Goal: Information Seeking & Learning: Learn about a topic

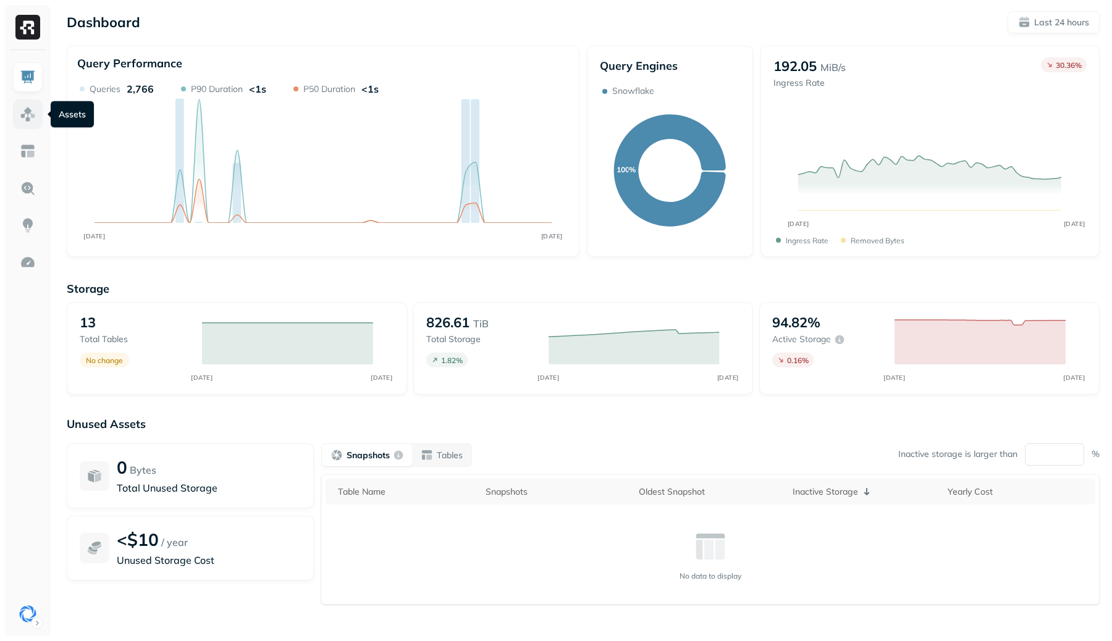
click at [27, 110] on img at bounding box center [28, 114] width 16 height 16
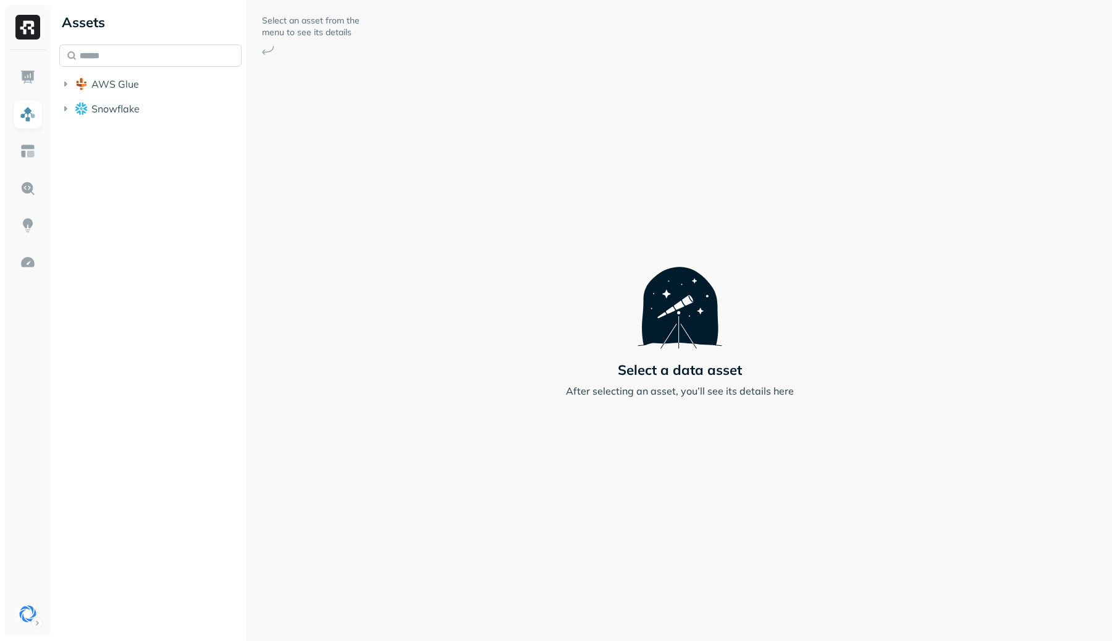
click at [185, 48] on input "text" at bounding box center [150, 55] width 182 height 22
type input "*********"
type input "**"
type input "*"
type input "***"
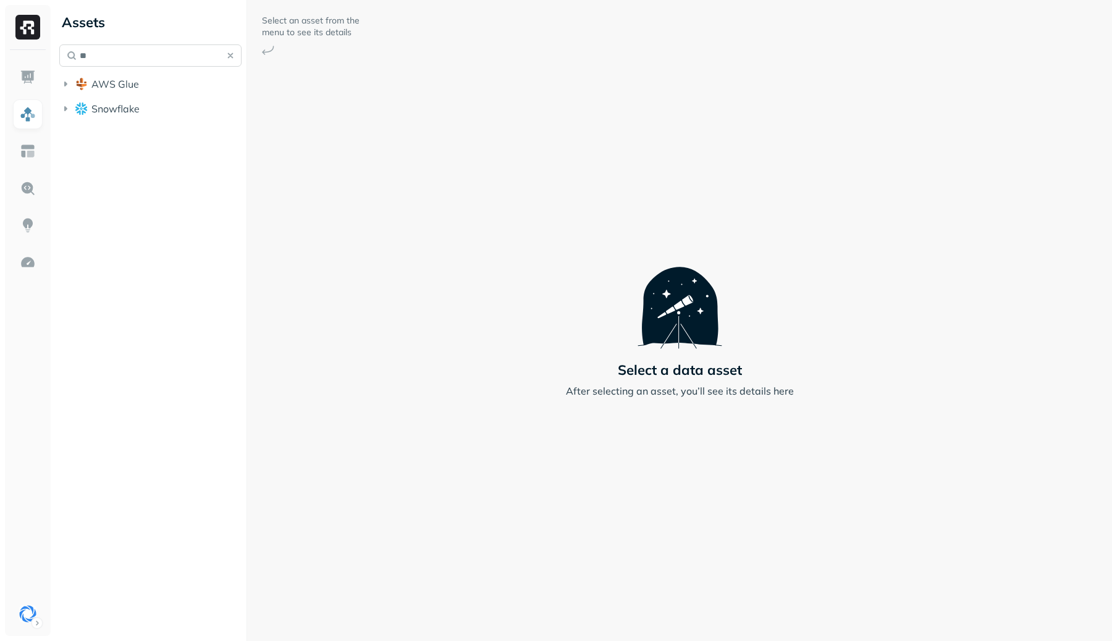
type input "***"
type input "*******"
type input "******"
click at [22, 28] on img at bounding box center [27, 27] width 25 height 25
click at [30, 79] on img at bounding box center [28, 77] width 16 height 16
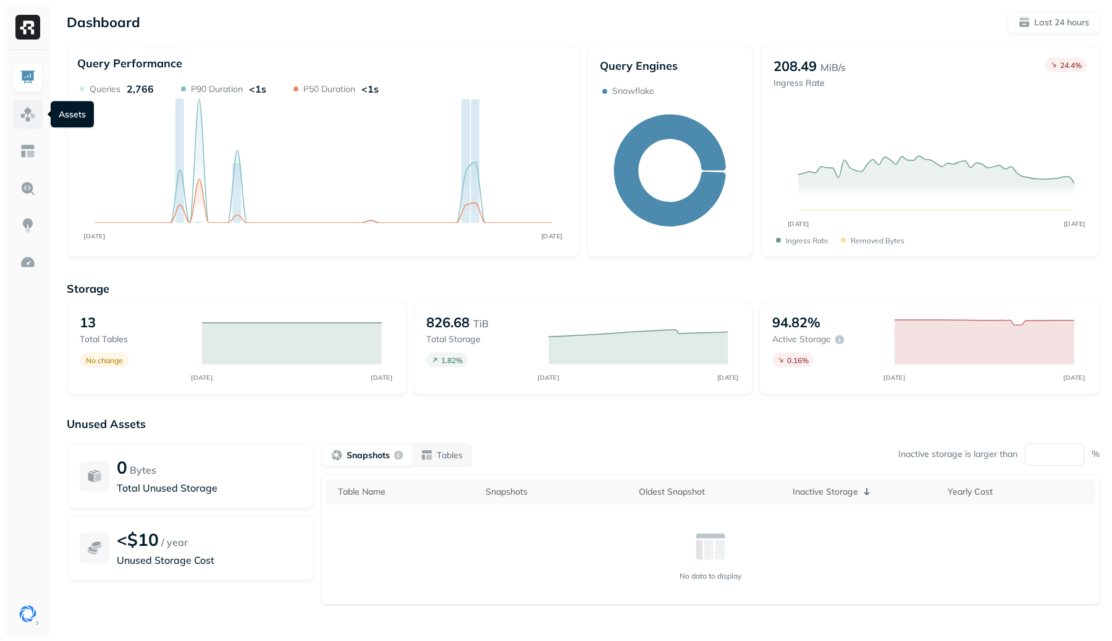
click at [35, 108] on img at bounding box center [28, 114] width 16 height 16
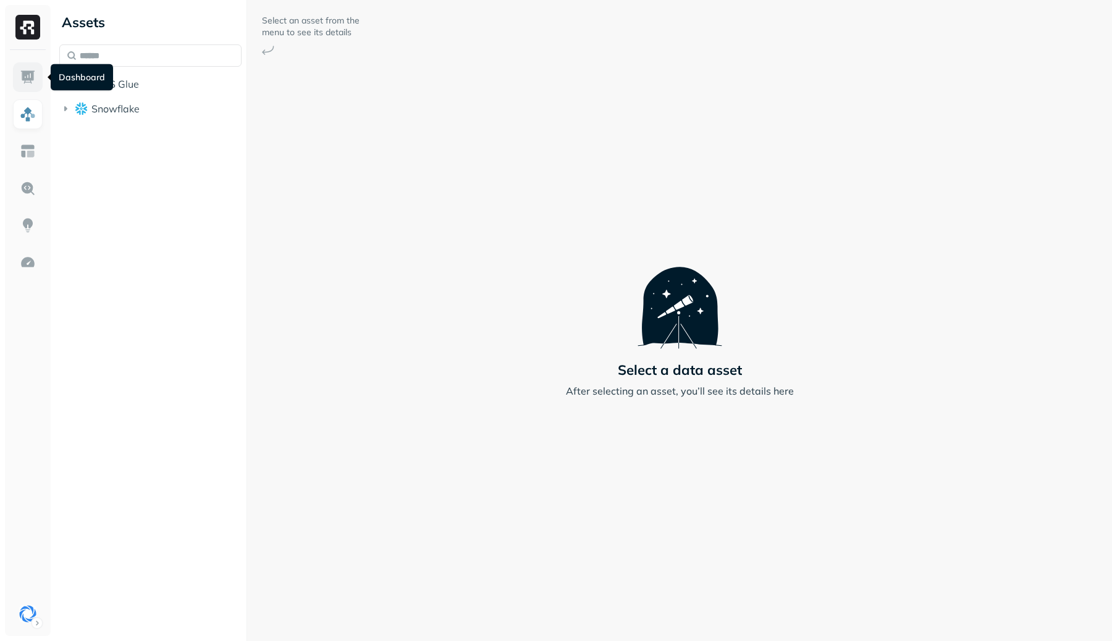
click at [25, 78] on img at bounding box center [28, 77] width 16 height 16
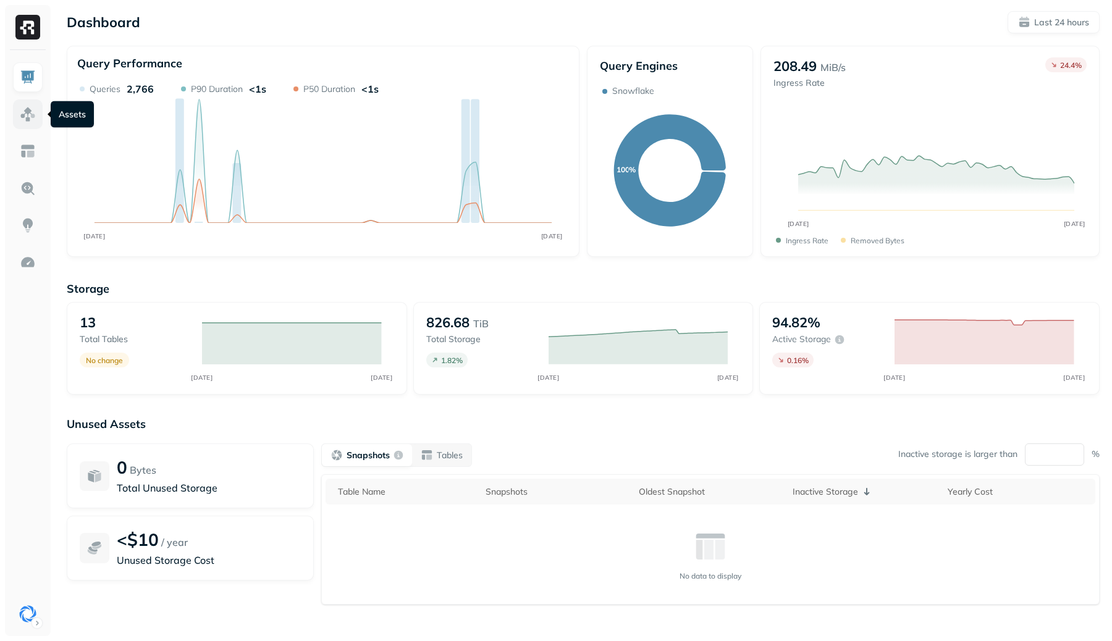
click at [22, 110] on img at bounding box center [28, 114] width 16 height 16
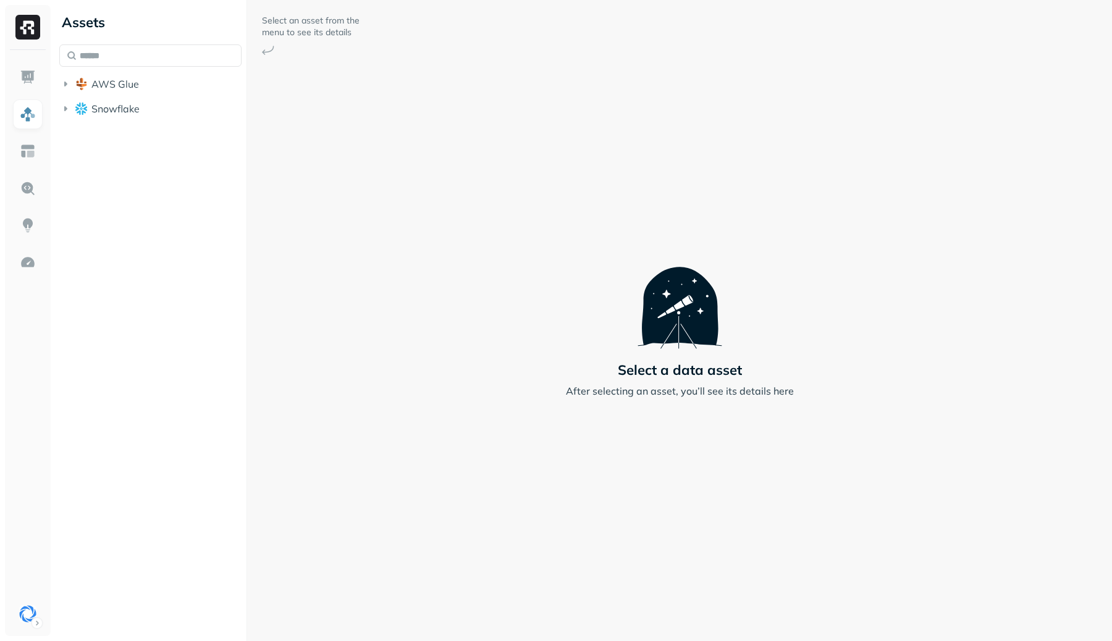
click at [138, 44] on div "Assets AWS Glue Snowflake" at bounding box center [150, 63] width 192 height 126
click at [138, 53] on input "text" at bounding box center [150, 55] width 182 height 22
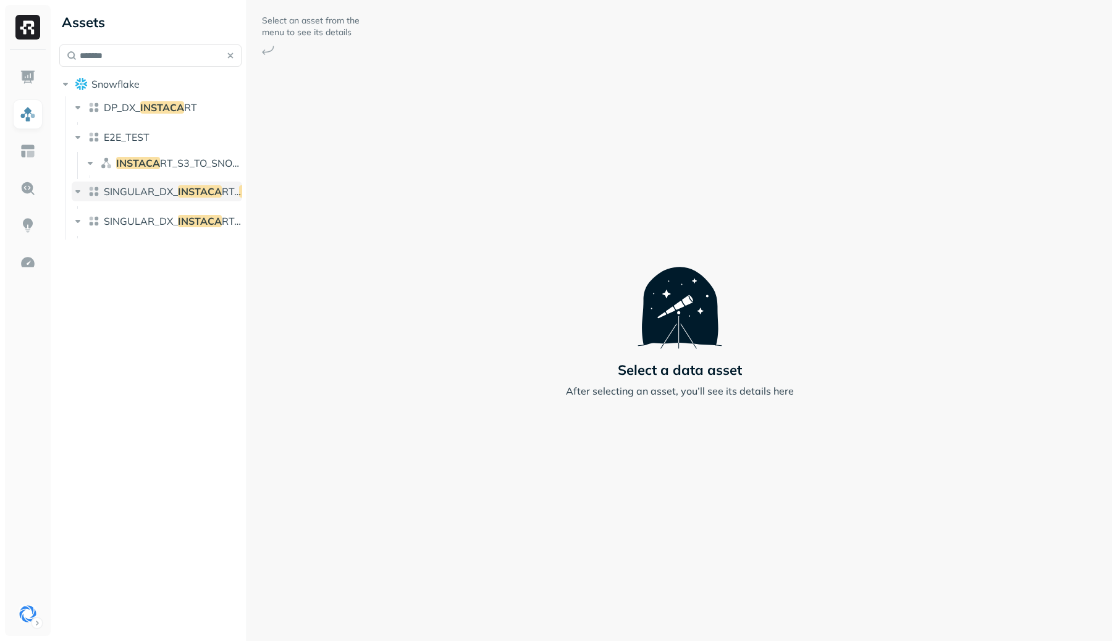
type input "*******"
click at [175, 190] on span "SINGULAR_DX_" at bounding box center [141, 191] width 74 height 12
click at [163, 190] on span "SINGULAR_DX_" at bounding box center [141, 191] width 74 height 12
click at [81, 190] on icon "button" at bounding box center [78, 191] width 12 height 12
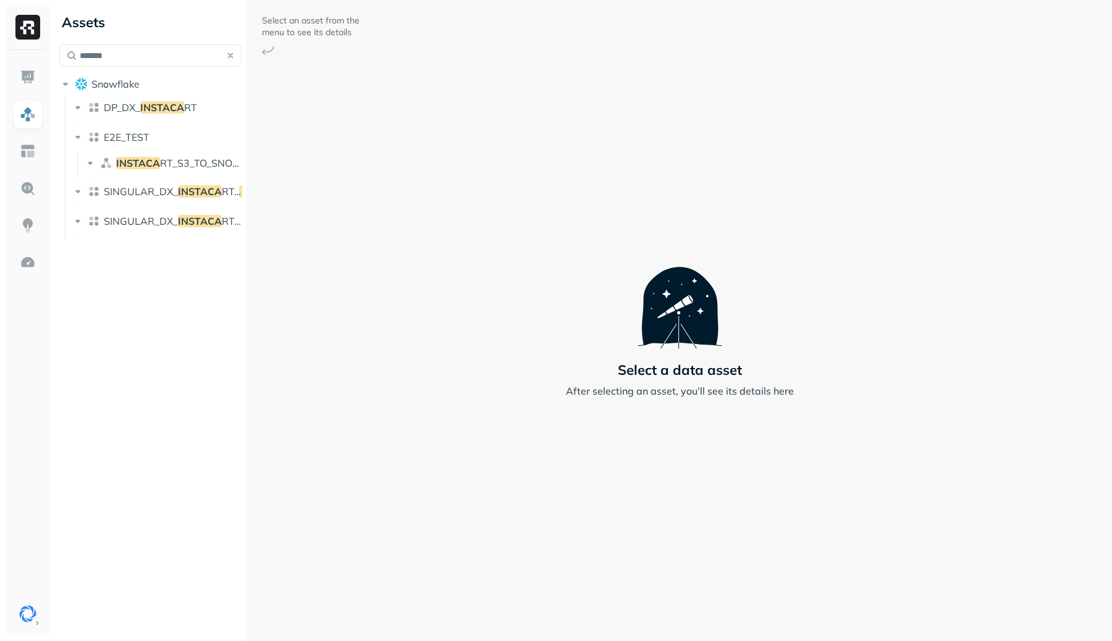
click at [110, 232] on div "SINGULAR_DX_ INSTACA RT_W" at bounding box center [157, 224] width 171 height 27
click at [122, 224] on span "SINGULAR_DX_" at bounding box center [141, 221] width 74 height 12
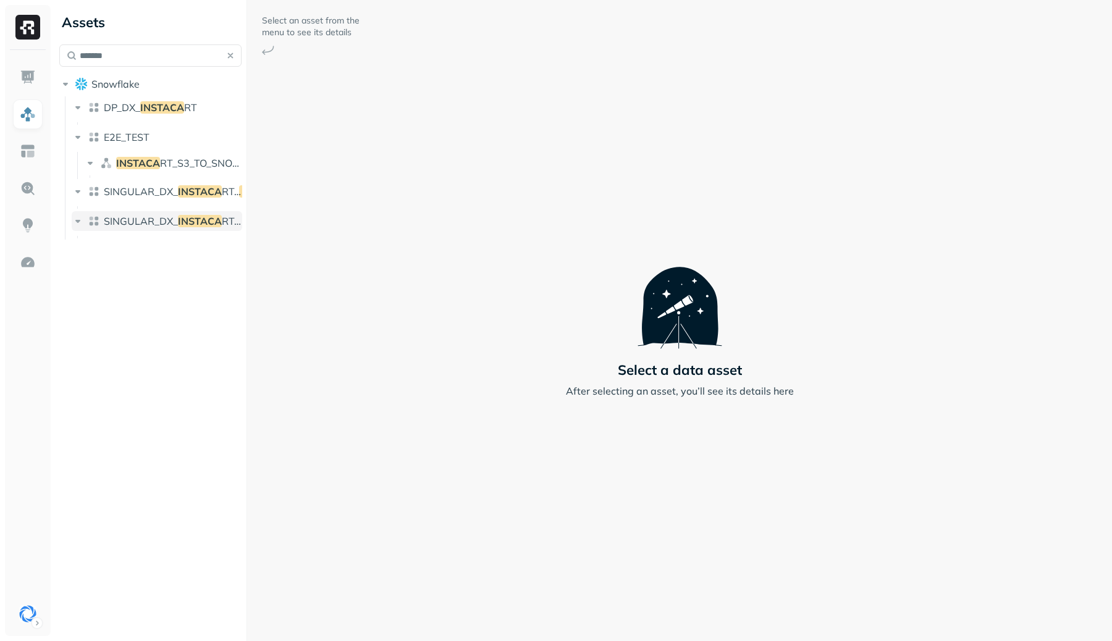
click at [122, 224] on span "SINGULAR_DX_" at bounding box center [141, 221] width 74 height 12
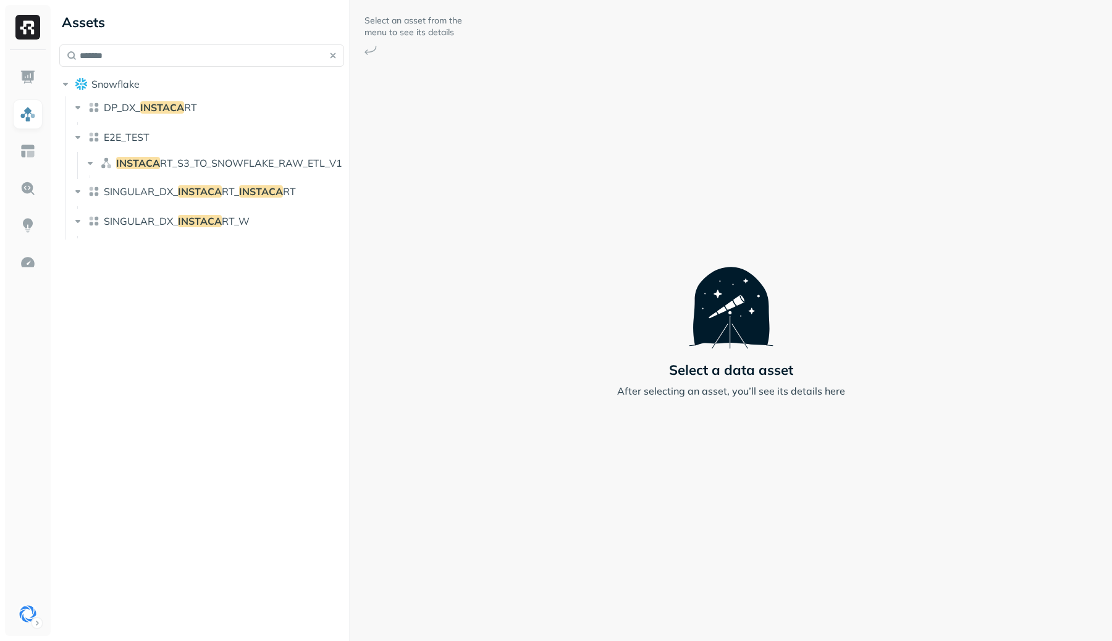
click at [352, 256] on div "Assets ******* Snowflake DP_DX_ INSTACA RT E2E_TEST INSTACA RT_S3_TO_SNOWFLAKE_…" at bounding box center [583, 320] width 1058 height 641
click at [337, 57] on button "button" at bounding box center [332, 55] width 17 height 17
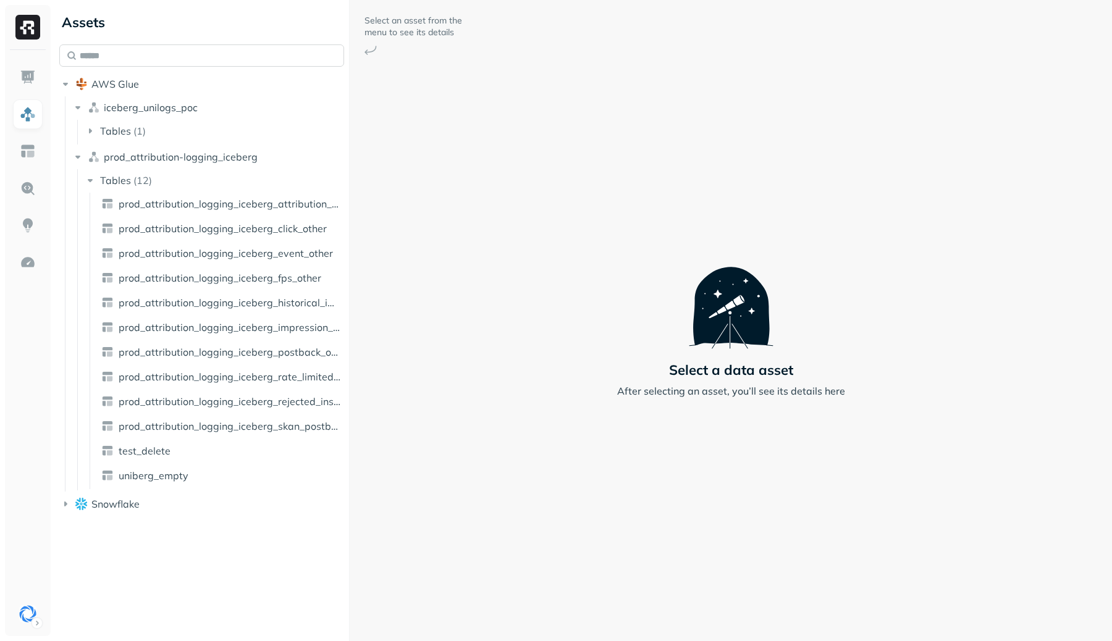
click at [187, 52] on input "text" at bounding box center [201, 55] width 285 height 22
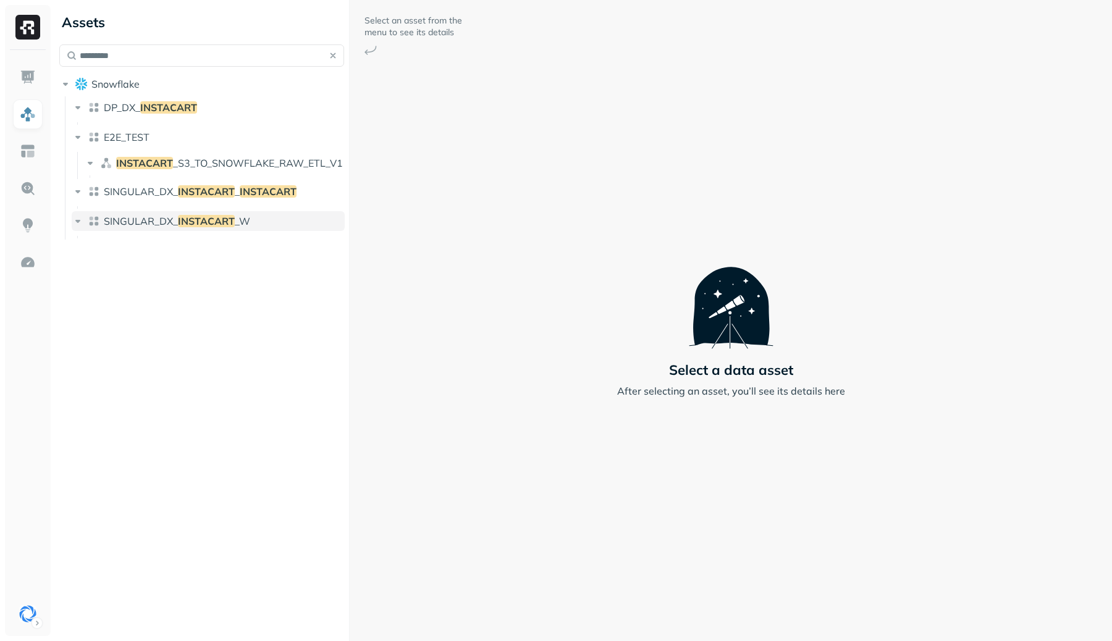
type input "*********"
click at [187, 222] on span "INSTACART" at bounding box center [206, 221] width 57 height 12
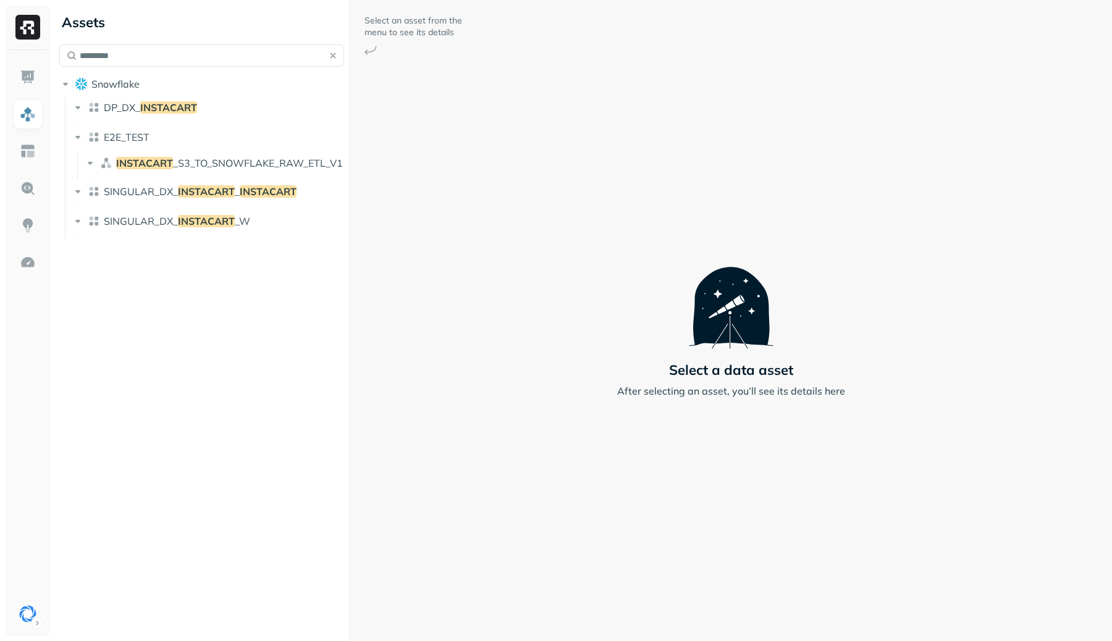
click at [331, 53] on button "button" at bounding box center [332, 55] width 17 height 17
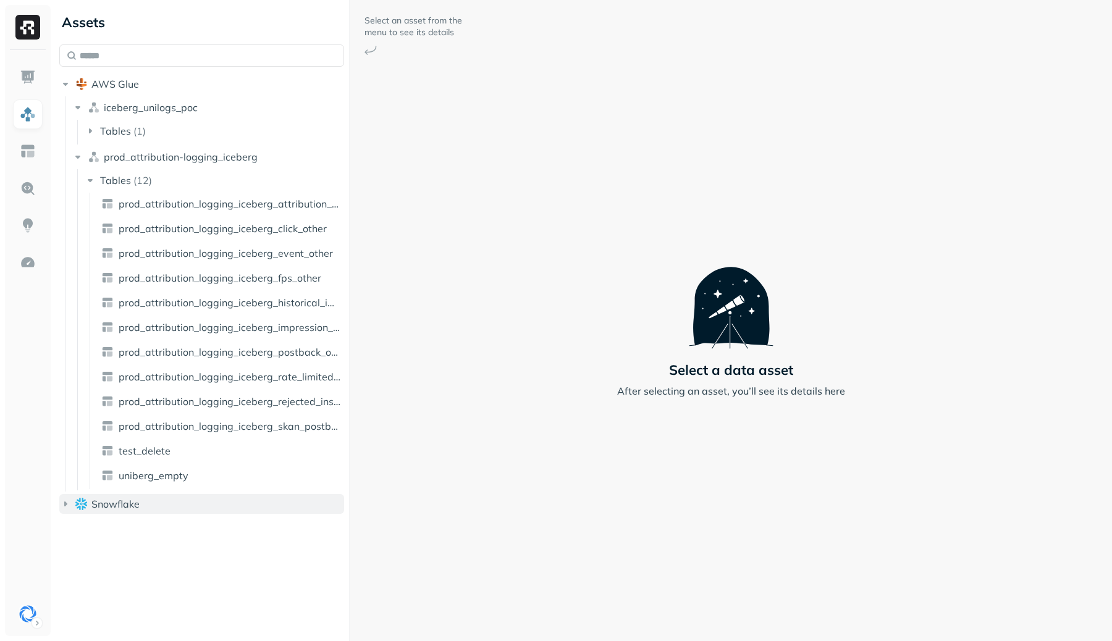
click at [63, 500] on icon "button" at bounding box center [65, 504] width 12 height 12
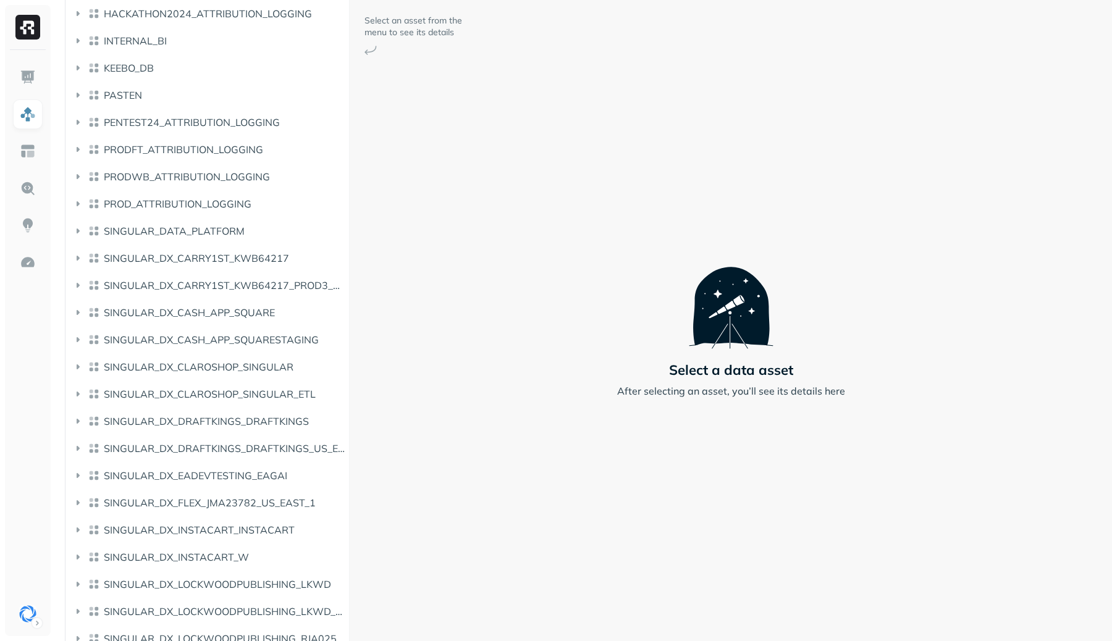
scroll to position [968, 0]
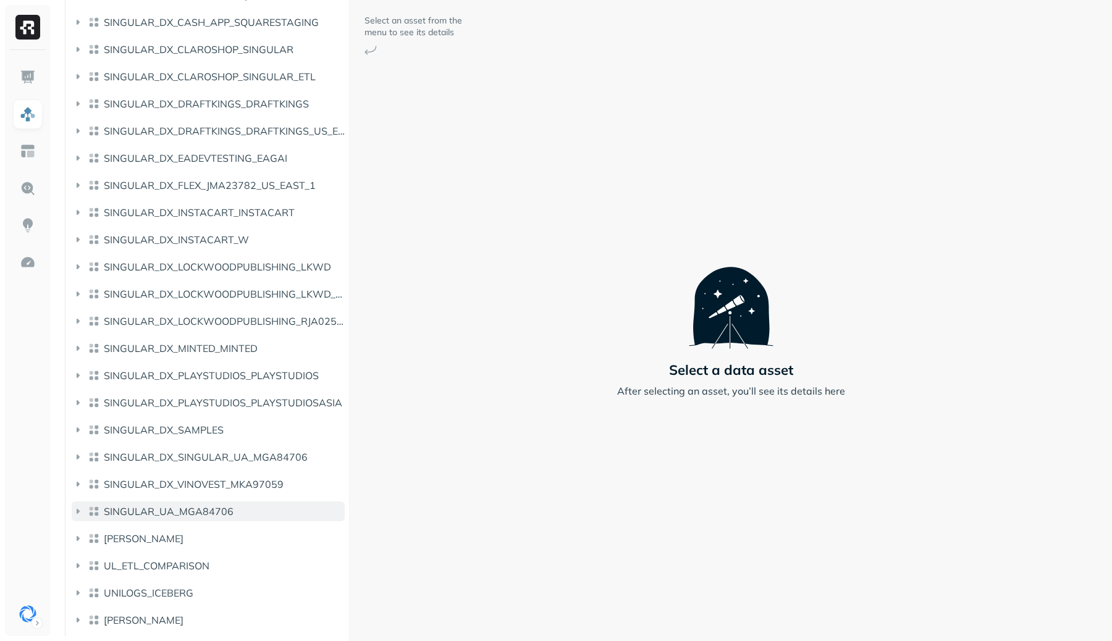
click at [182, 504] on button "SINGULAR_UA_MGA84706" at bounding box center [208, 512] width 273 height 20
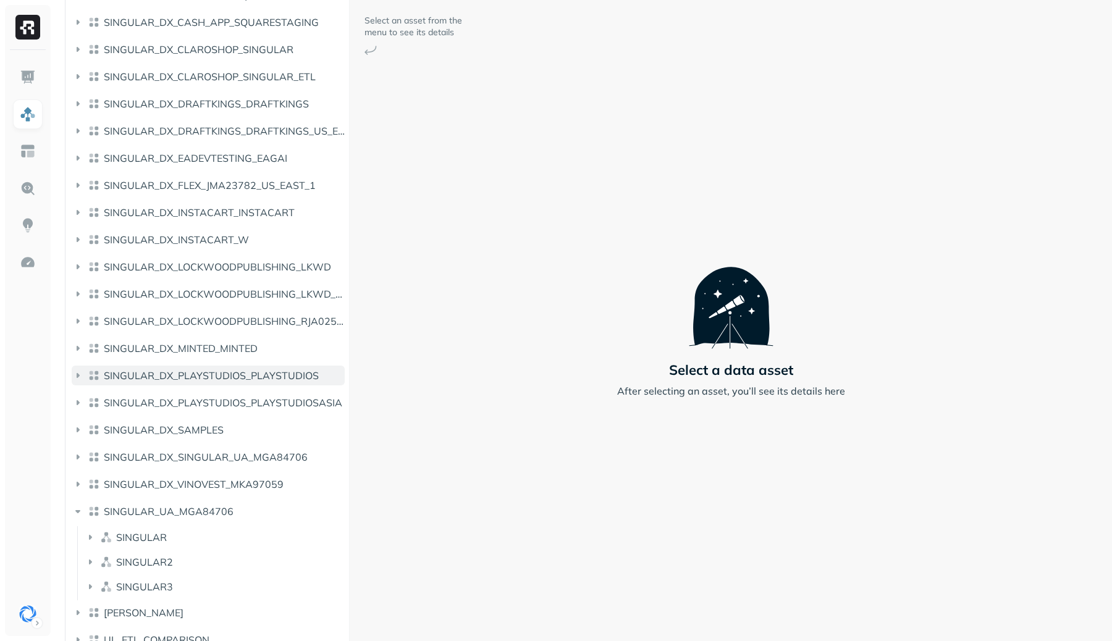
scroll to position [1042, 0]
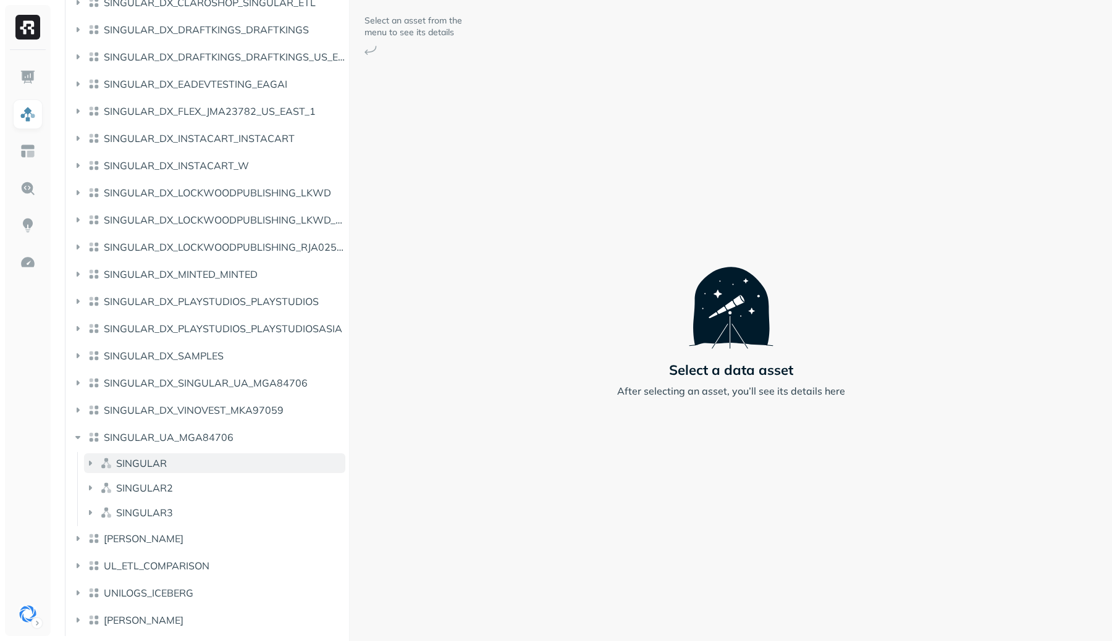
click at [166, 455] on button "SINGULAR" at bounding box center [214, 464] width 261 height 20
click at [156, 481] on p "( 1 )" at bounding box center [152, 487] width 12 height 12
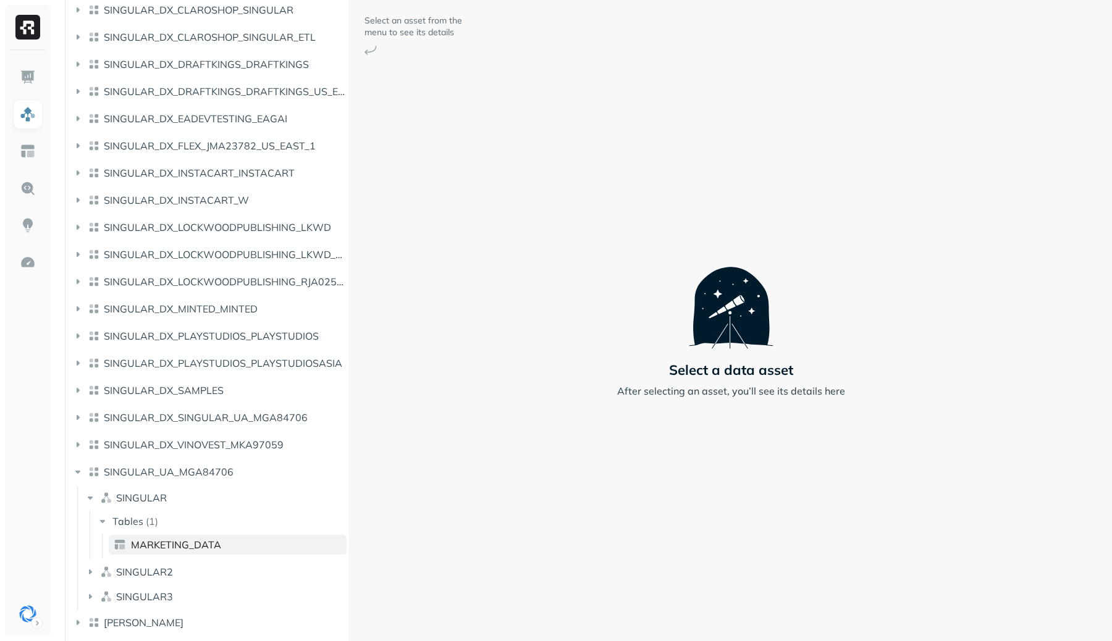
scroll to position [998, 0]
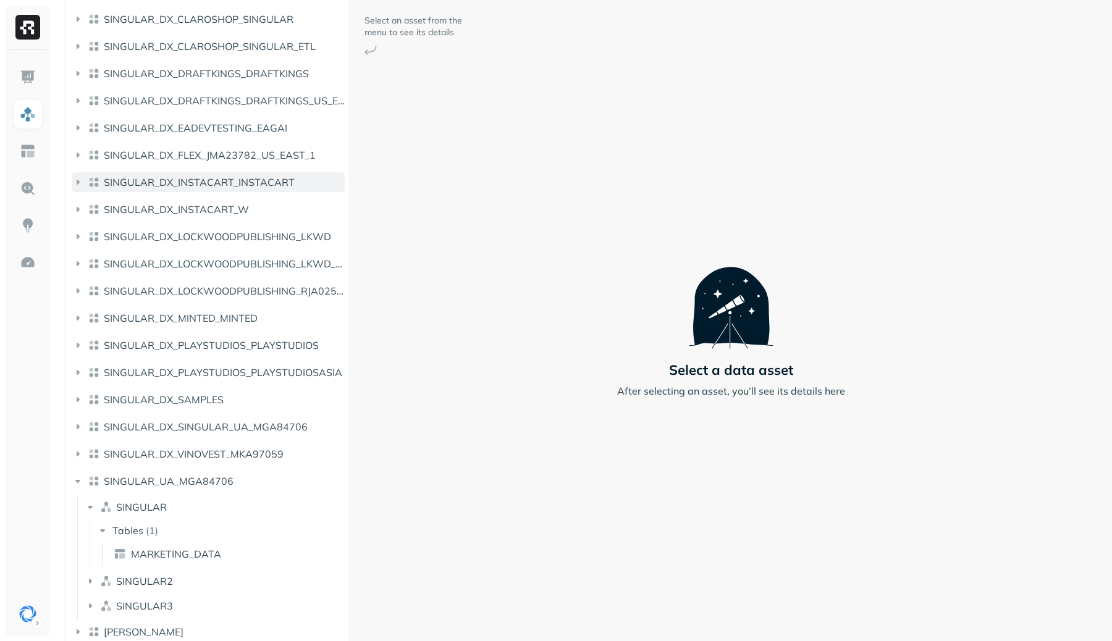
click at [190, 187] on span "SINGULAR_DX_INSTACART_INSTACART" at bounding box center [199, 182] width 191 height 12
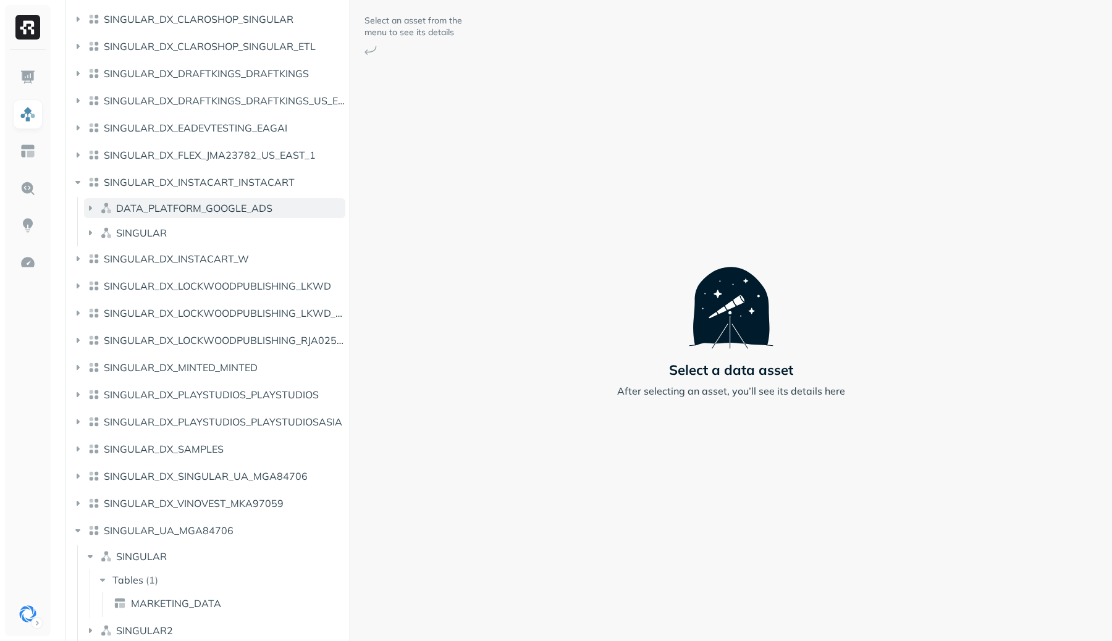
click at [185, 209] on span "DATA_PLATFORM_GOOGLE_ADS" at bounding box center [194, 208] width 156 height 12
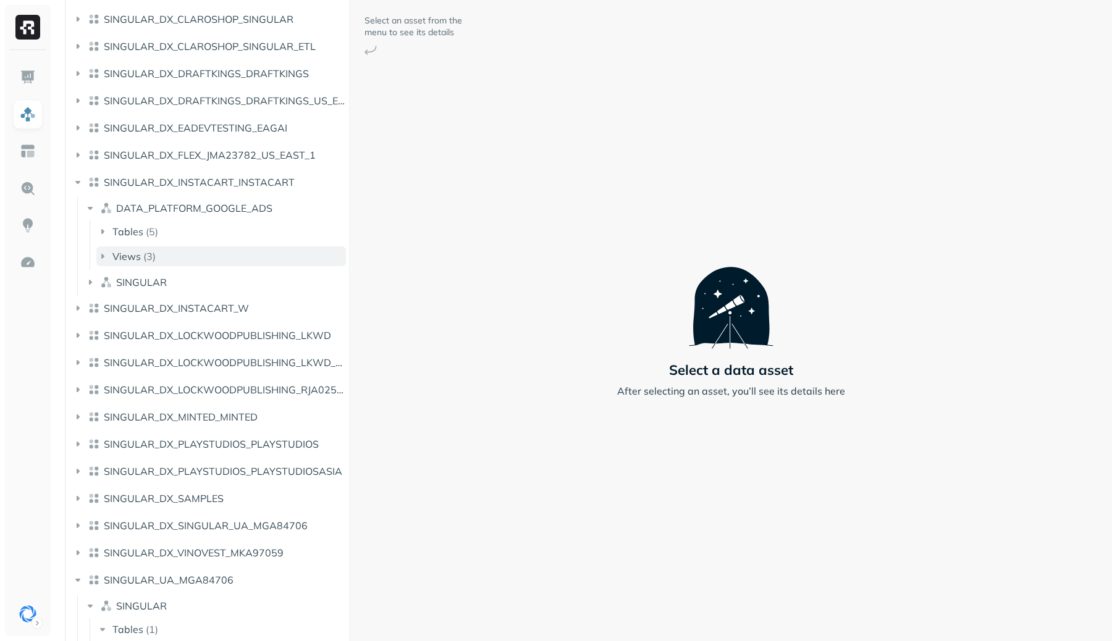
click at [157, 252] on button "Views ( 3 )" at bounding box center [221, 257] width 250 height 20
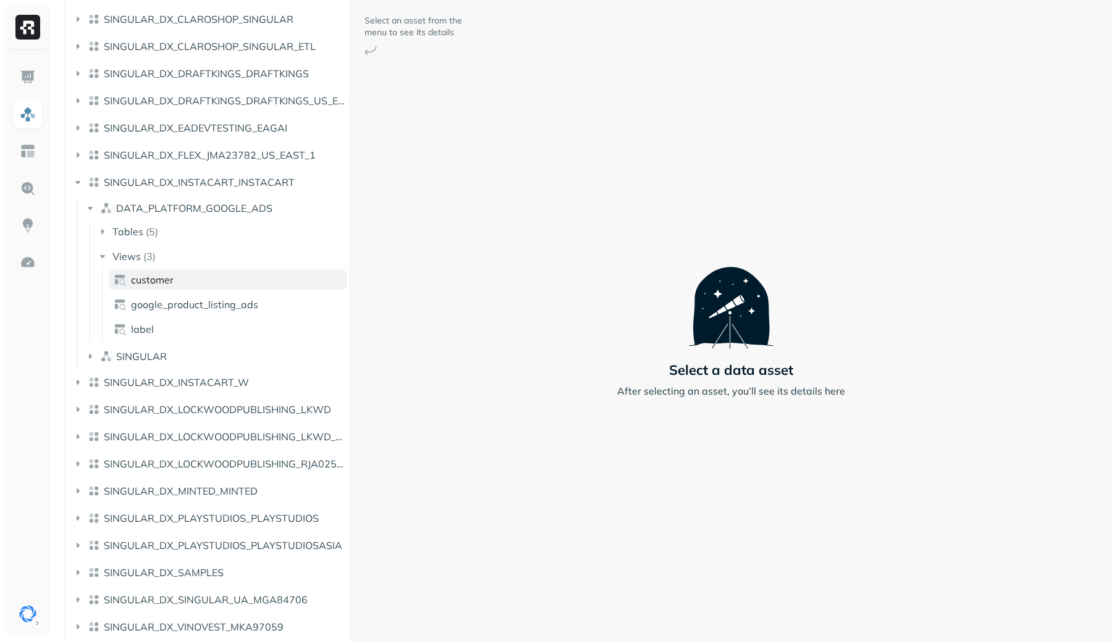
click at [163, 282] on span "customer" at bounding box center [152, 280] width 43 height 12
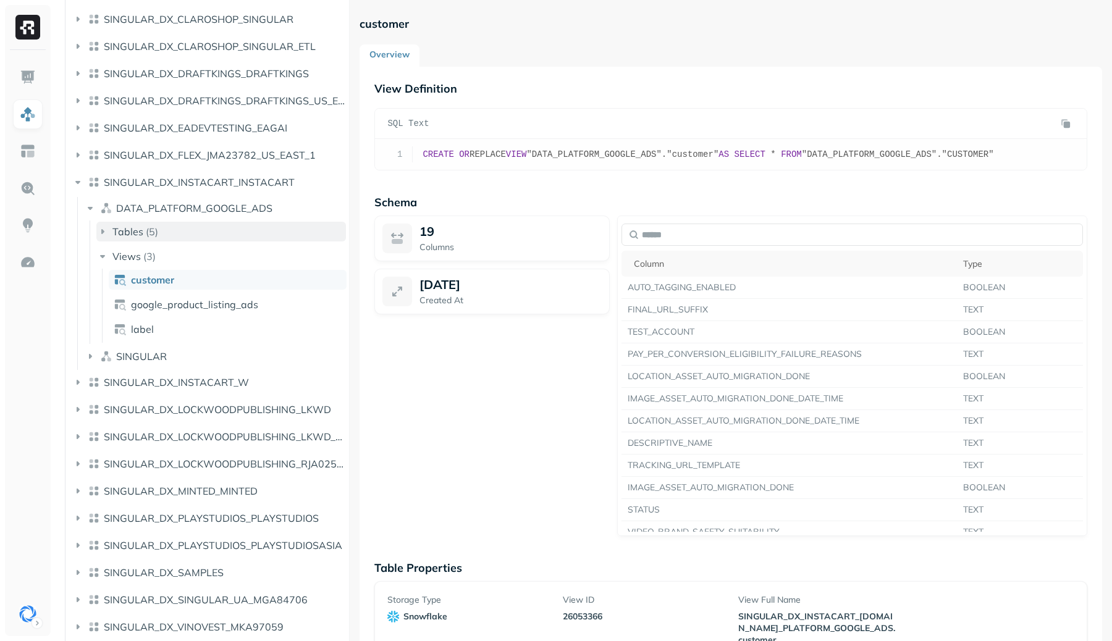
click at [161, 237] on button "Tables ( 5 )" at bounding box center [221, 232] width 250 height 20
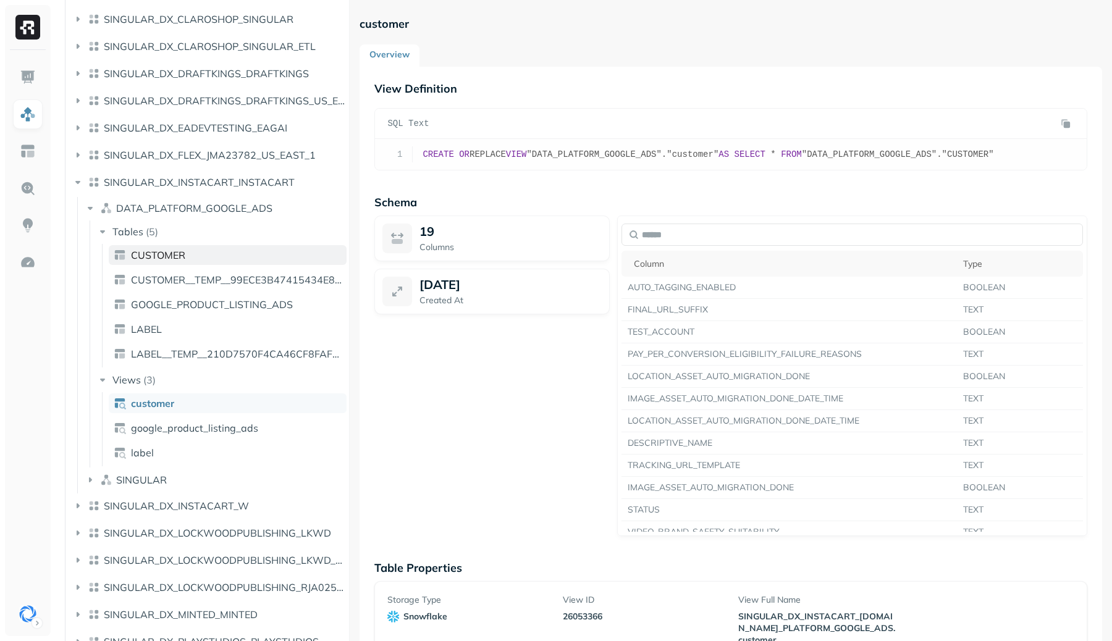
click at [177, 259] on span "CUSTOMER" at bounding box center [158, 255] width 54 height 12
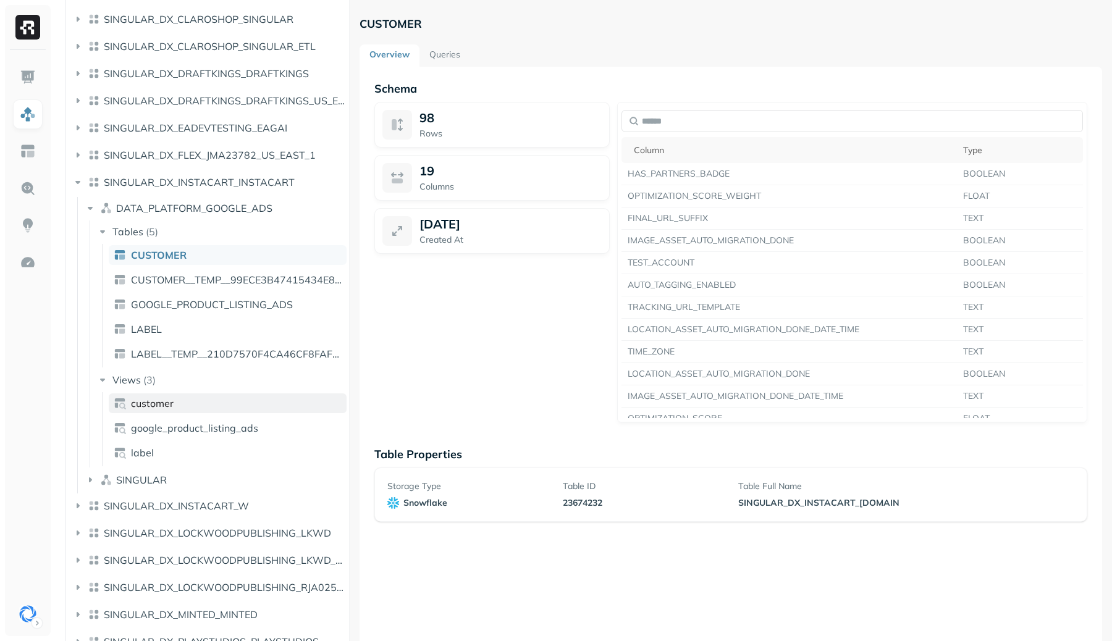
click at [159, 398] on span "customer" at bounding box center [152, 403] width 43 height 12
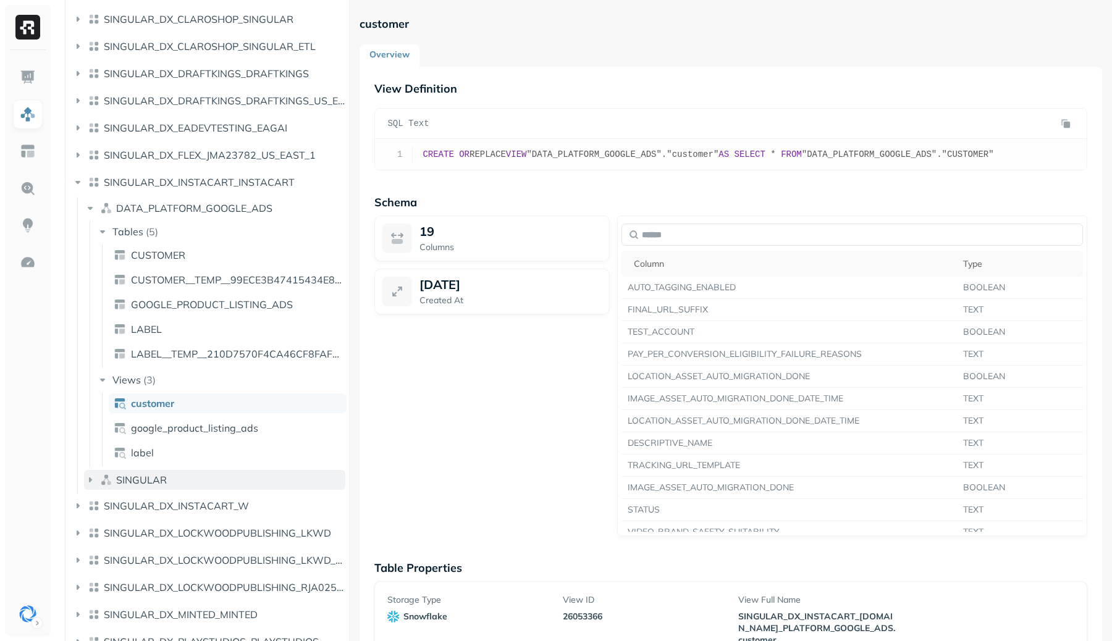
click at [151, 483] on span "SINGULAR" at bounding box center [141, 480] width 51 height 12
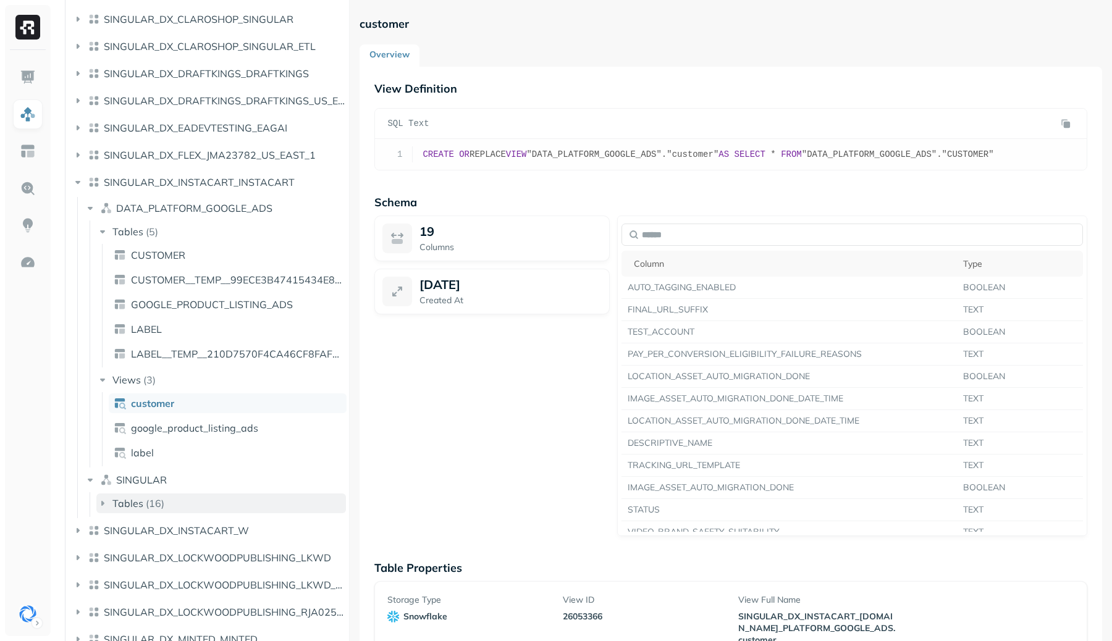
click at [149, 494] on button "Tables ( 16 )" at bounding box center [221, 504] width 250 height 20
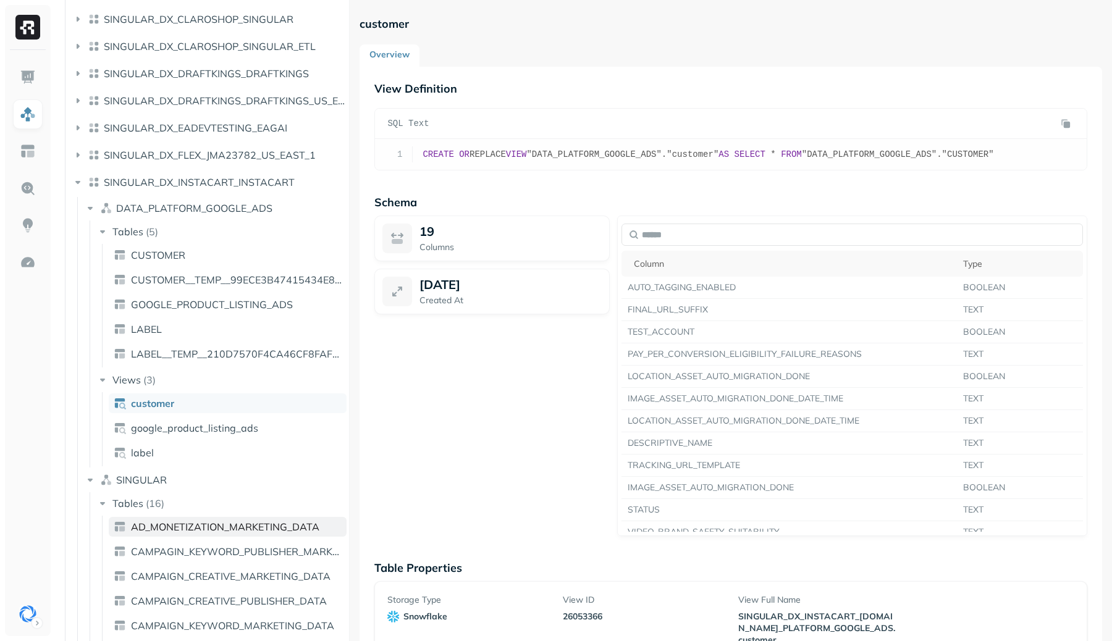
click at [154, 525] on span "AD_MONETIZATION_MARKETING_DATA" at bounding box center [225, 527] width 188 height 12
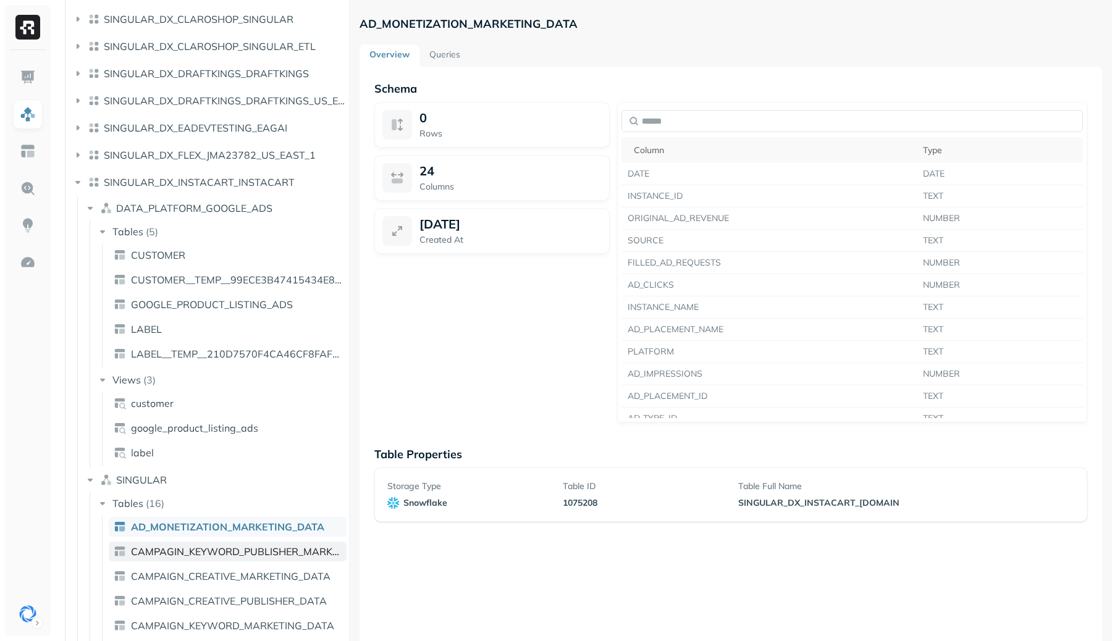
click at [166, 546] on span "CAMPAGIN_KEYWORD_PUBLISHER_MARKETING_DATA" at bounding box center [236, 552] width 211 height 12
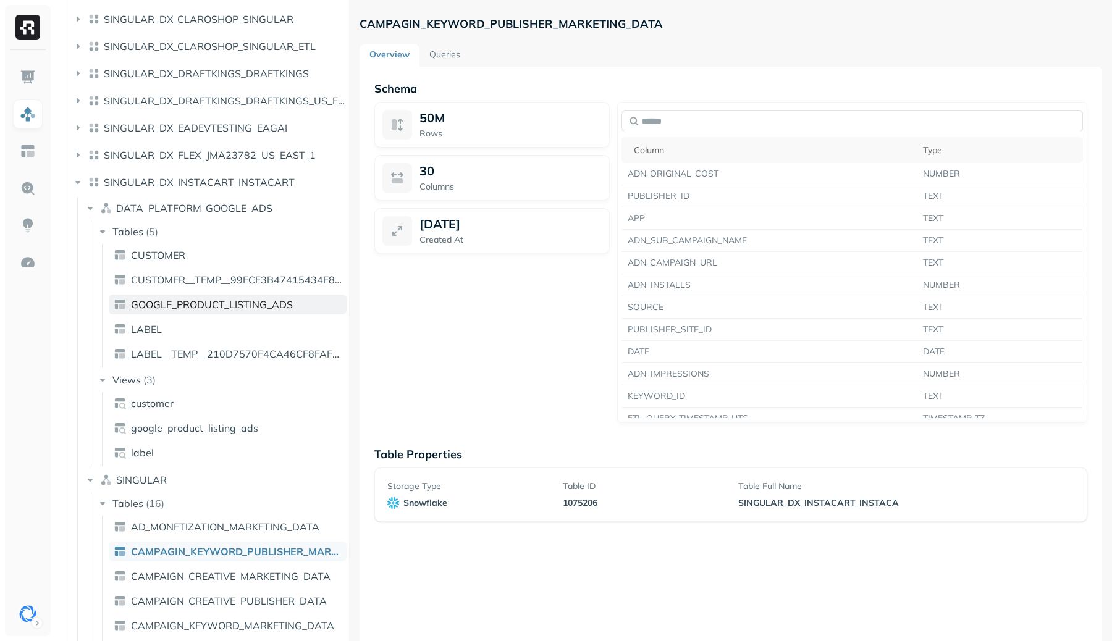
click at [234, 303] on span "GOOGLE_PRODUCT_LISTING_ADS" at bounding box center [212, 304] width 162 height 12
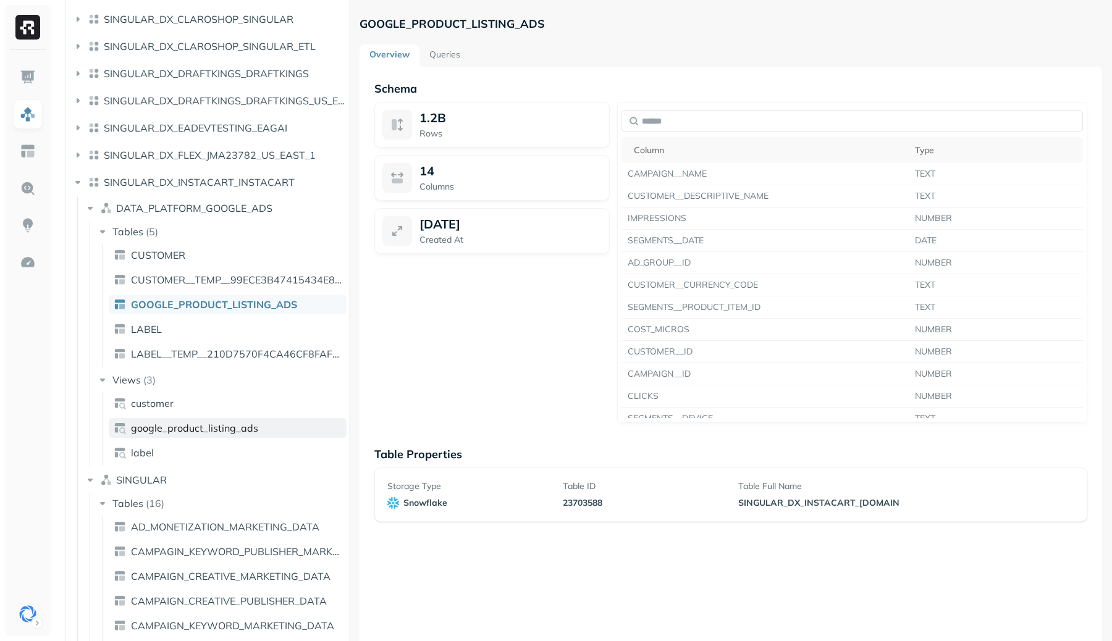
click at [197, 427] on span "google_product_listing_ads" at bounding box center [194, 428] width 127 height 12
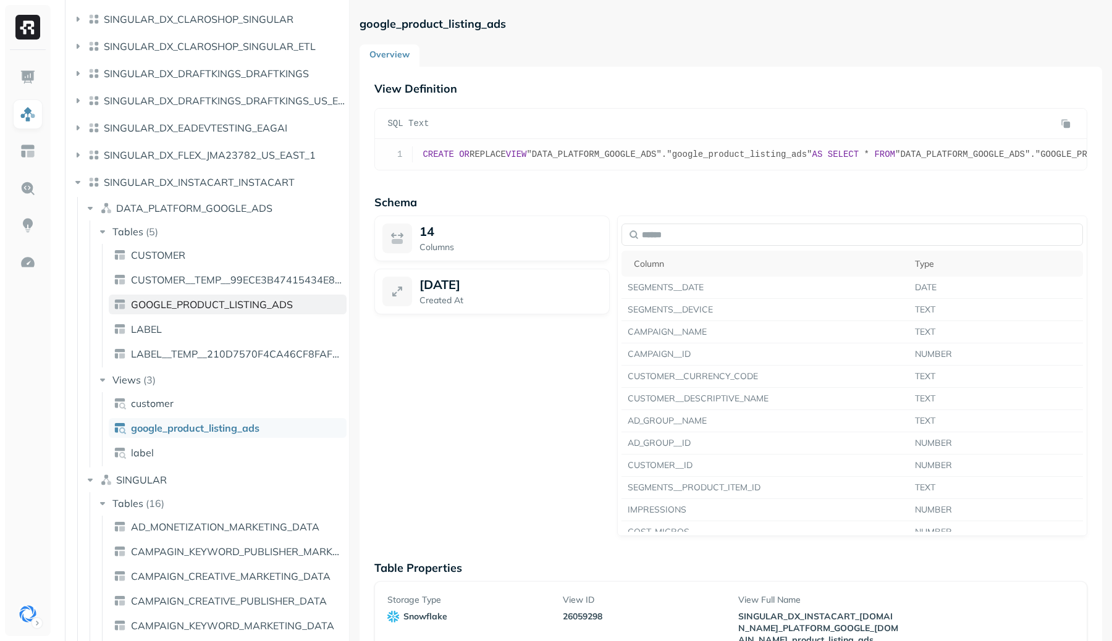
click at [231, 305] on span "GOOGLE_PRODUCT_LISTING_ADS" at bounding box center [212, 304] width 162 height 12
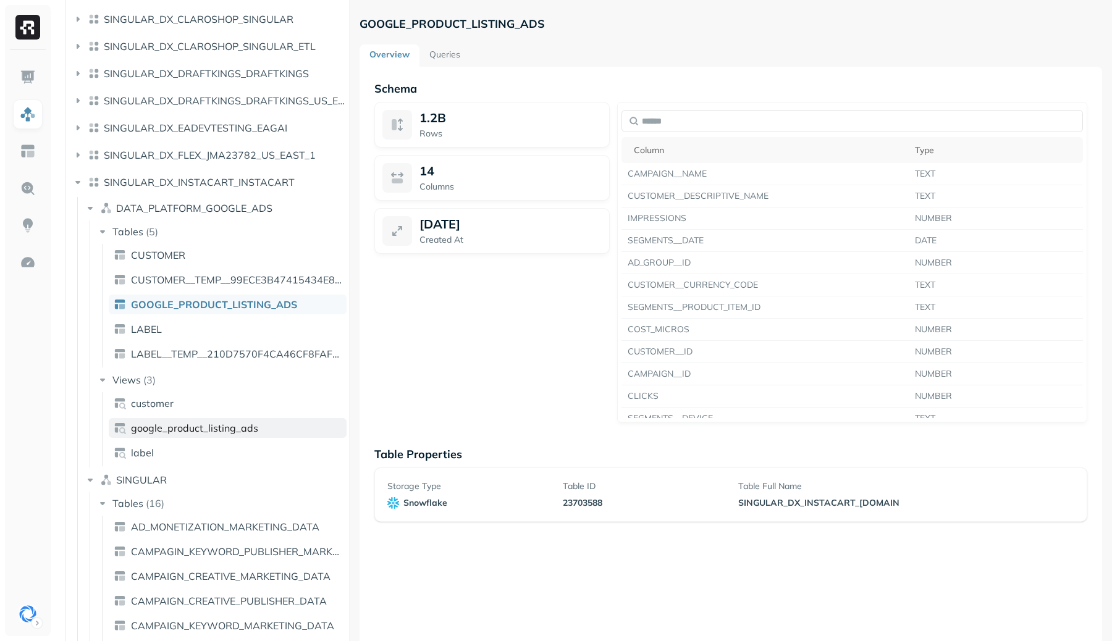
click at [191, 431] on span "google_product_listing_ads" at bounding box center [194, 428] width 127 height 12
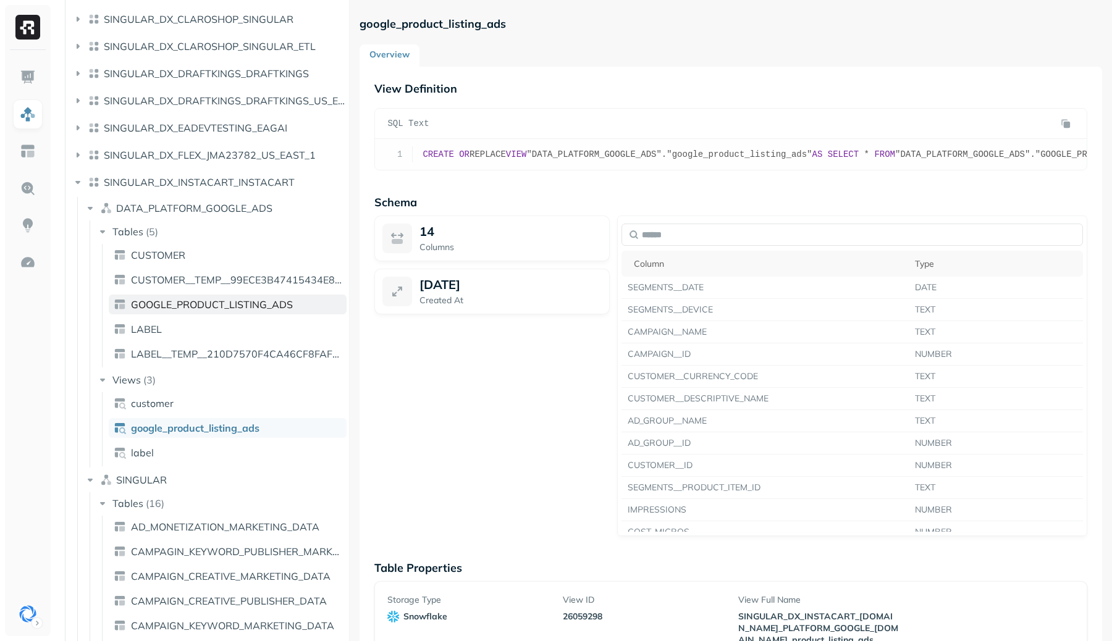
click at [248, 304] on span "GOOGLE_PRODUCT_LISTING_ADS" at bounding box center [212, 304] width 162 height 12
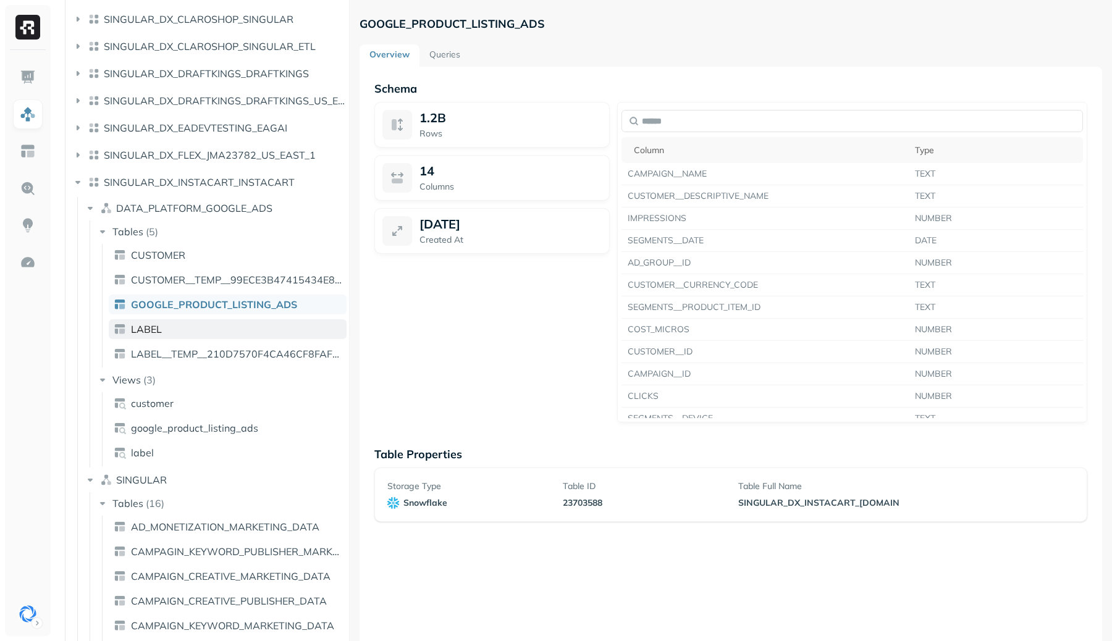
click at [227, 328] on link "LABEL" at bounding box center [228, 330] width 238 height 20
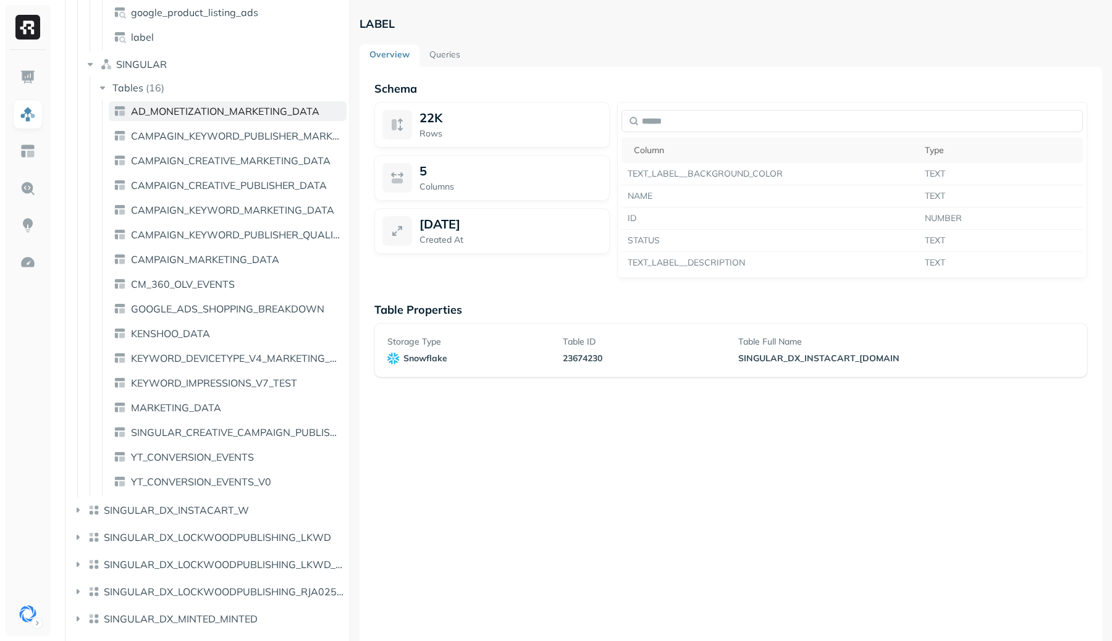
scroll to position [1419, 0]
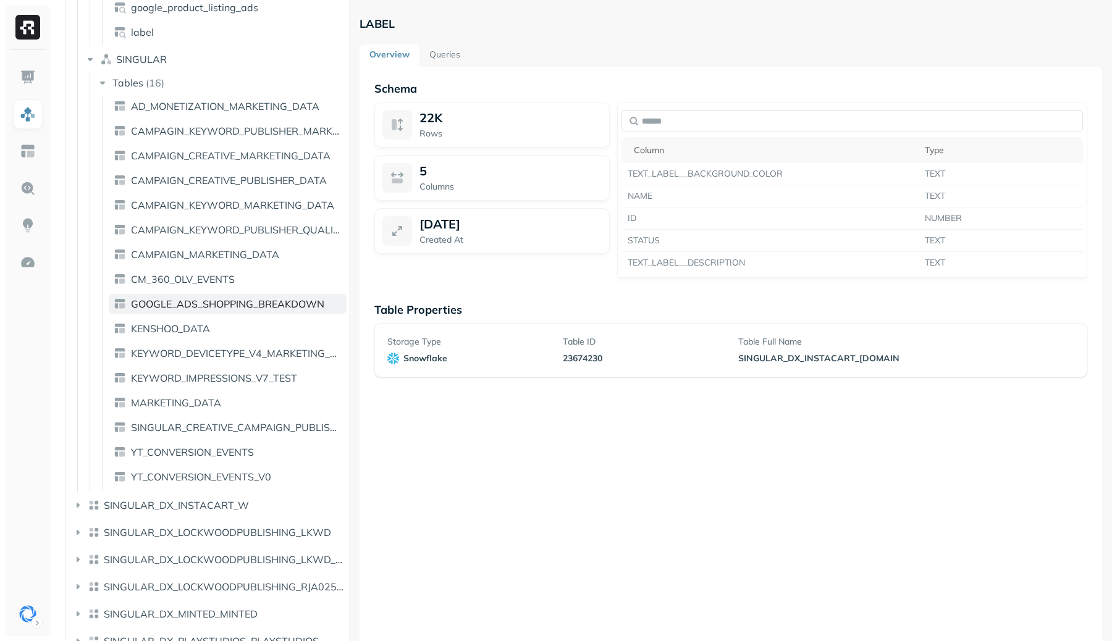
click at [215, 295] on link "GOOGLE_ADS_SHOPPING_BREAKDOWN" at bounding box center [228, 304] width 238 height 20
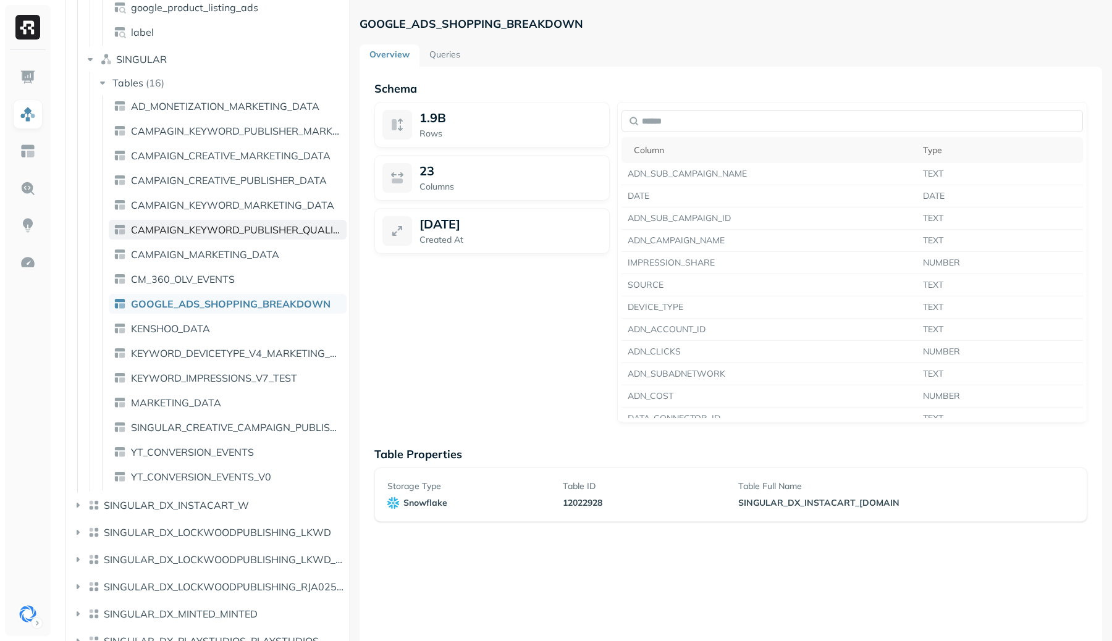
click at [226, 221] on link "CAMPAIGN_KEYWORD_PUBLISHER_QUALITYSCORE_MARKETING_DATA" at bounding box center [228, 230] width 238 height 20
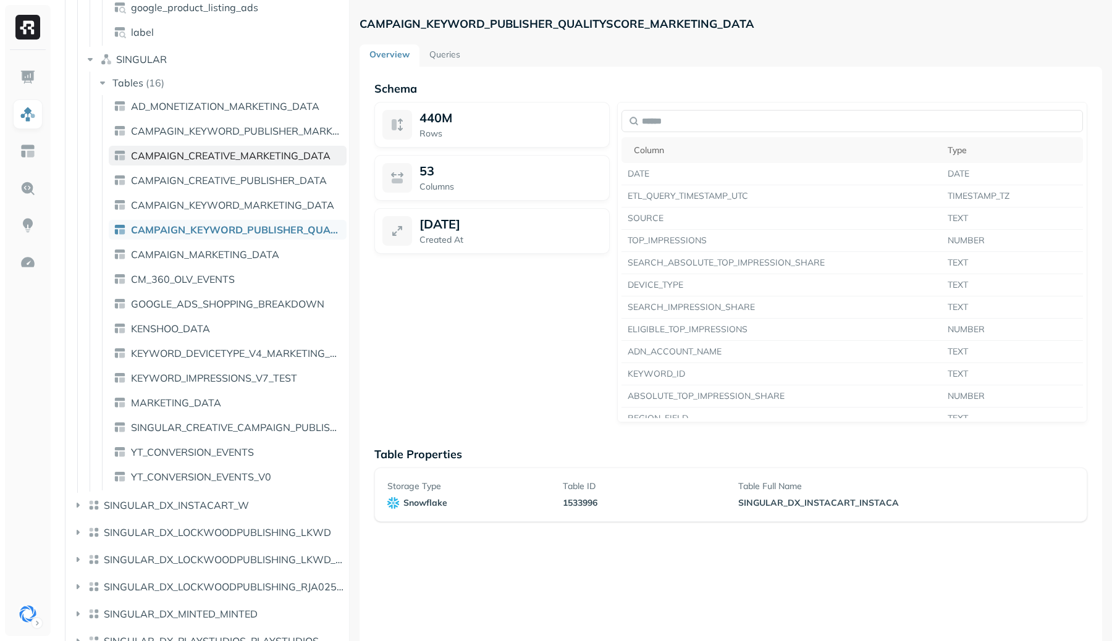
click at [228, 155] on span "CAMPAIGN_CREATIVE_MARKETING_DATA" at bounding box center [231, 156] width 200 height 12
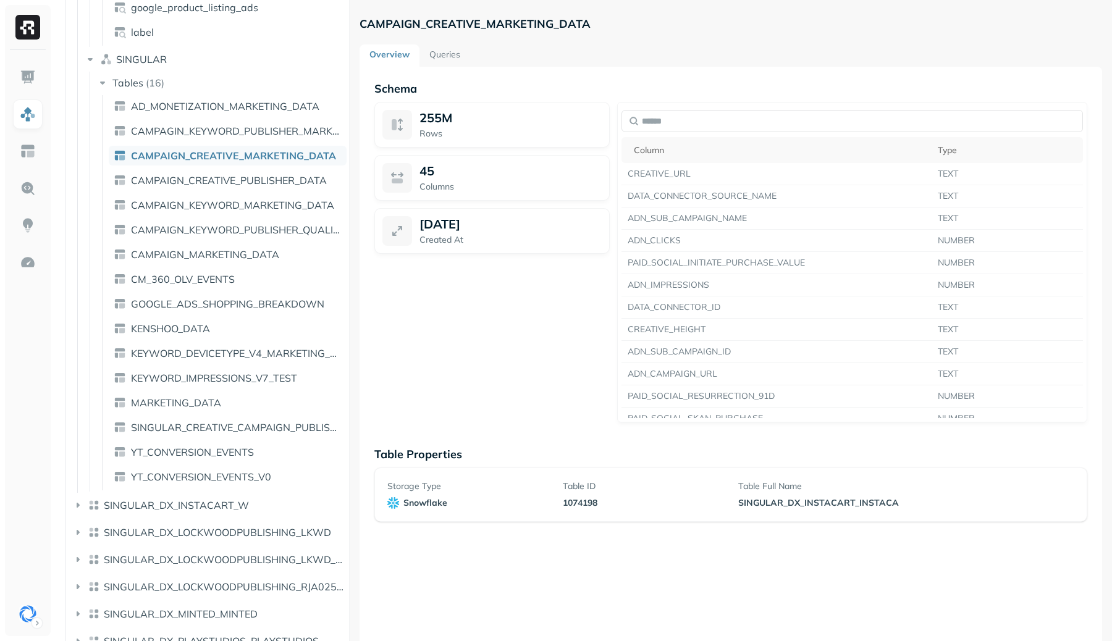
click at [239, 118] on ul "AD_MONETIZATION_MARKETING_DATA CAMPAGIN_KEYWORD_PUBLISHER_MARKETING_DATA CAMPAI…" at bounding box center [224, 293] width 245 height 396
click at [239, 113] on link "AD_MONETIZATION_MARKETING_DATA" at bounding box center [228, 106] width 238 height 20
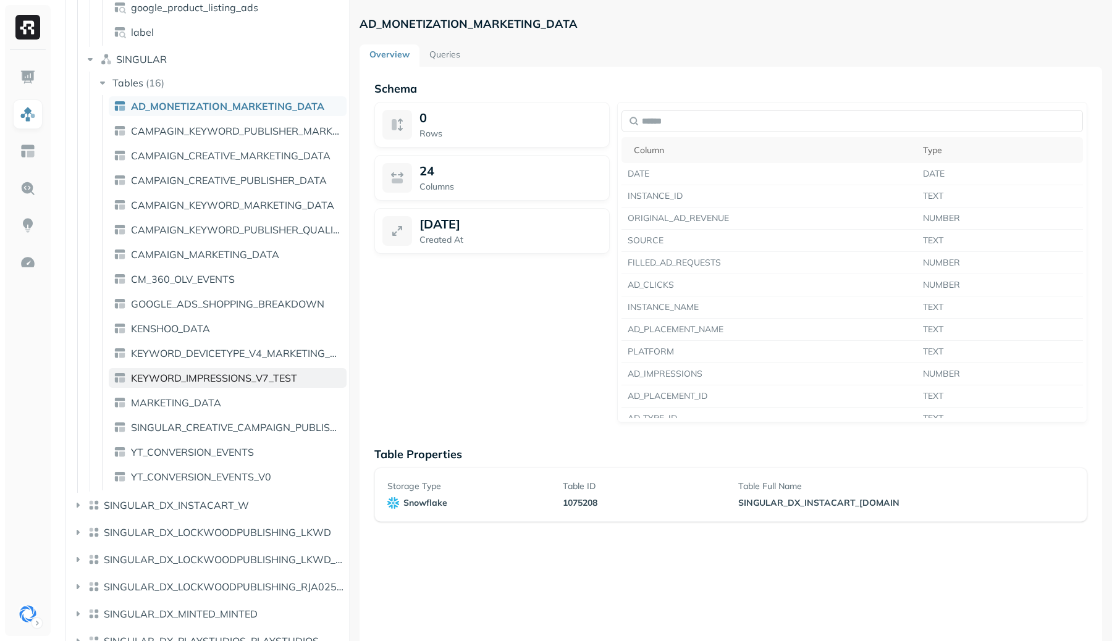
click at [224, 383] on span "KEYWORD_IMPRESSIONS_V7_TEST" at bounding box center [214, 378] width 166 height 12
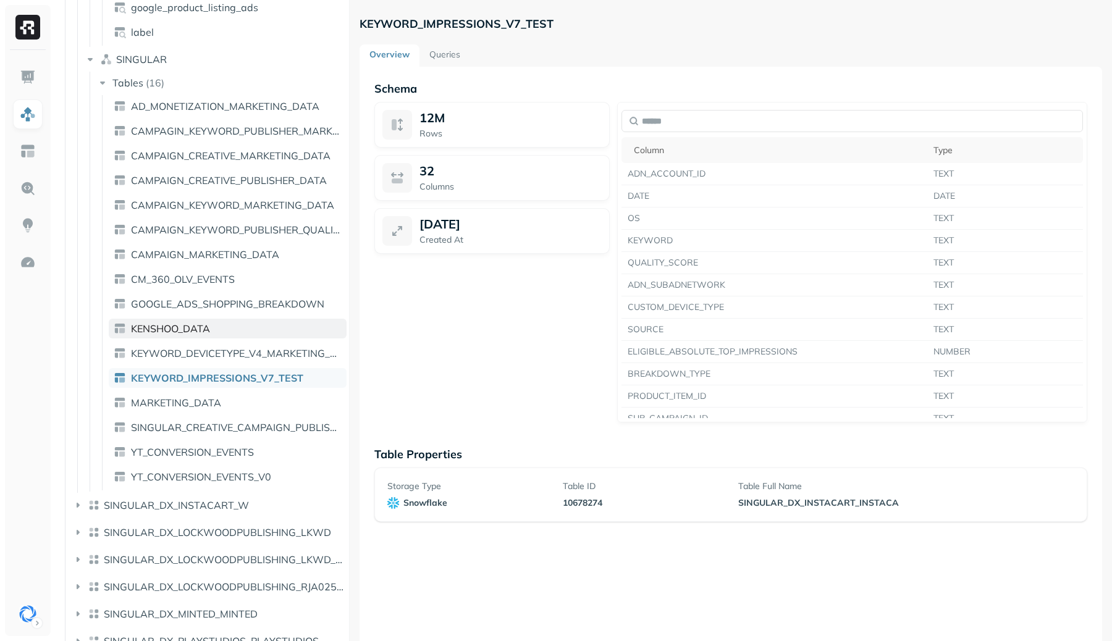
click at [235, 323] on link "KENSHOO_DATA" at bounding box center [228, 329] width 238 height 20
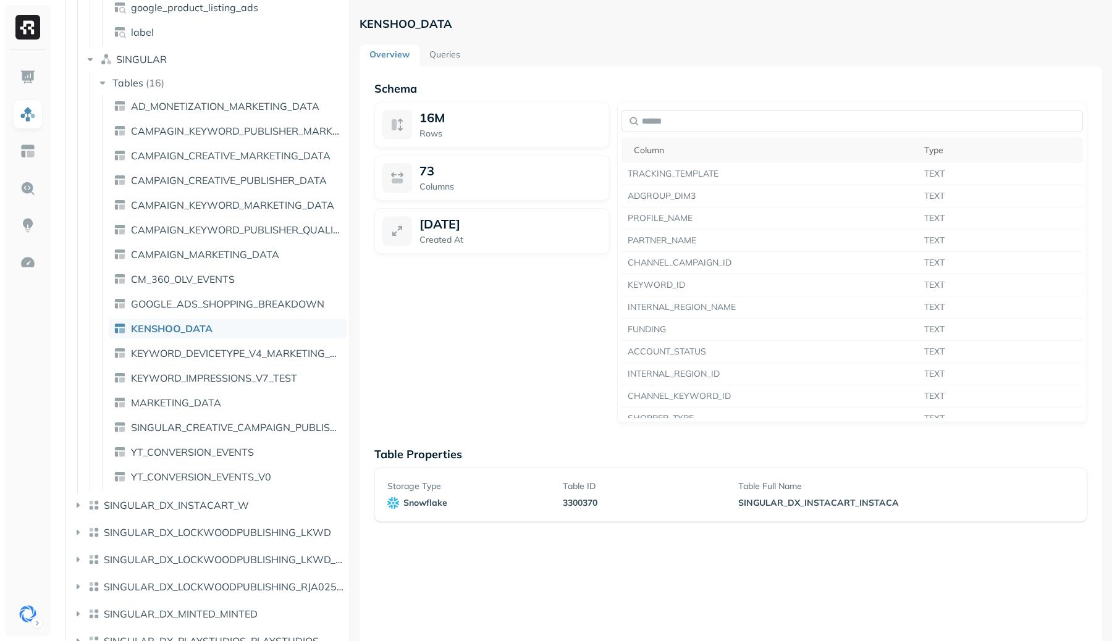
click at [239, 267] on ul "AD_MONETIZATION_MARKETING_DATA CAMPAGIN_KEYWORD_PUBLISHER_MARKETING_DATA CAMPAI…" at bounding box center [224, 293] width 245 height 396
click at [239, 254] on span "CAMPAIGN_MARKETING_DATA" at bounding box center [205, 254] width 148 height 12
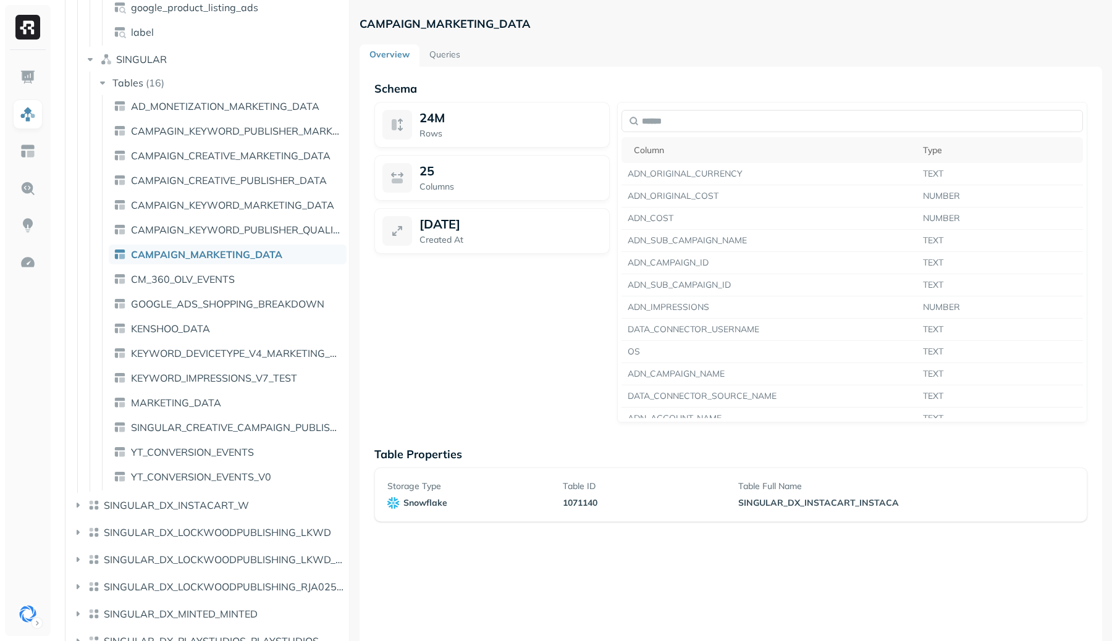
click at [234, 216] on ul "AD_MONETIZATION_MARKETING_DATA CAMPAGIN_KEYWORD_PUBLISHER_MARKETING_DATA CAMPAI…" at bounding box center [224, 293] width 245 height 396
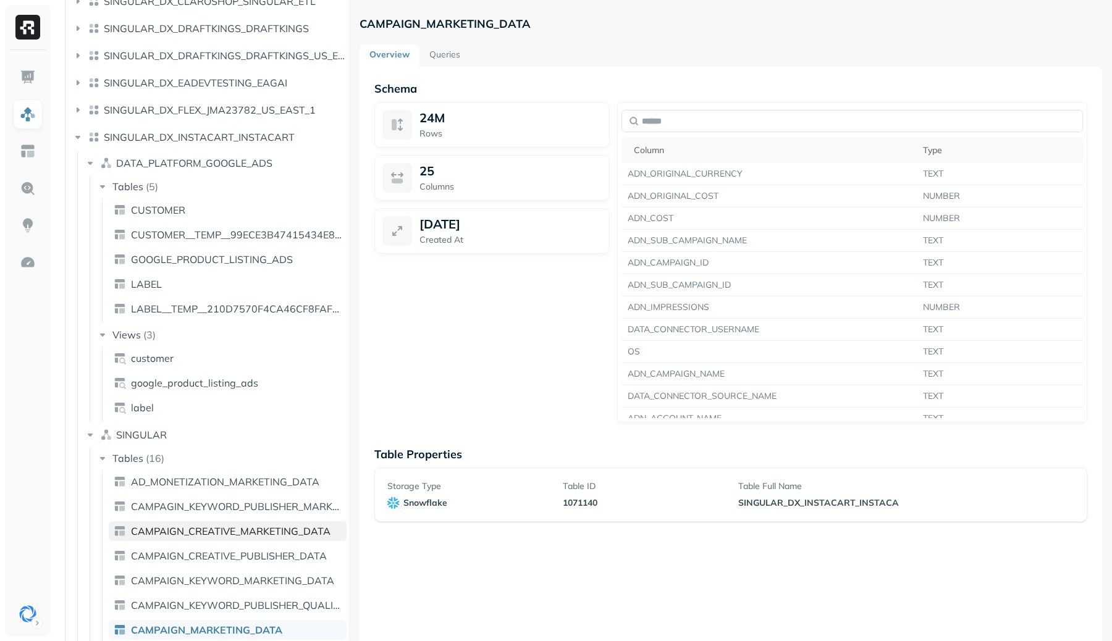
scroll to position [1039, 0]
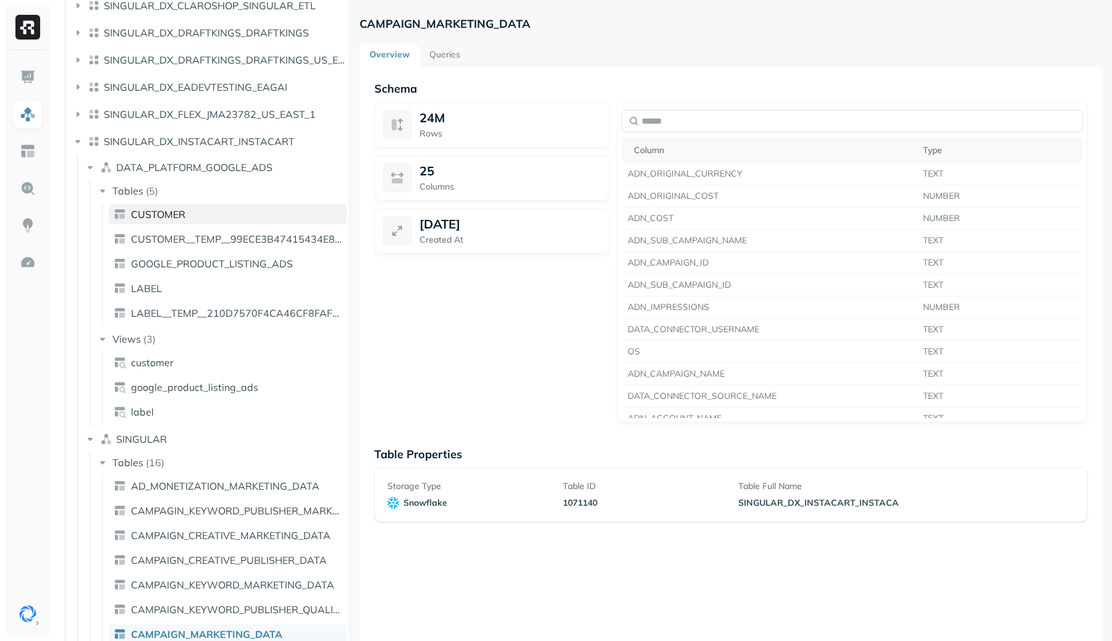
click at [198, 208] on link "CUSTOMER" at bounding box center [228, 215] width 238 height 20
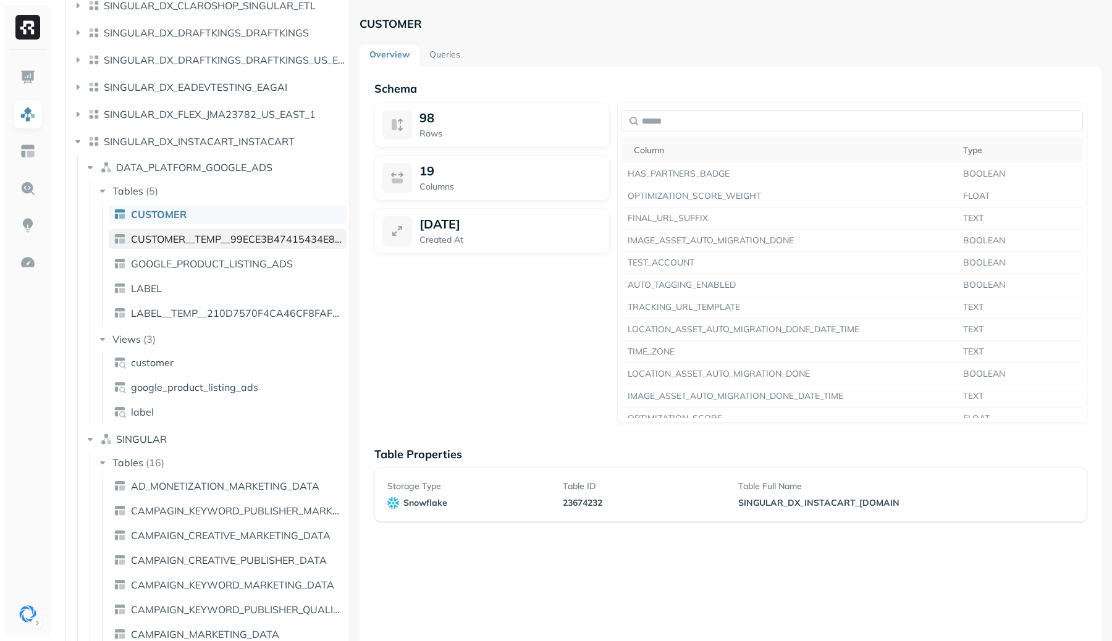
click at [190, 236] on span "CUSTOMER__TEMP__99ECE3B47415434E8FCD9F989B2D4C70" at bounding box center [236, 239] width 211 height 12
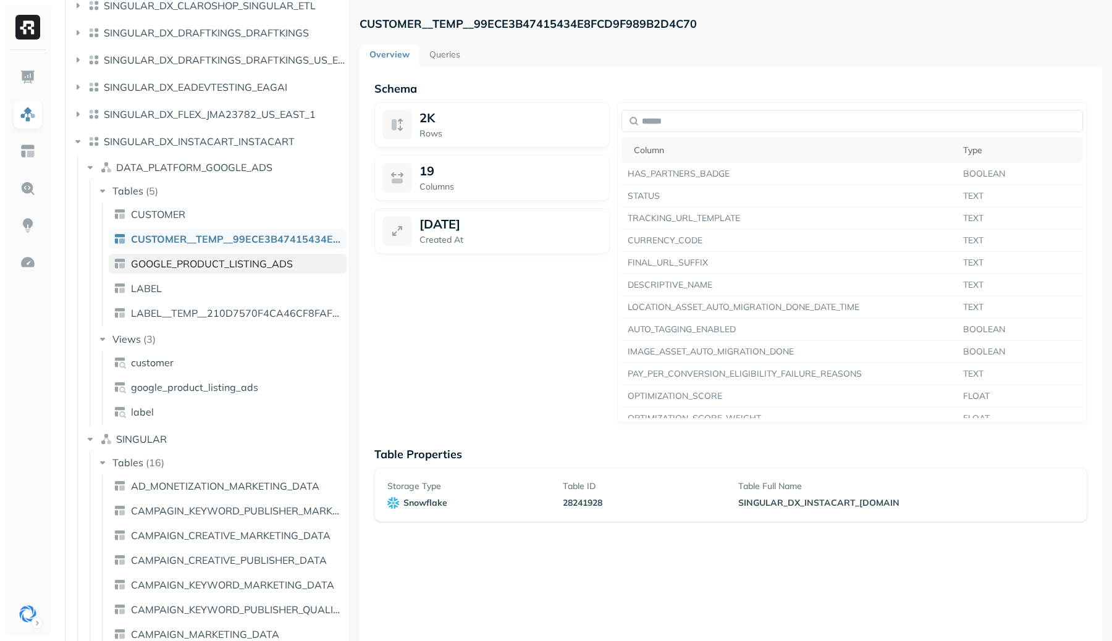
click at [187, 258] on span "GOOGLE_PRODUCT_LISTING_ADS" at bounding box center [212, 264] width 162 height 12
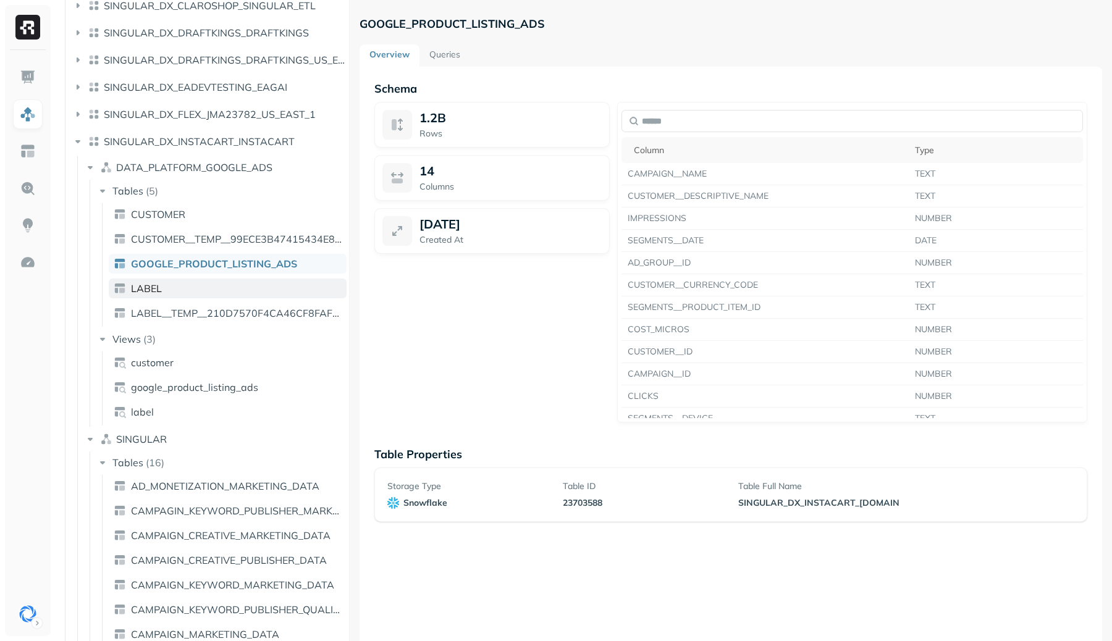
click at [173, 285] on link "LABEL" at bounding box center [228, 289] width 238 height 20
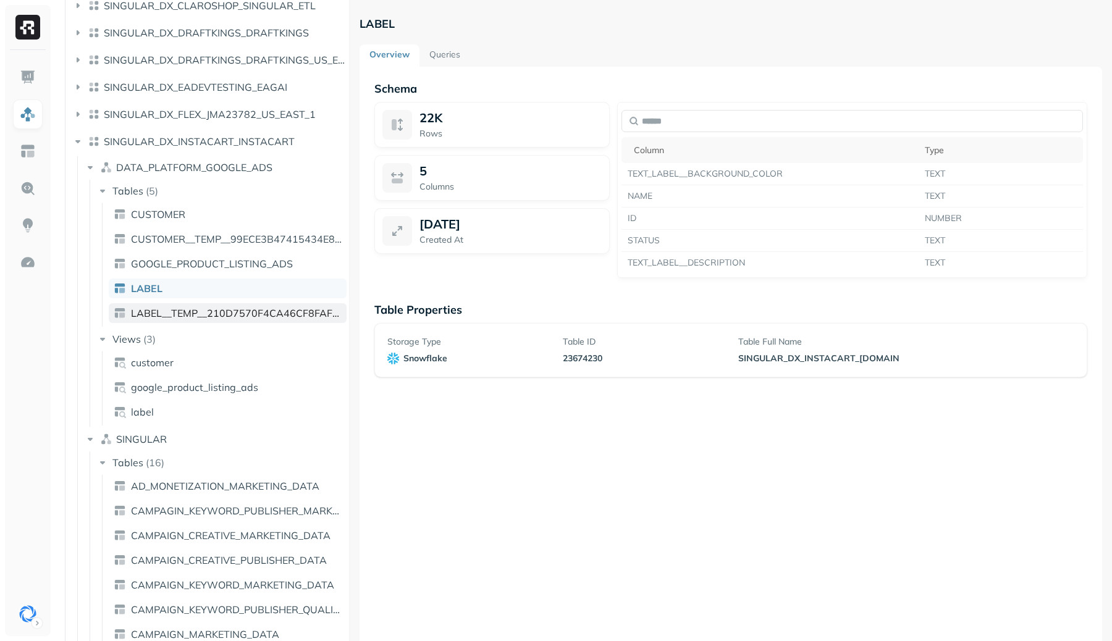
click at [189, 314] on span "LABEL__TEMP__210D7570F4CA46CF8FAFD37A13599D26" at bounding box center [236, 313] width 211 height 12
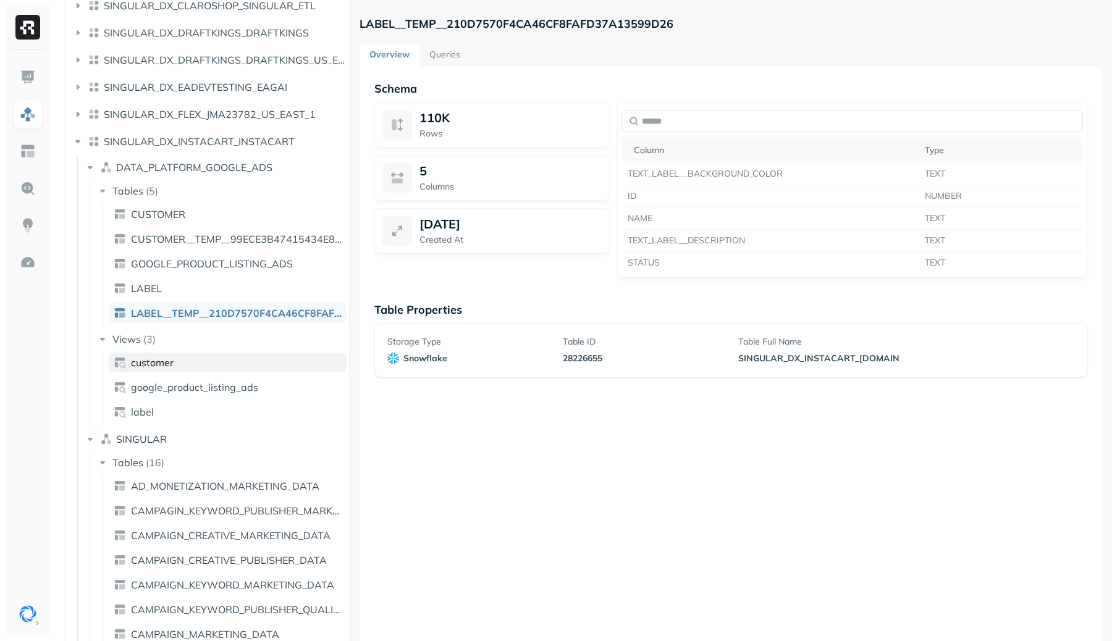
click at [197, 364] on link "customer" at bounding box center [228, 363] width 238 height 20
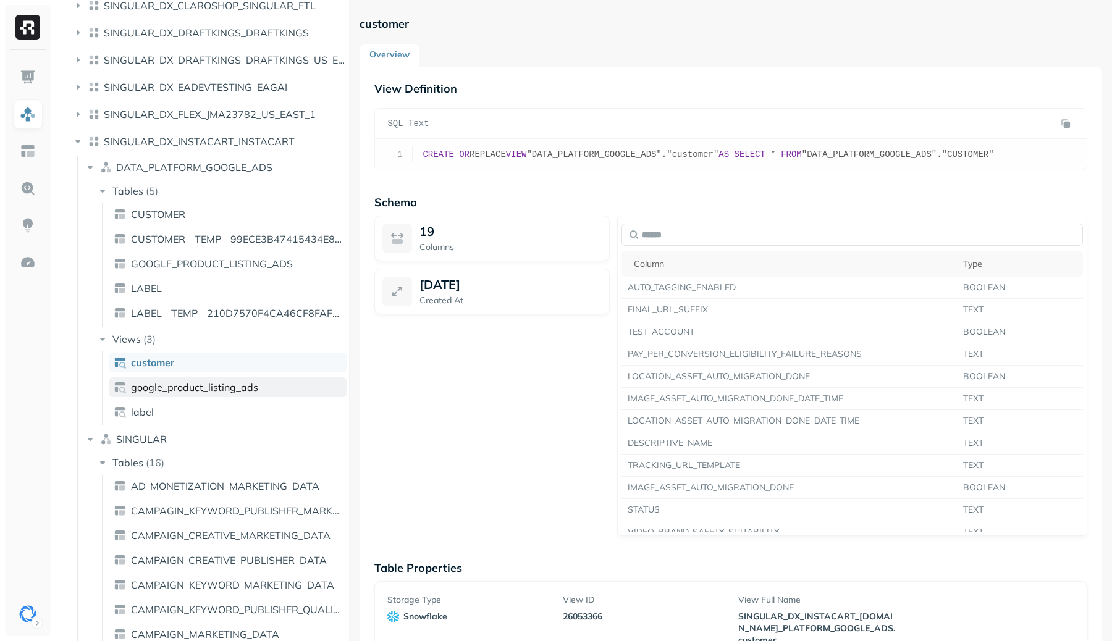
click at [219, 391] on span "google_product_listing_ads" at bounding box center [194, 387] width 127 height 12
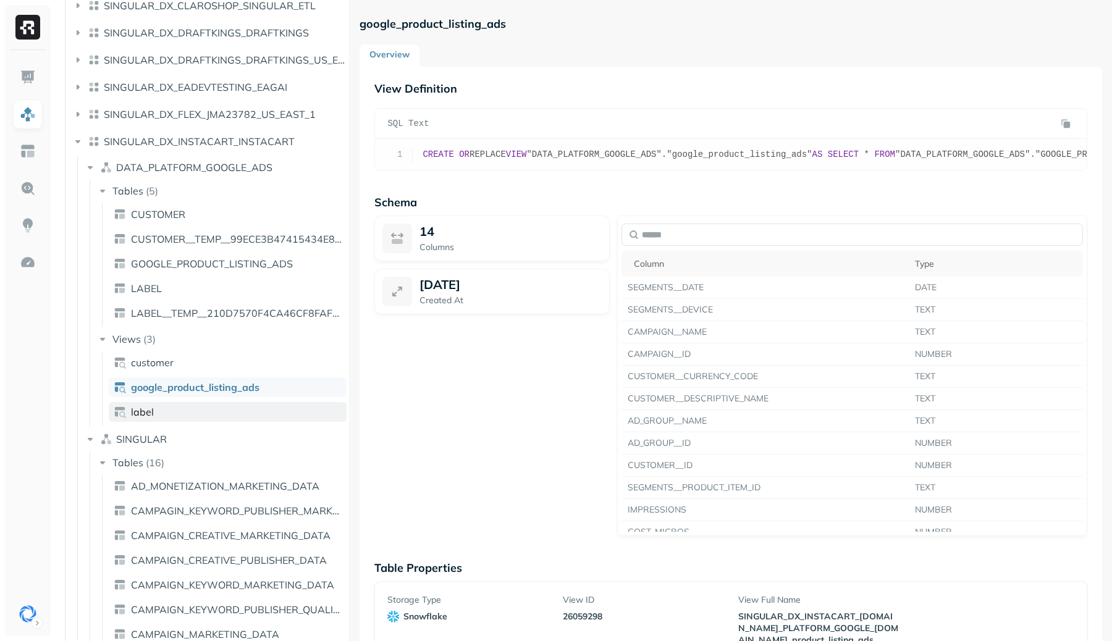
click at [221, 410] on link "label" at bounding box center [228, 412] width 238 height 20
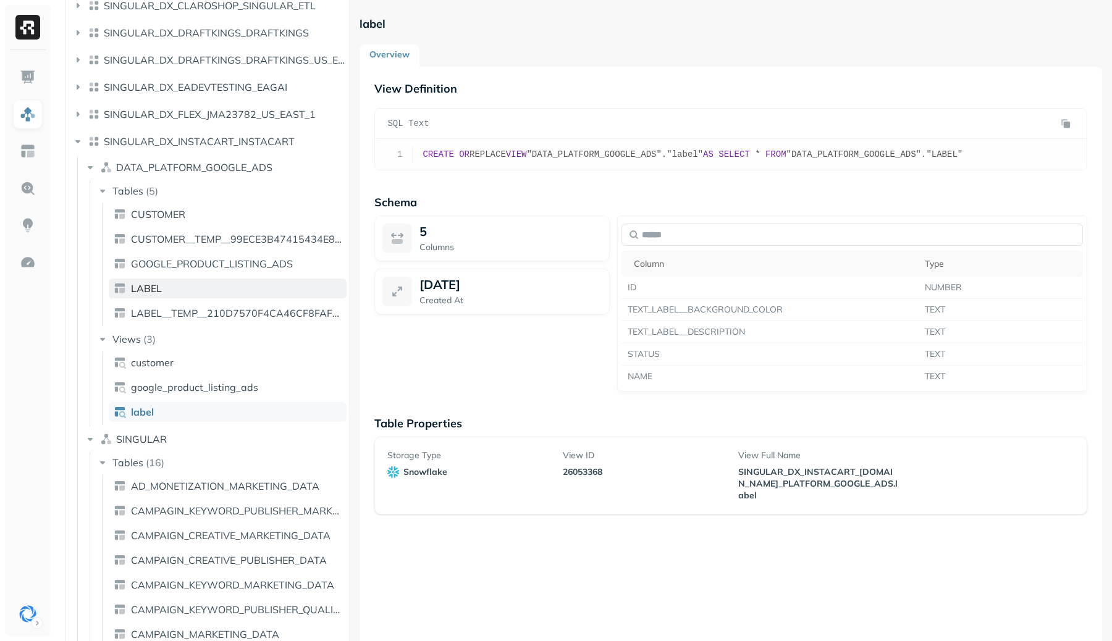
click at [149, 287] on span "LABEL" at bounding box center [146, 288] width 31 height 12
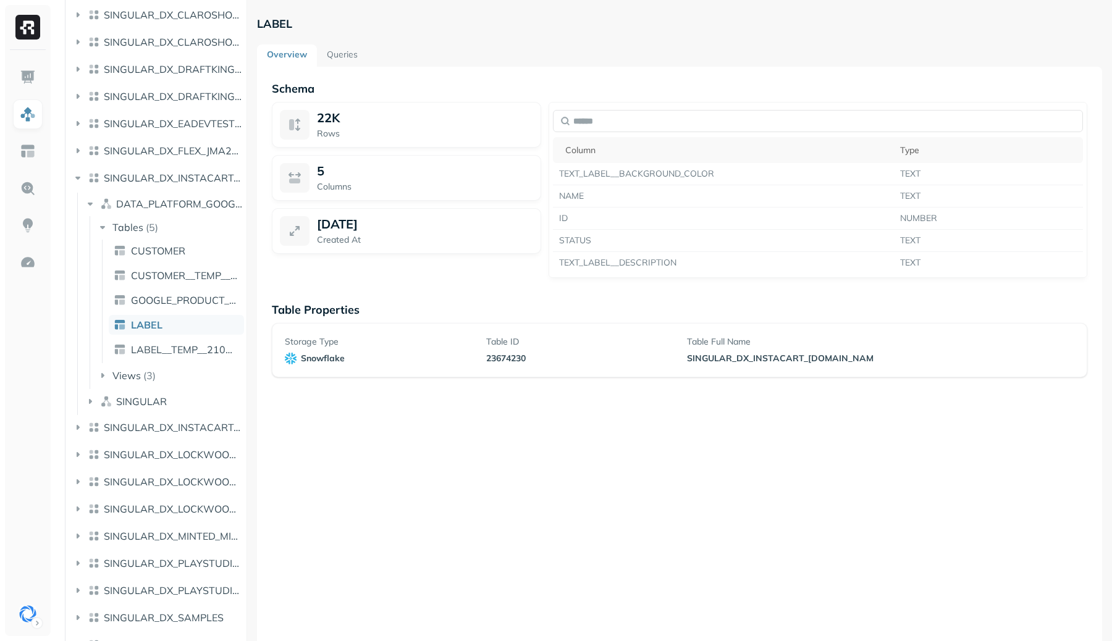
scroll to position [611, 0]
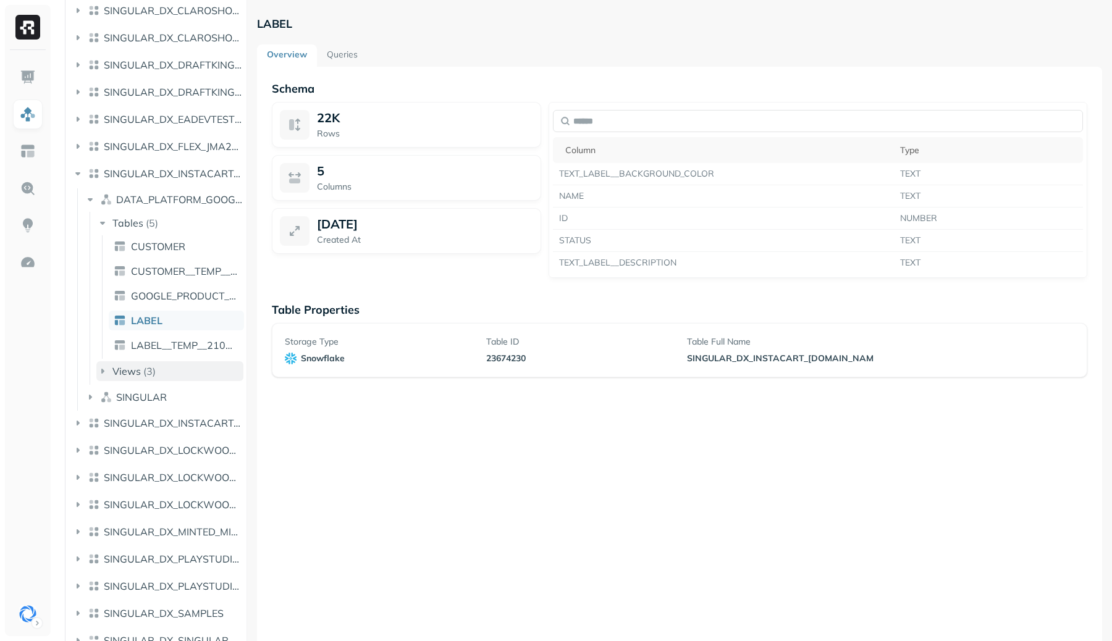
click at [126, 373] on span "Views" at bounding box center [126, 371] width 28 height 12
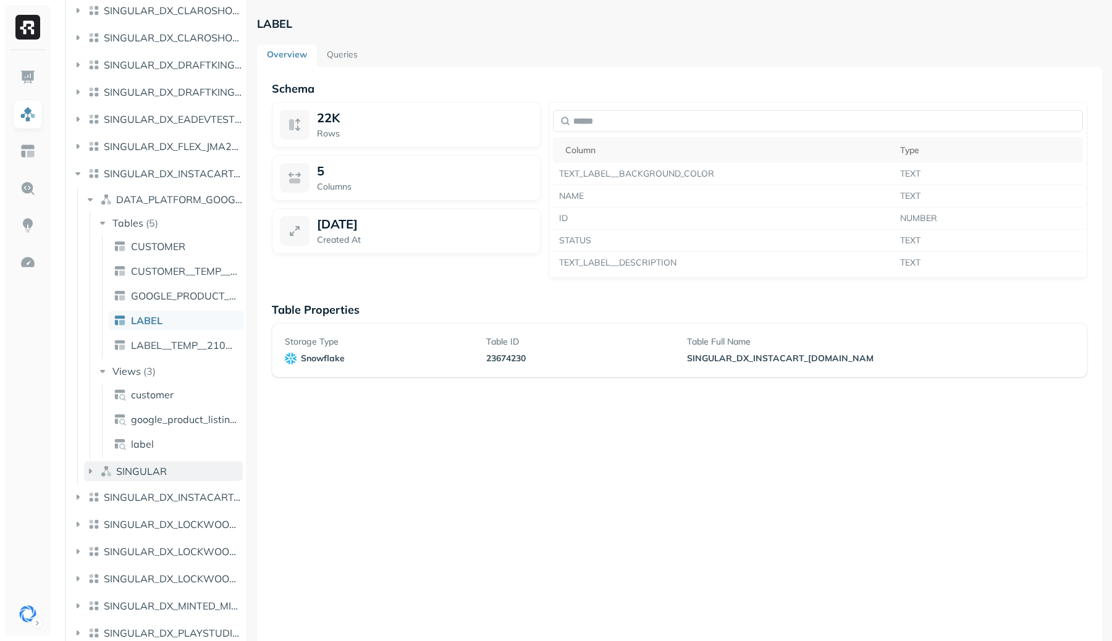
click at [143, 472] on span "SINGULAR" at bounding box center [141, 471] width 51 height 12
click at [143, 497] on div "Tables ( 16 )" at bounding box center [138, 495] width 52 height 12
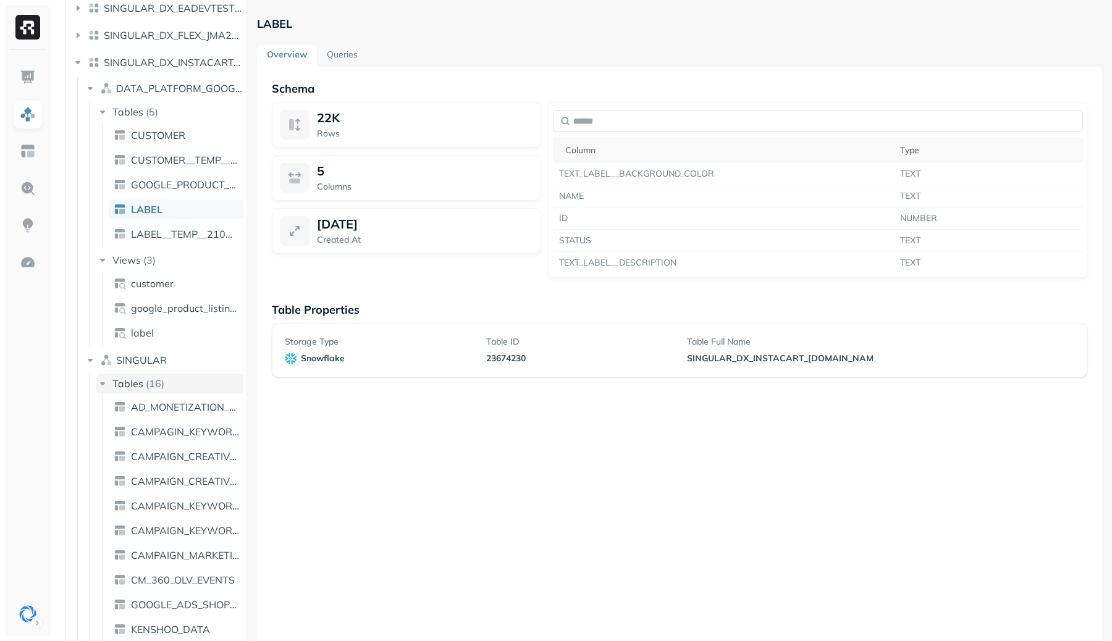
scroll to position [666, 0]
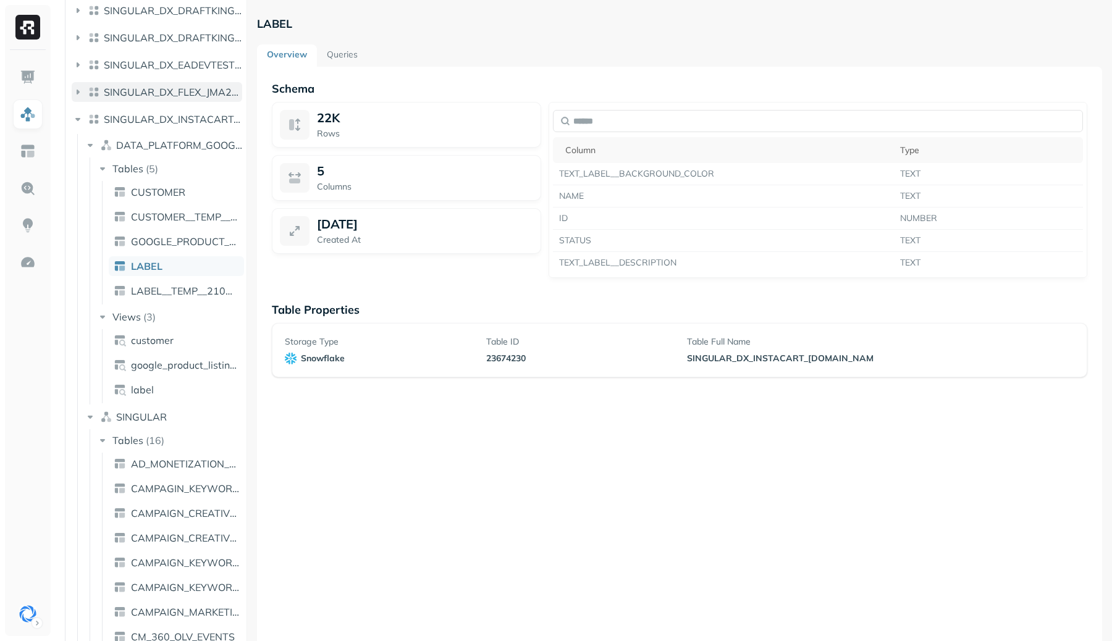
click at [156, 93] on span "SINGULAR_DX_FLEX_JMA23782_US_EAST_1" at bounding box center [173, 92] width 138 height 12
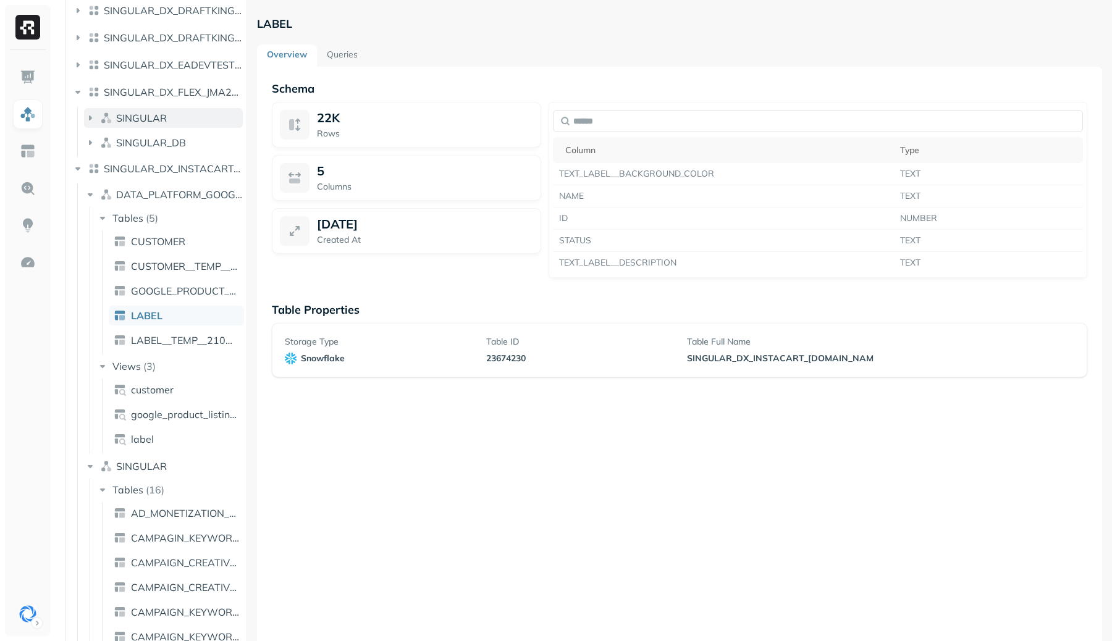
click at [148, 117] on span "SINGULAR" at bounding box center [141, 118] width 51 height 12
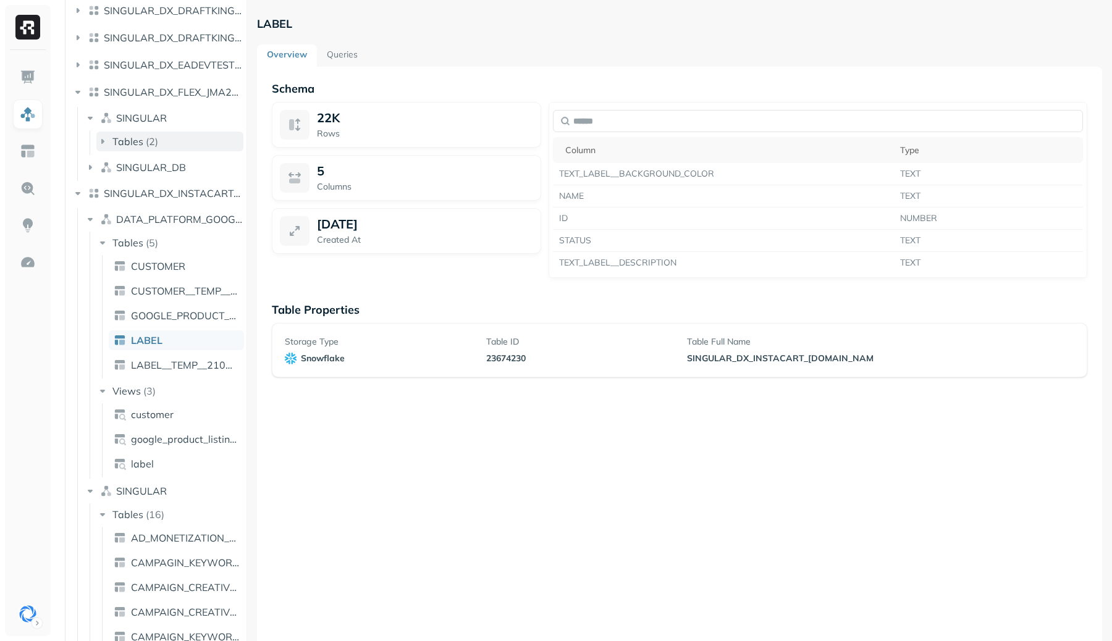
click at [142, 139] on div "Tables ( 2 )" at bounding box center [135, 141] width 46 height 12
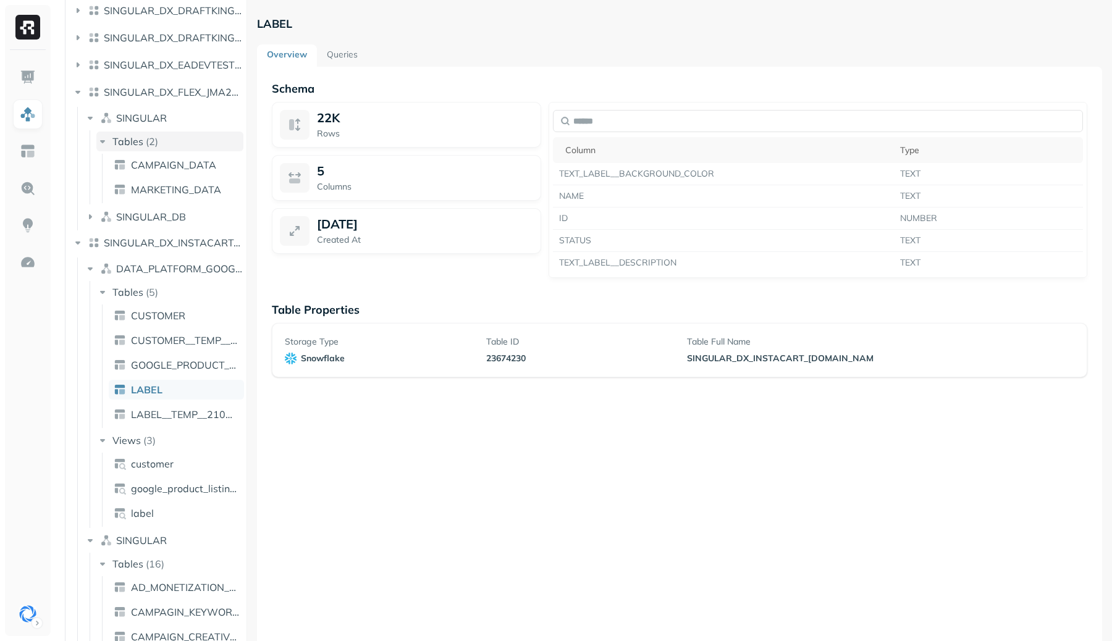
click at [142, 139] on div "Tables ( 2 )" at bounding box center [135, 141] width 46 height 12
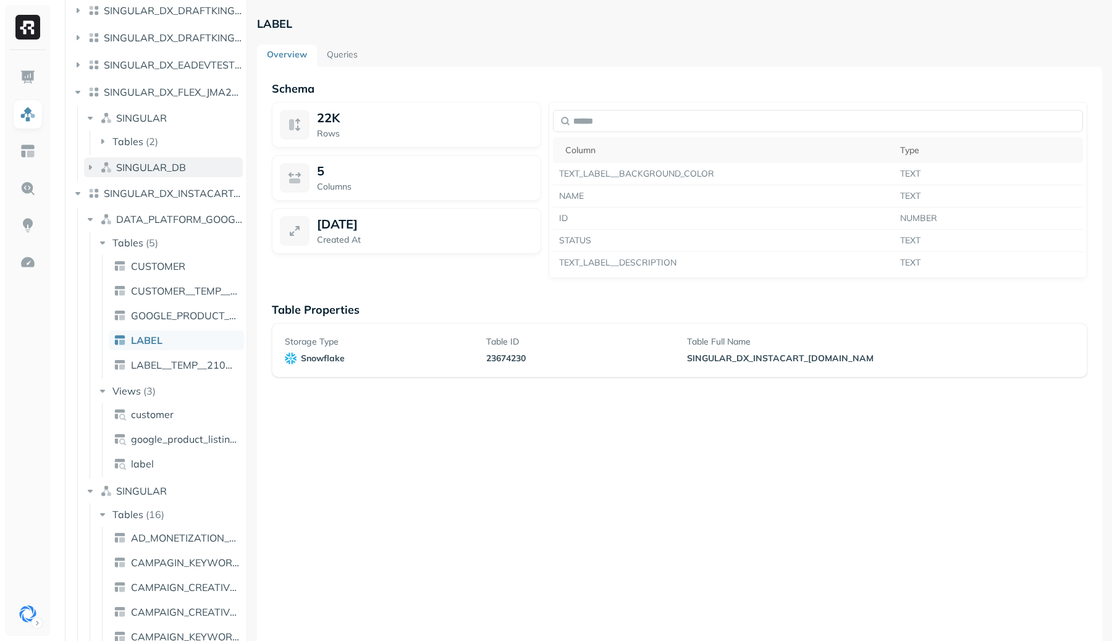
click at [142, 166] on span "SINGULAR_DB" at bounding box center [151, 167] width 70 height 12
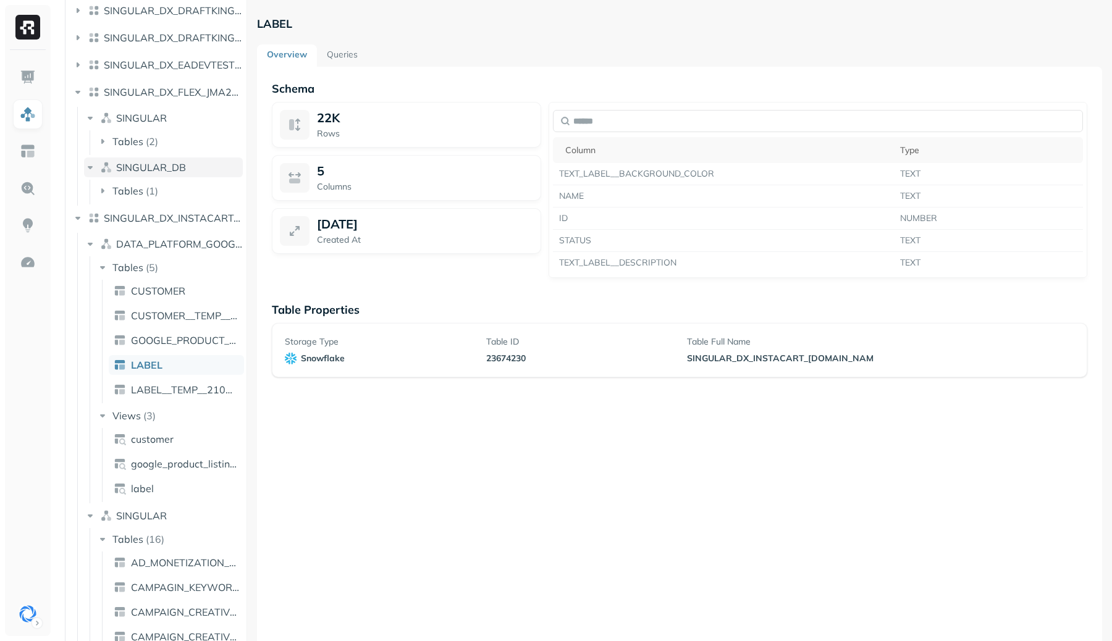
click at [142, 166] on span "SINGULAR_DB" at bounding box center [151, 167] width 70 height 12
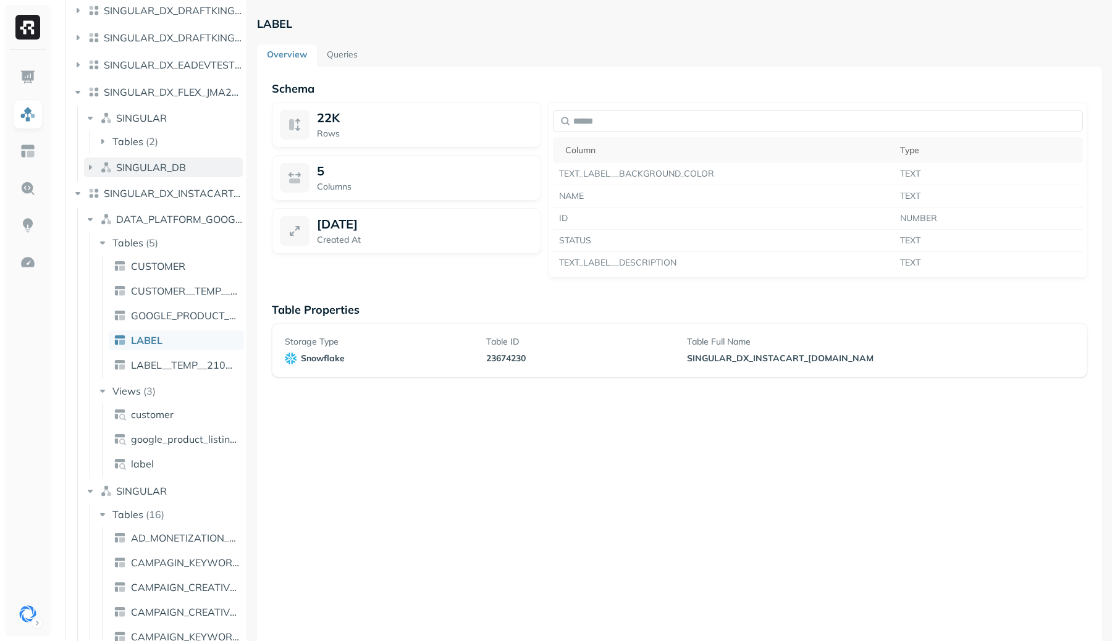
click at [142, 166] on span "SINGULAR_DB" at bounding box center [151, 167] width 70 height 12
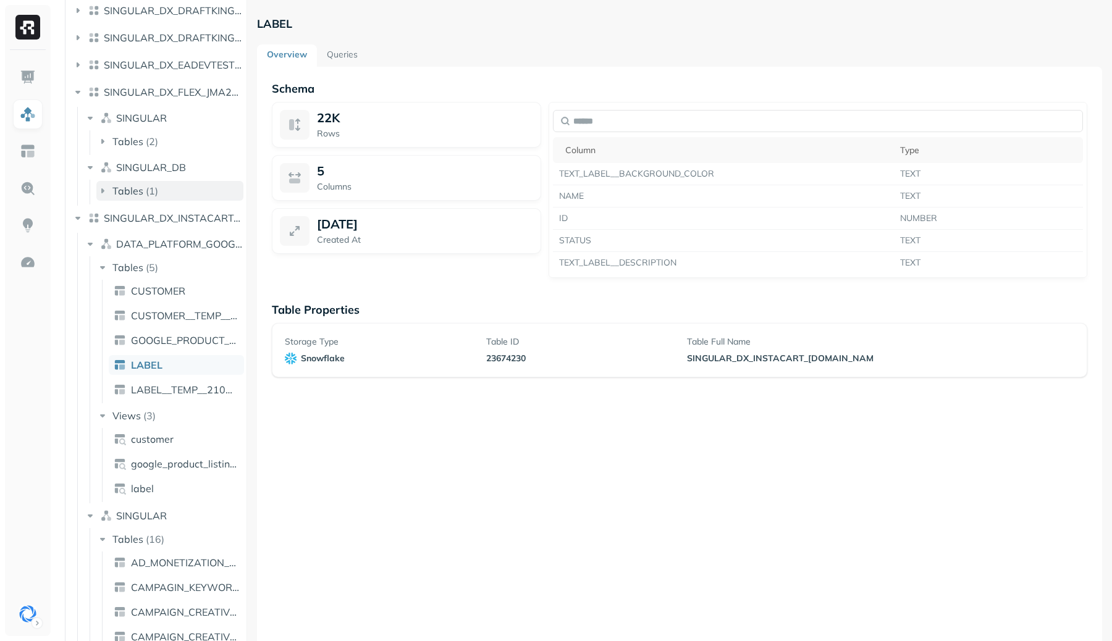
click at [146, 189] on p "( 1 )" at bounding box center [152, 191] width 12 height 12
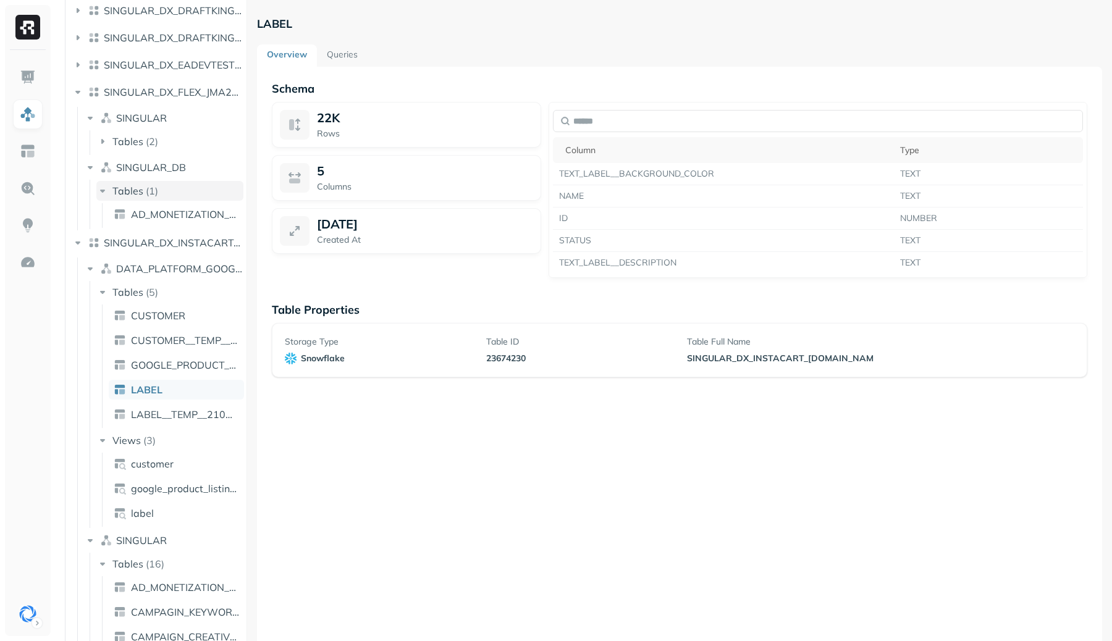
click at [146, 189] on p "( 1 )" at bounding box center [152, 191] width 12 height 12
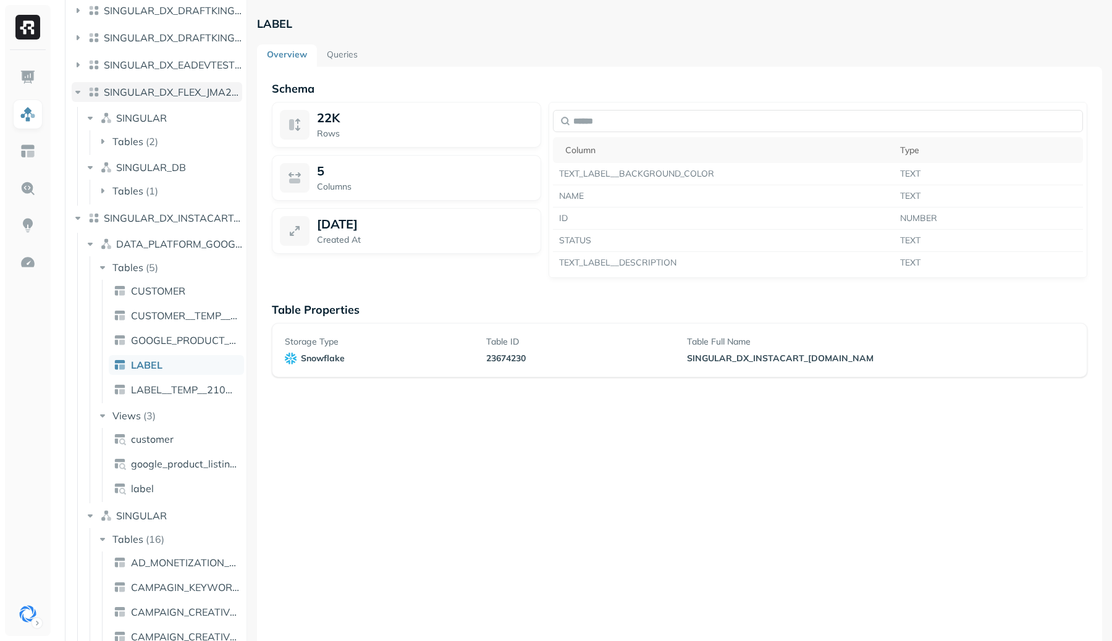
click at [132, 96] on span "SINGULAR_DX_FLEX_JMA23782_US_EAST_1" at bounding box center [173, 92] width 138 height 12
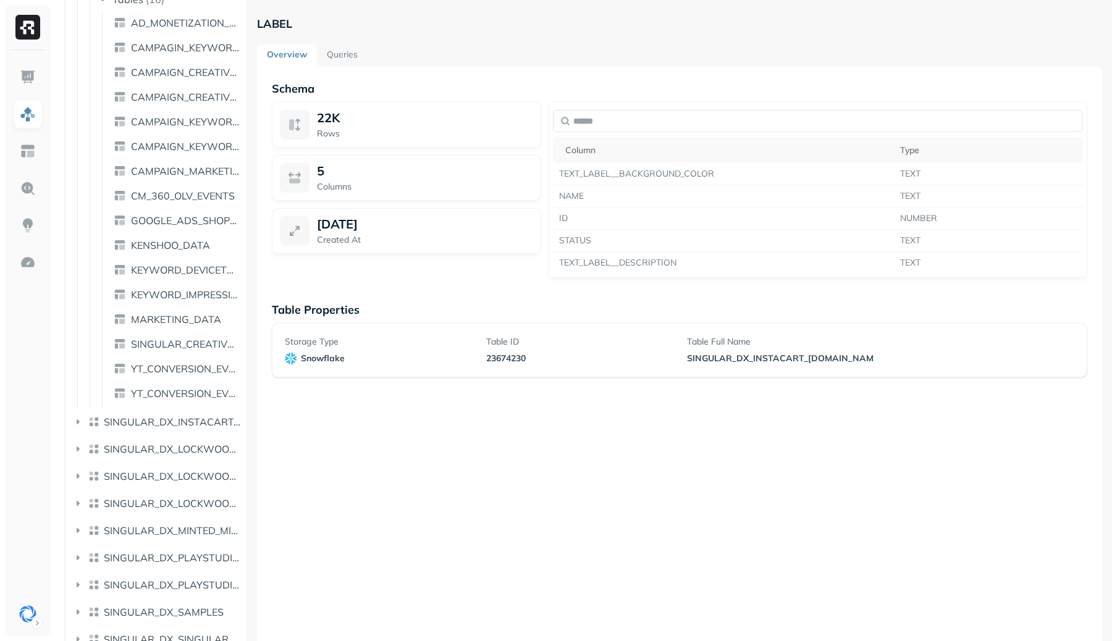
scroll to position [1135, 0]
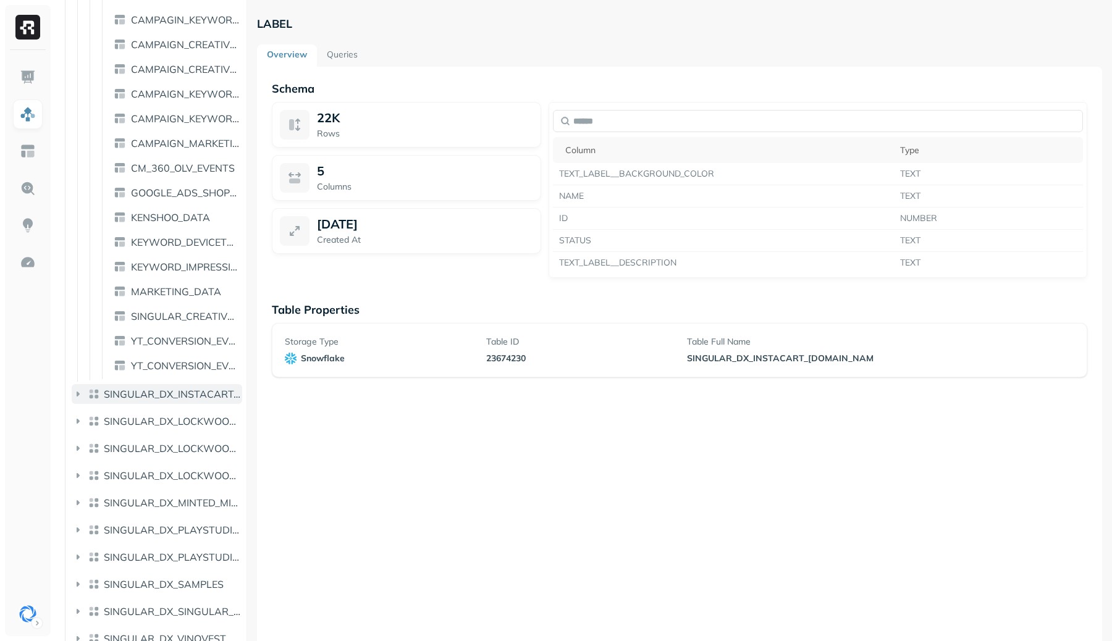
click at [169, 397] on span "SINGULAR_DX_INSTACART_W" at bounding box center [173, 394] width 138 height 12
click at [163, 417] on span "SINGULAR" at bounding box center [141, 420] width 51 height 12
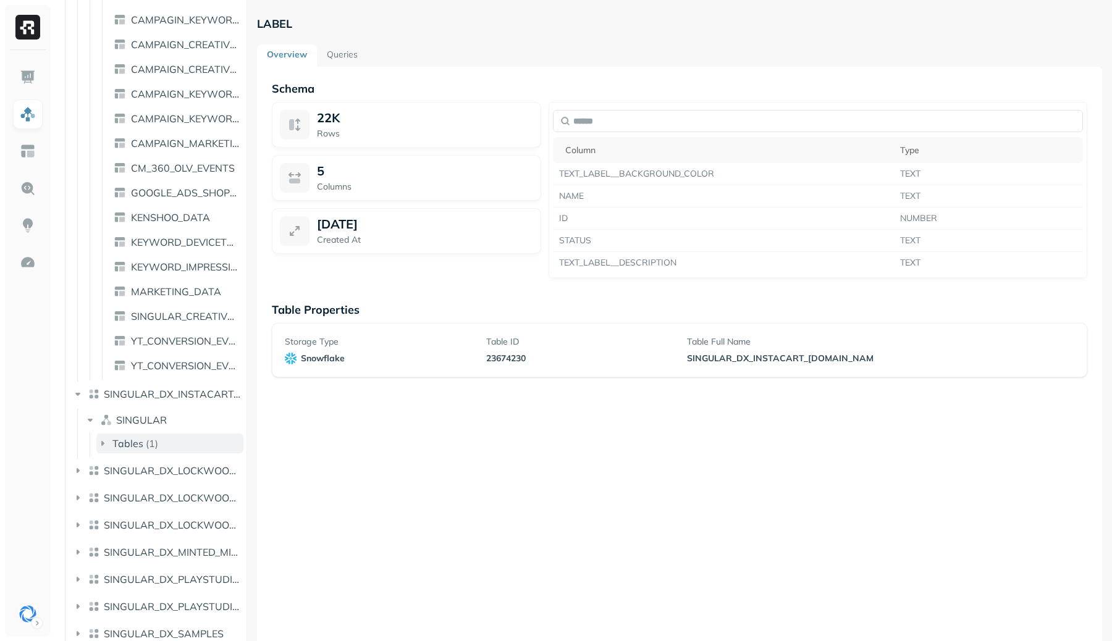
click at [158, 441] on button "Tables ( 1 )" at bounding box center [169, 444] width 147 height 20
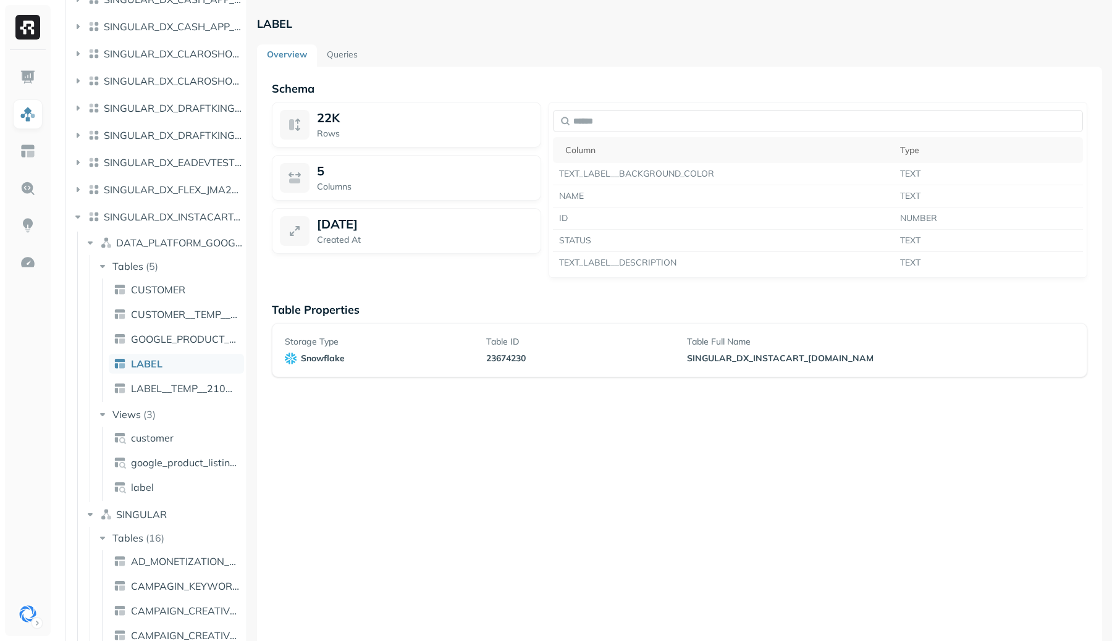
scroll to position [569, 0]
click at [163, 188] on span "SINGULAR_DX_FLEX_JMA23782_US_EAST_1" at bounding box center [173, 188] width 138 height 12
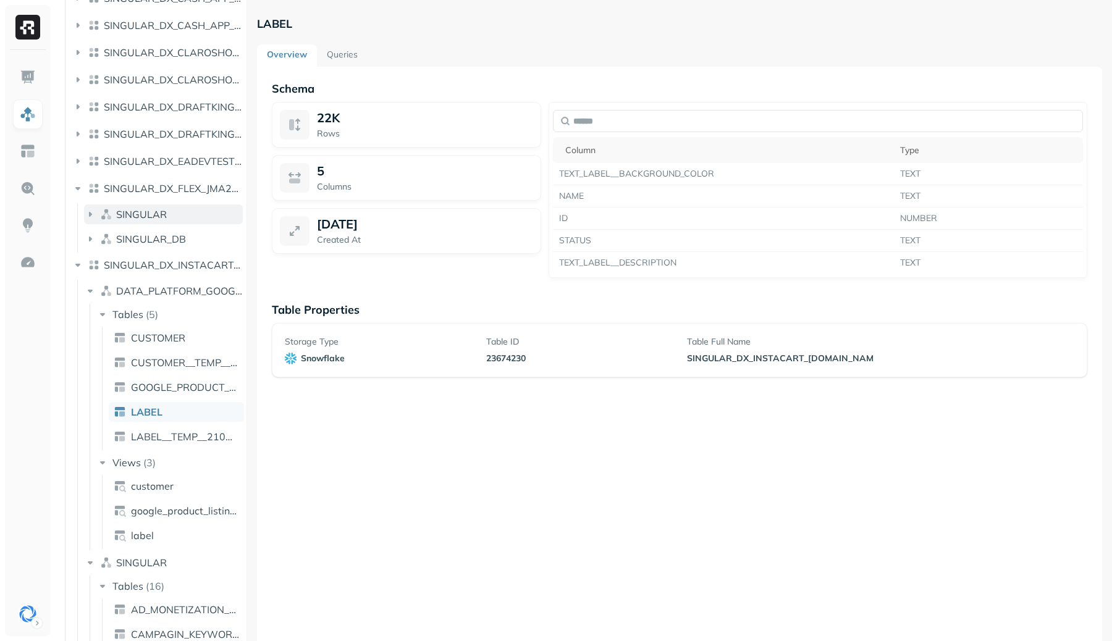
click at [159, 207] on button "SINGULAR" at bounding box center [163, 215] width 159 height 20
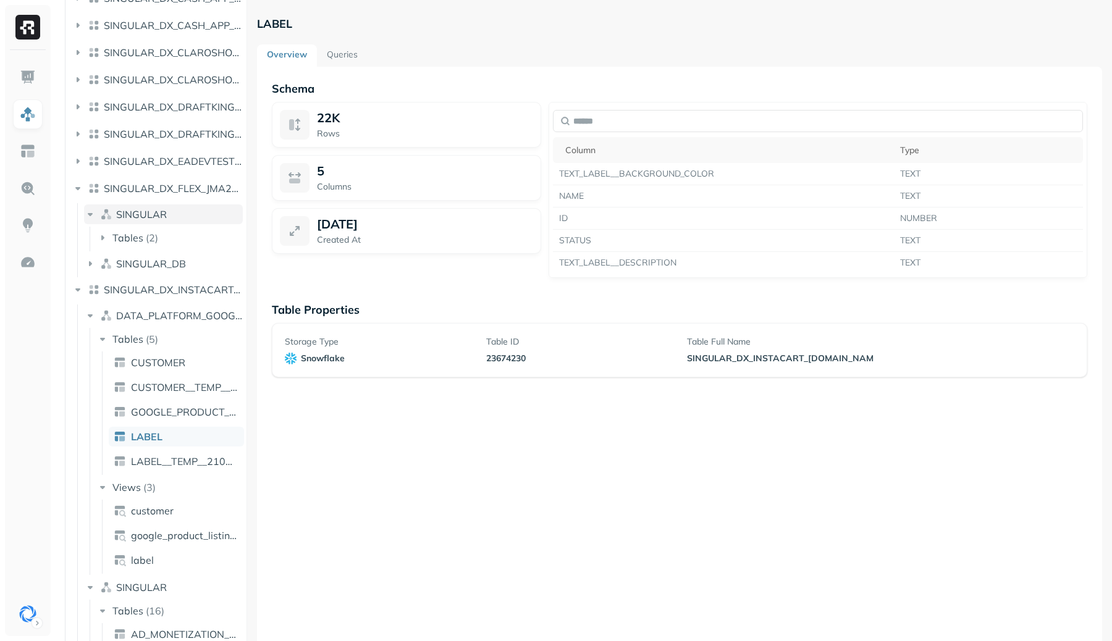
click at [152, 211] on span "SINGULAR" at bounding box center [141, 214] width 51 height 12
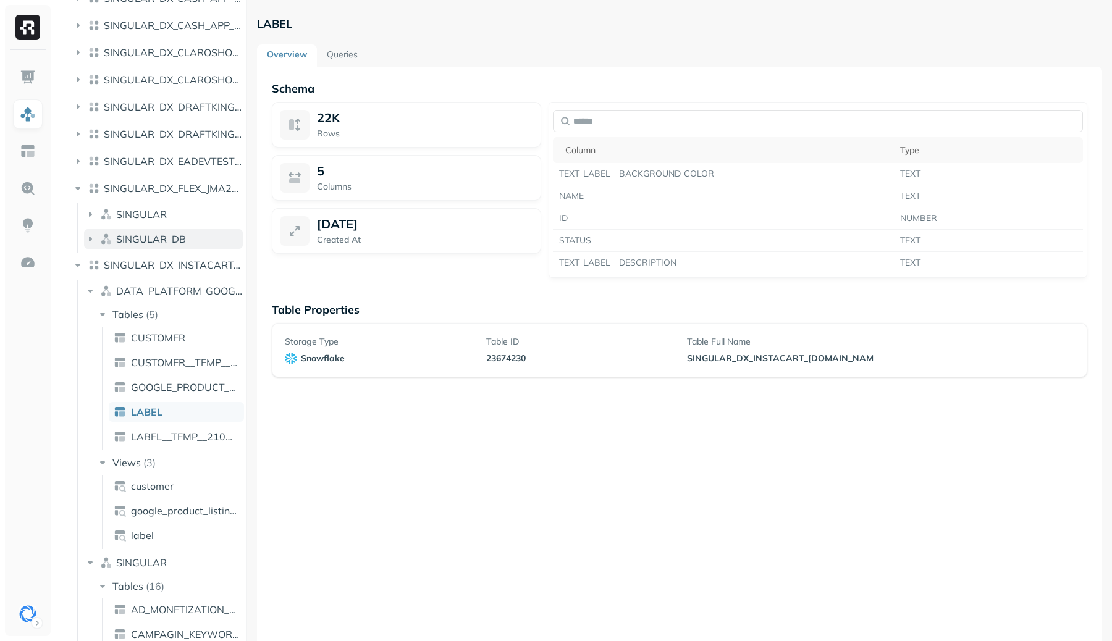
click at [144, 242] on span "SINGULAR_DB" at bounding box center [151, 239] width 70 height 12
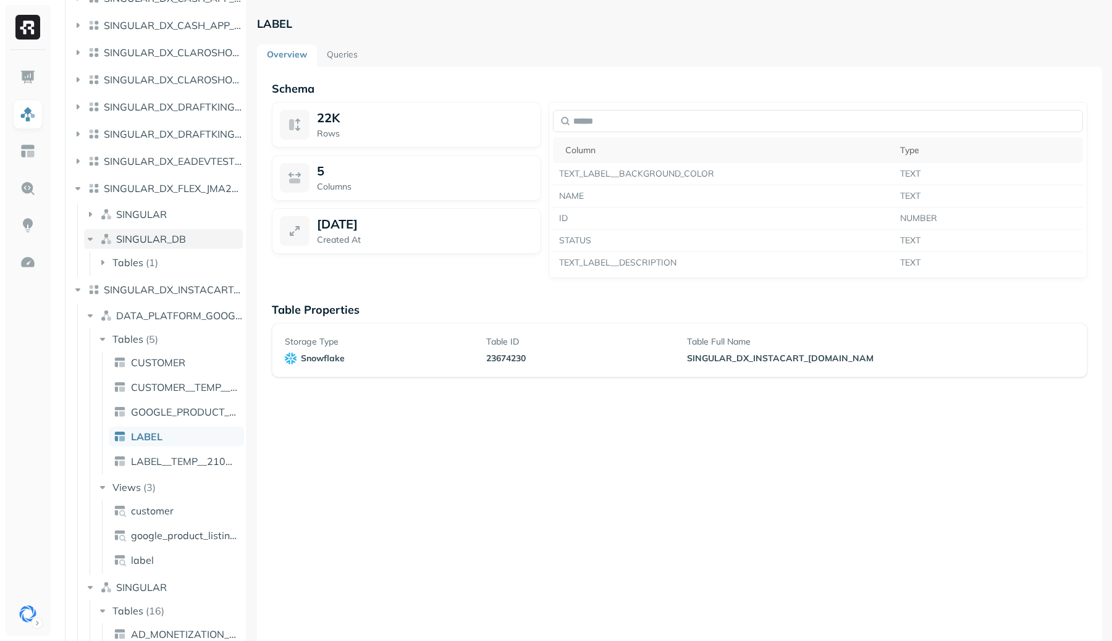
click at [144, 242] on span "SINGULAR_DB" at bounding box center [151, 239] width 70 height 12
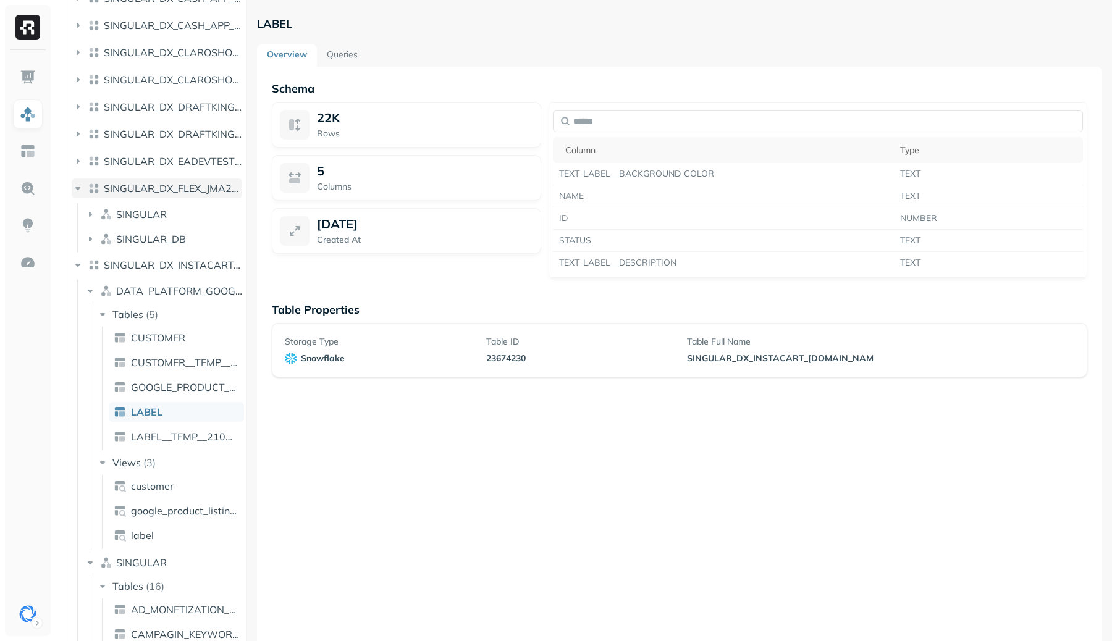
click at [143, 198] on button "SINGULAR_DX_FLEX_JMA23782_US_EAST_1" at bounding box center [157, 189] width 171 height 20
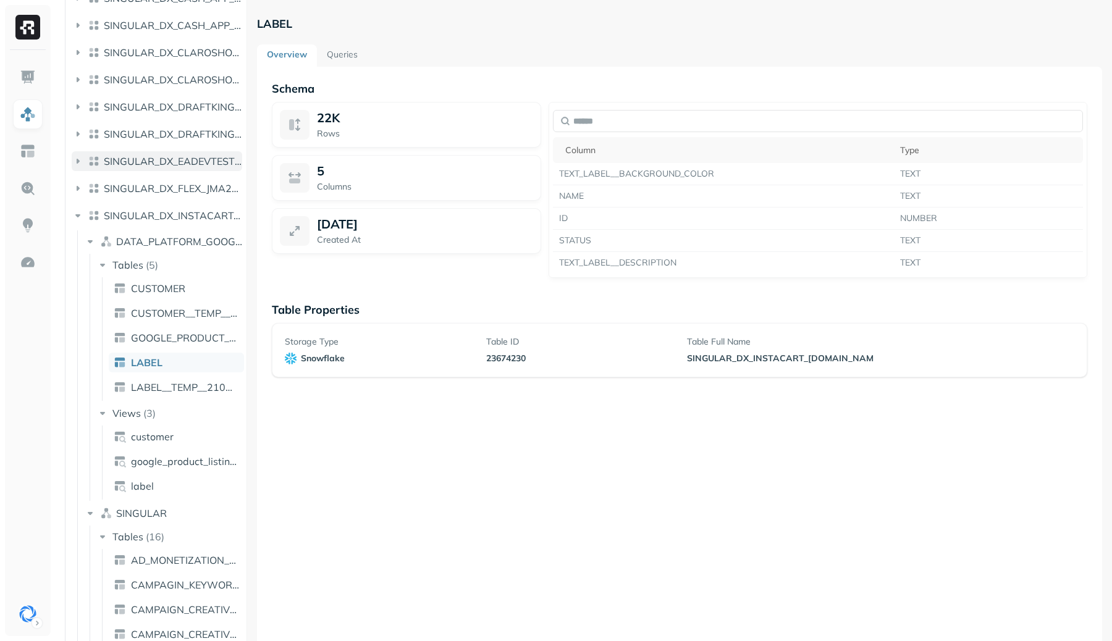
click at [157, 159] on span "SINGULAR_DX_EADEVTESTING_EAGAI" at bounding box center [173, 161] width 138 height 12
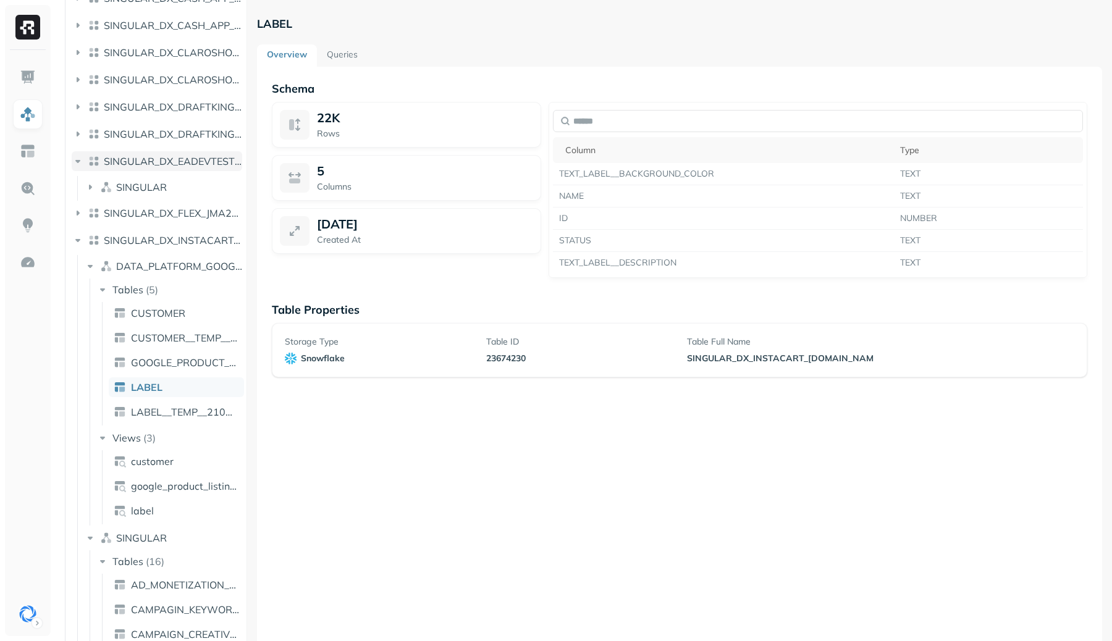
click at [155, 156] on span "SINGULAR_DX_EADEVTESTING_EAGAI" at bounding box center [173, 161] width 138 height 12
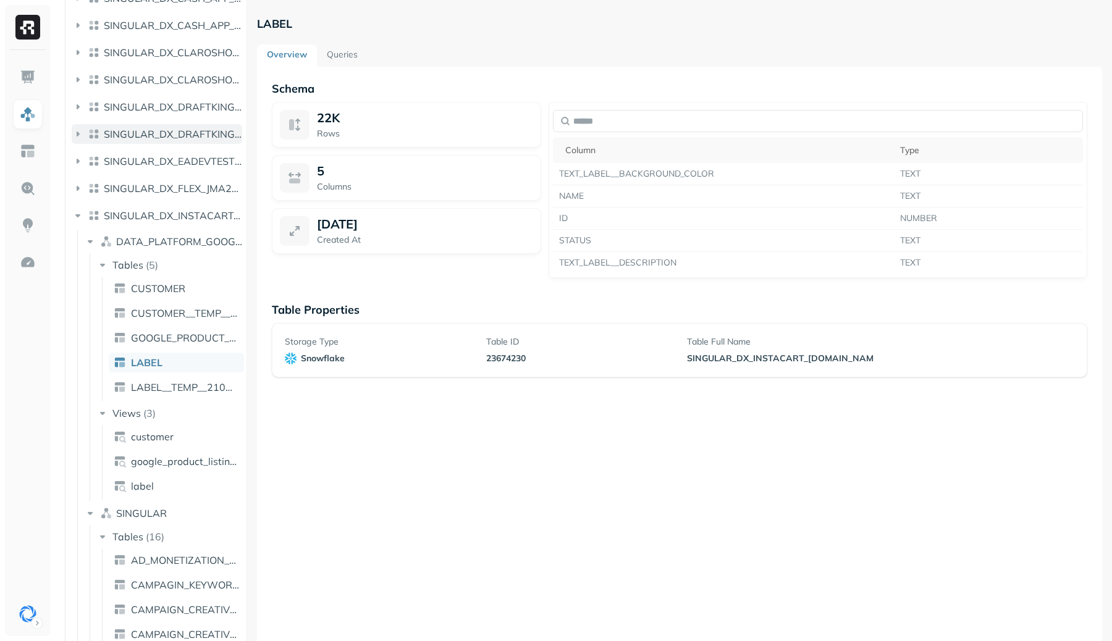
click at [159, 135] on span "SINGULAR_DX_DRAFTKINGS_DRAFTKINGS_US_EAST_1" at bounding box center [173, 134] width 138 height 12
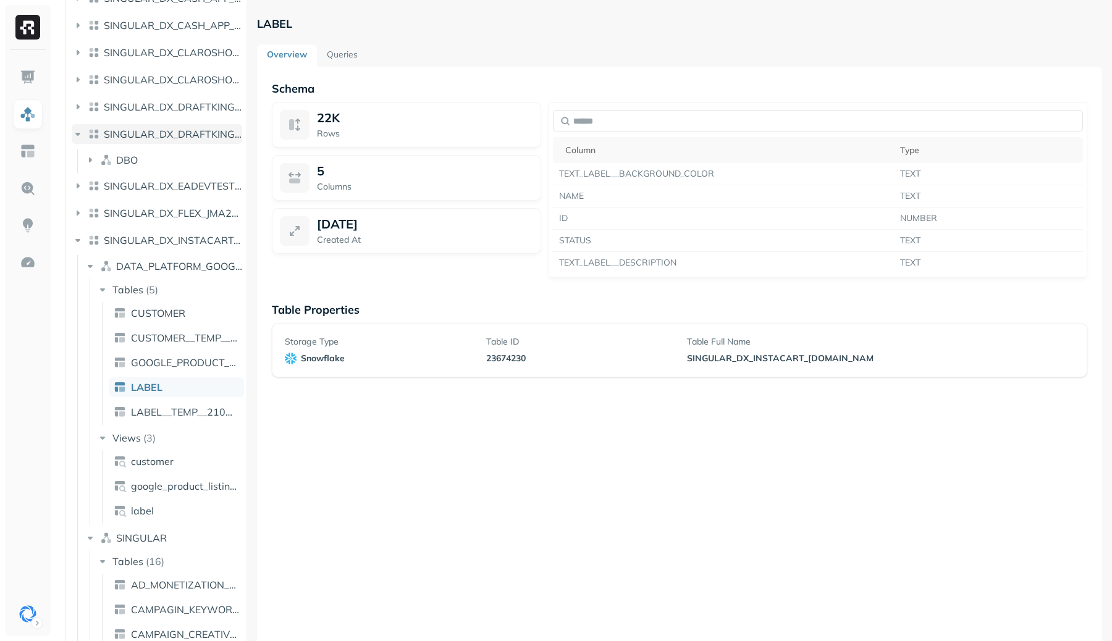
click at [159, 136] on span "SINGULAR_DX_DRAFTKINGS_DRAFTKINGS_US_EAST_1" at bounding box center [173, 134] width 138 height 12
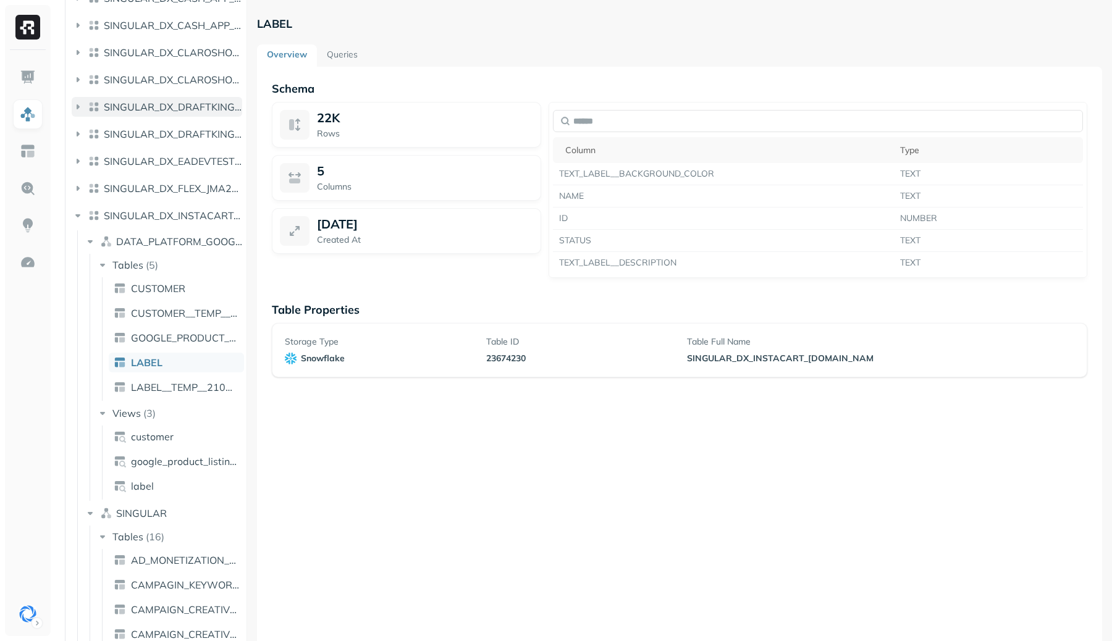
click at [156, 111] on span "SINGULAR_DX_DRAFTKINGS_DRAFTKINGS" at bounding box center [173, 107] width 138 height 12
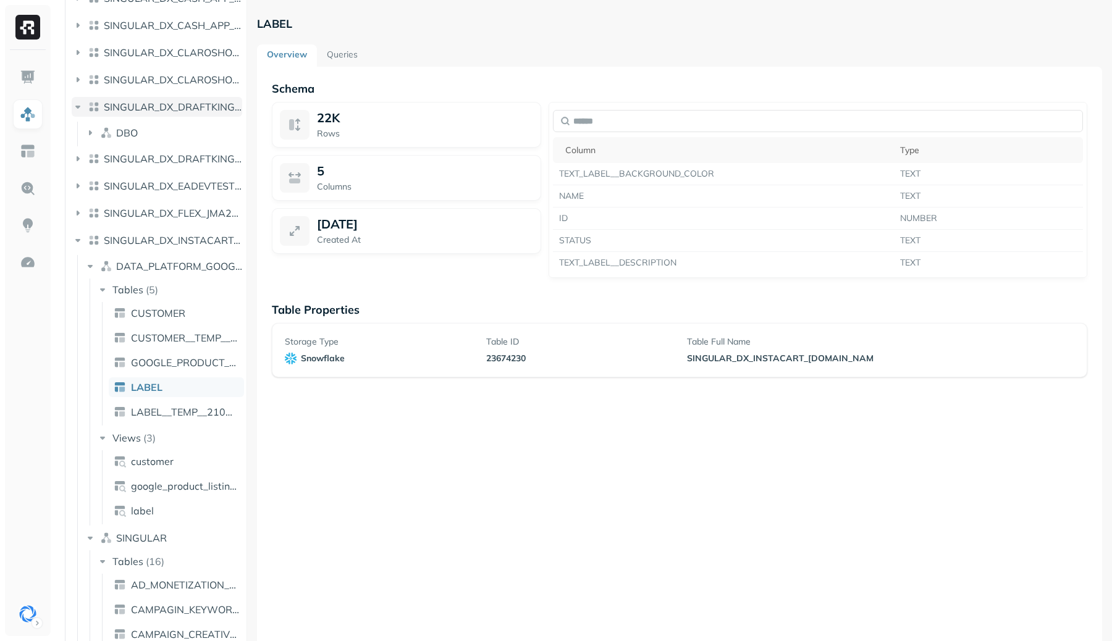
click at [156, 108] on span "SINGULAR_DX_DRAFTKINGS_DRAFTKINGS" at bounding box center [173, 107] width 138 height 12
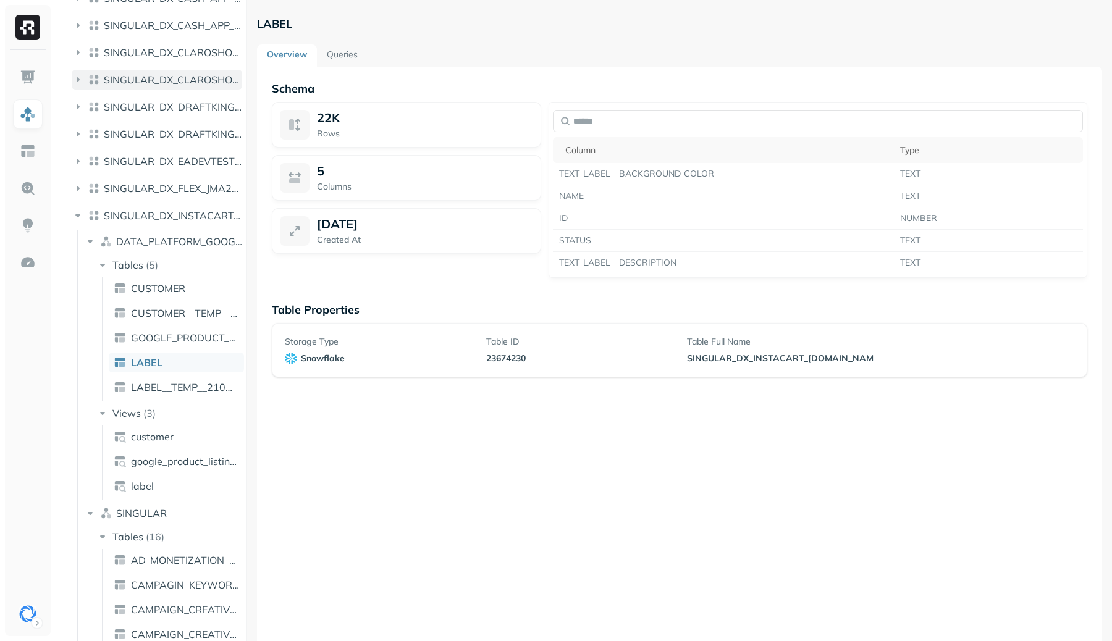
click at [159, 81] on span "SINGULAR_DX_CLAROSHOP_SINGULAR_ETL" at bounding box center [173, 80] width 138 height 12
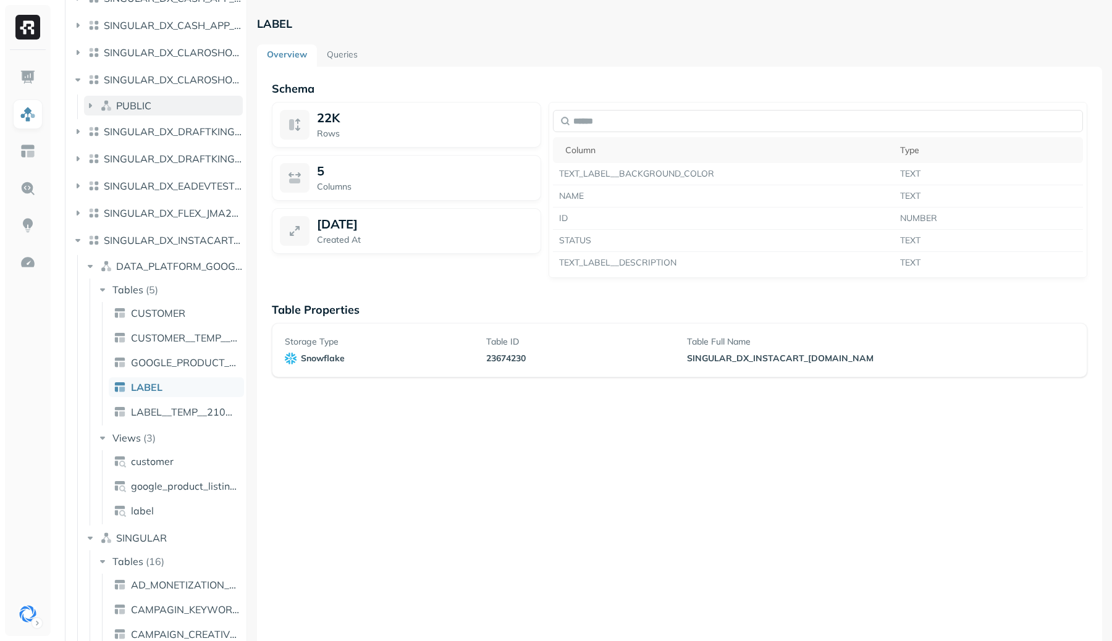
click at [152, 108] on button "PUBLIC" at bounding box center [163, 106] width 159 height 20
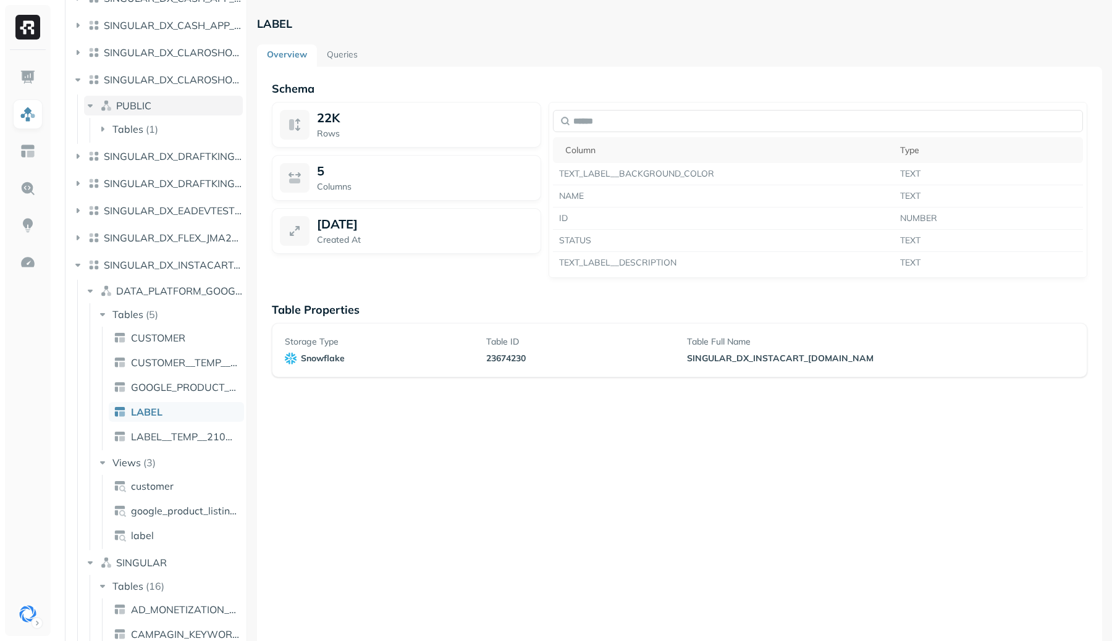
click at [152, 109] on button "PUBLIC" at bounding box center [163, 106] width 159 height 20
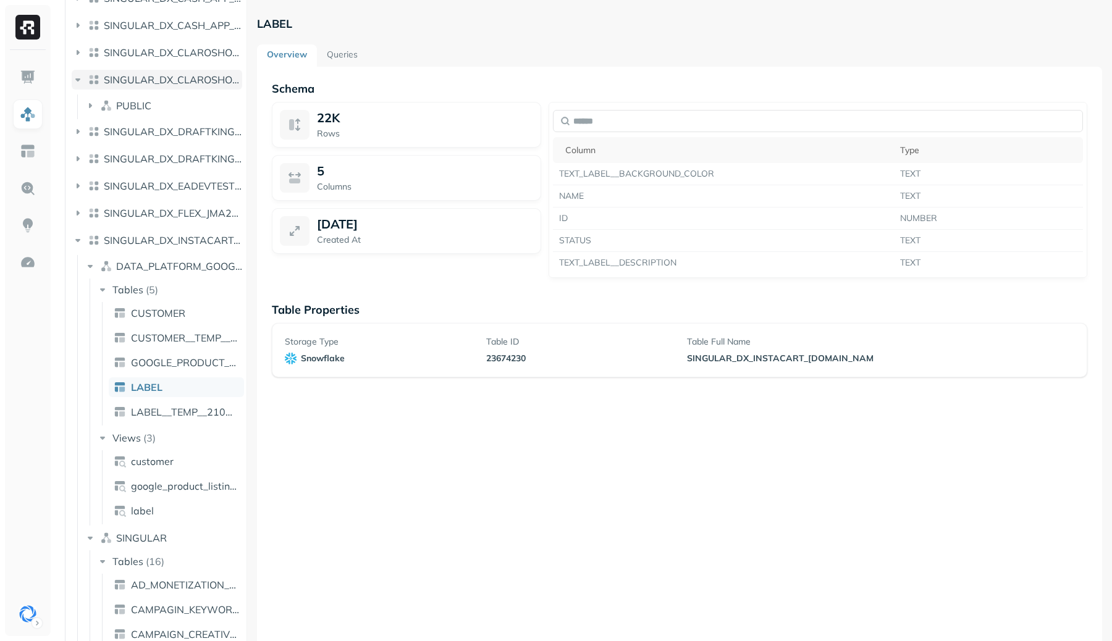
click at [150, 85] on span "SINGULAR_DX_CLAROSHOP_SINGULAR_ETL" at bounding box center [173, 80] width 138 height 12
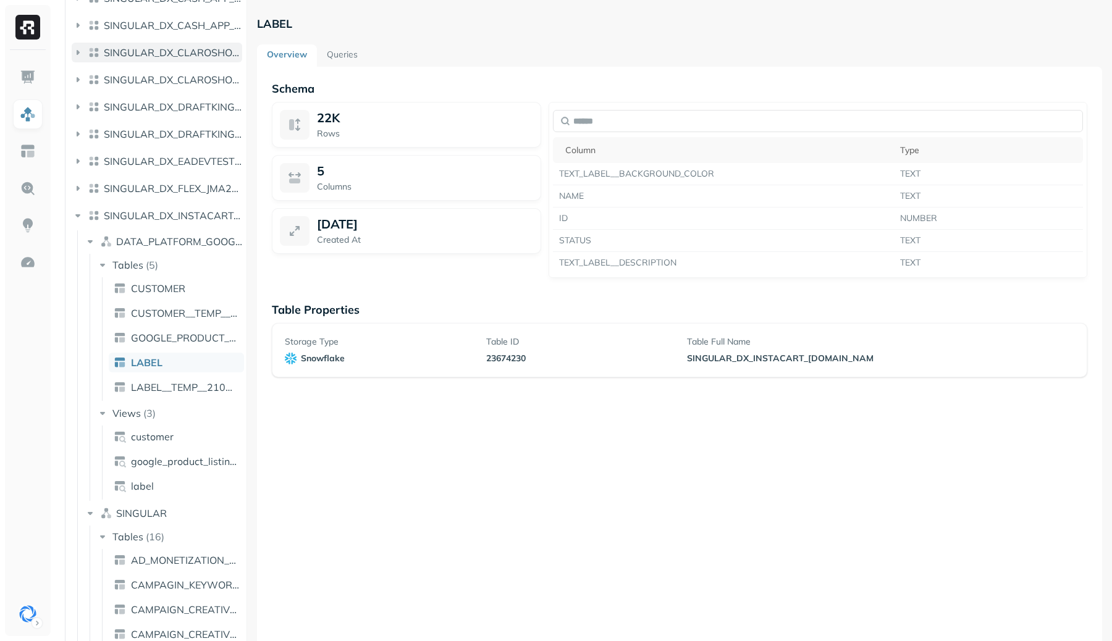
click at [150, 50] on span "SINGULAR_DX_CLAROSHOP_SINGULAR" at bounding box center [173, 52] width 138 height 12
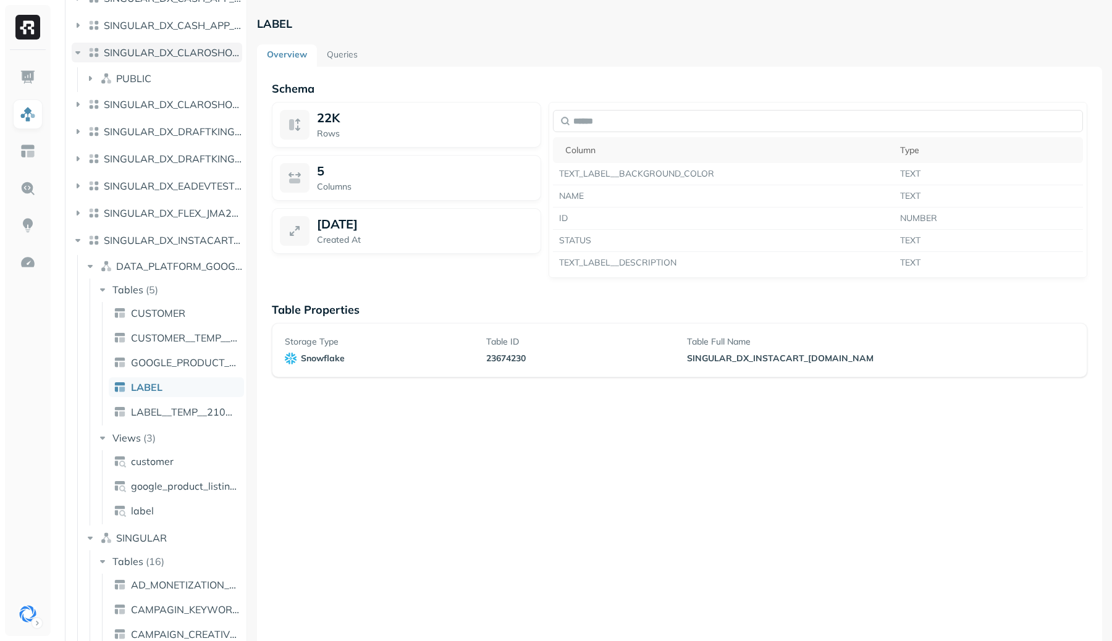
click at [150, 50] on span "SINGULAR_DX_CLAROSHOP_SINGULAR" at bounding box center [173, 52] width 138 height 12
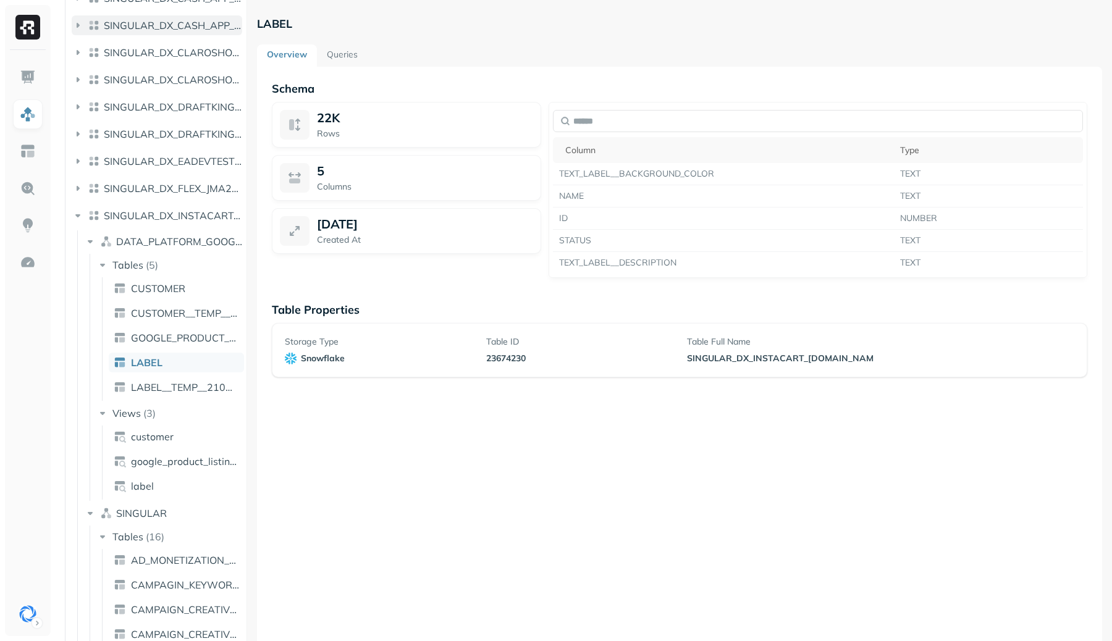
click at [150, 22] on span "SINGULAR_DX_CASH_APP_SQUARESTAGING" at bounding box center [173, 25] width 138 height 12
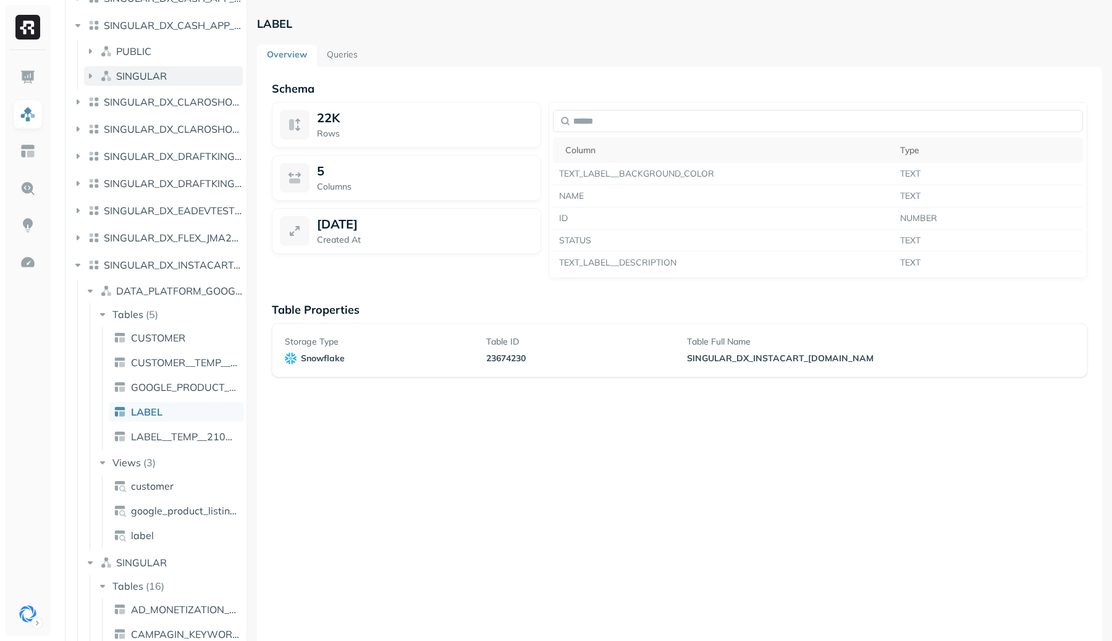
click at [135, 78] on span "SINGULAR" at bounding box center [141, 76] width 51 height 12
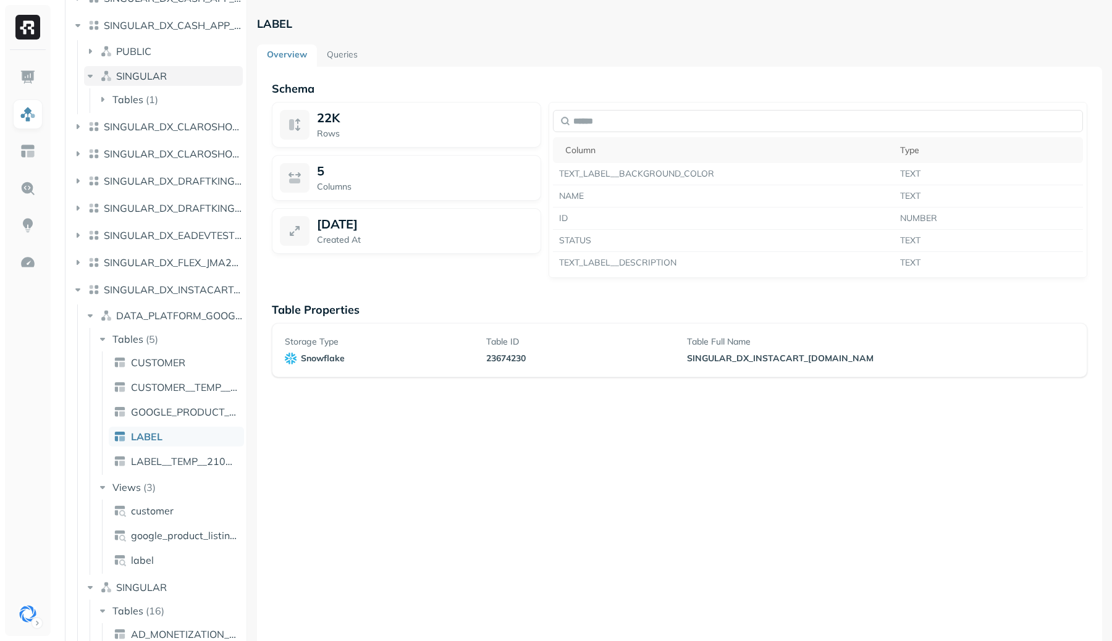
click at [135, 78] on span "SINGULAR" at bounding box center [141, 76] width 51 height 12
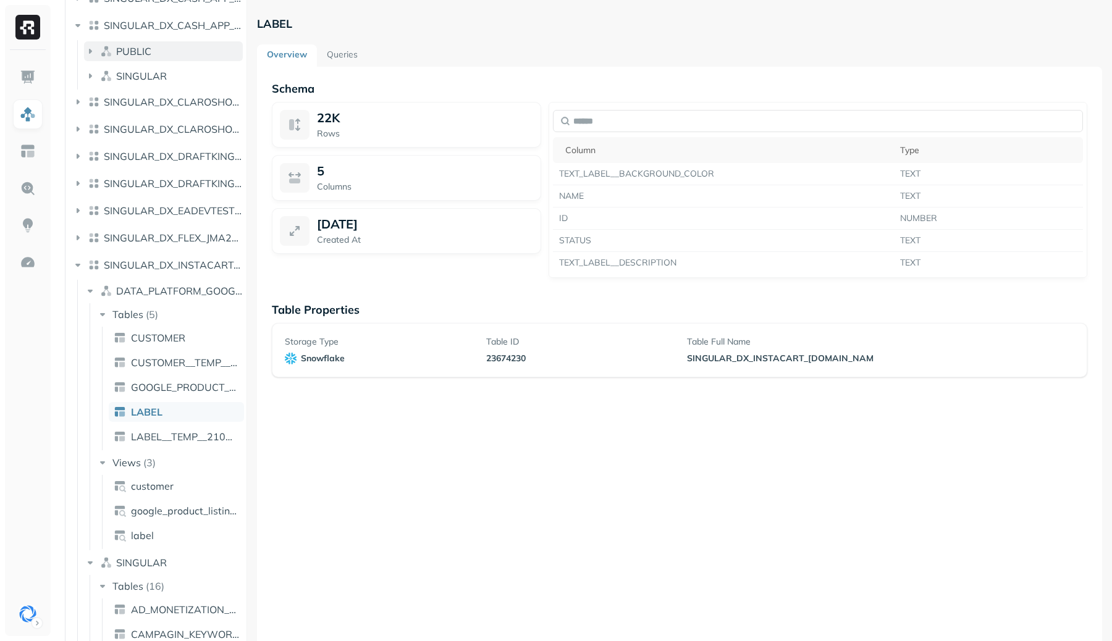
click at [134, 43] on button "PUBLIC" at bounding box center [163, 51] width 159 height 20
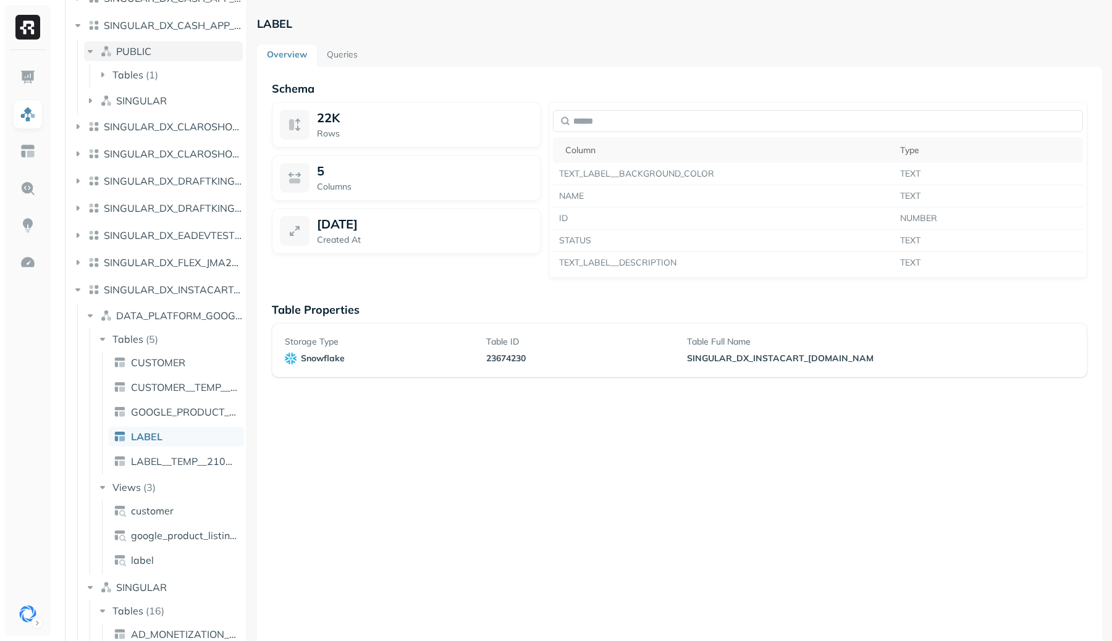
click at [134, 43] on button "PUBLIC" at bounding box center [163, 51] width 159 height 20
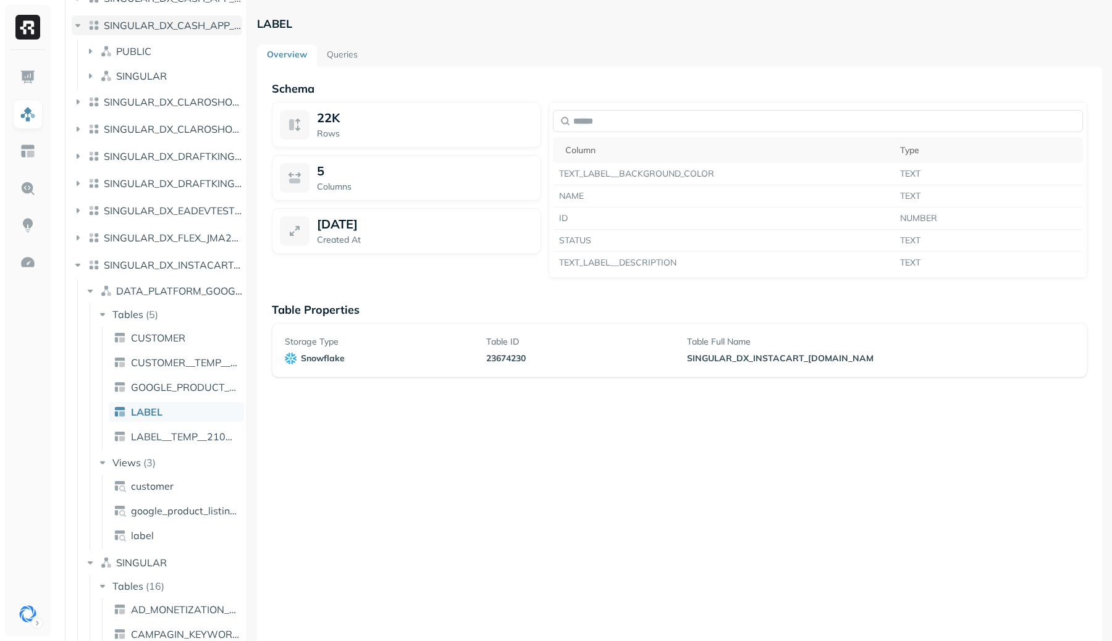
click at [134, 25] on span "SINGULAR_DX_CASH_APP_SQUARESTAGING" at bounding box center [173, 25] width 138 height 12
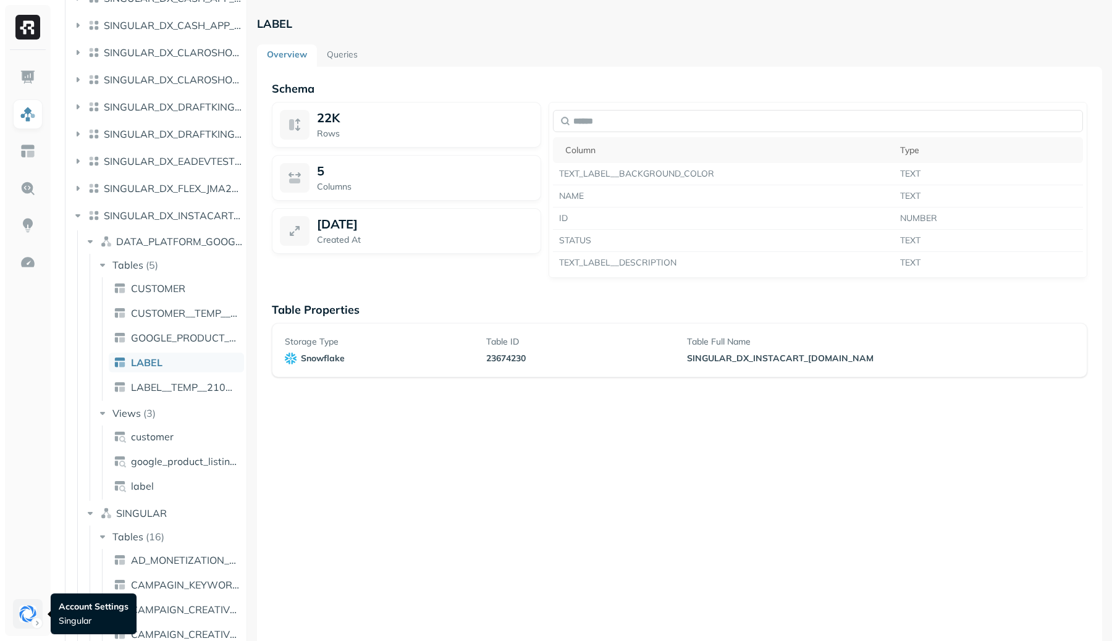
click at [27, 612] on html "Assets AWS Glue Snowflake DEMO_DB DP_DX_INSTACART E2E_TEST FACEBOOK_MARKETING_C…" at bounding box center [556, 320] width 1112 height 641
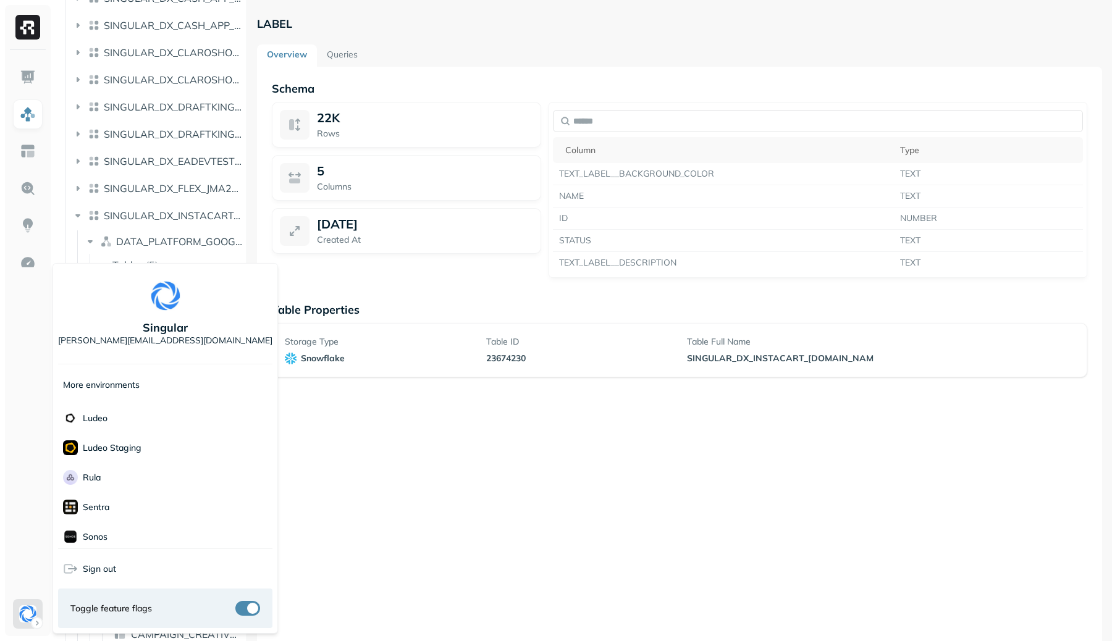
scroll to position [174, 0]
click at [132, 213] on html "Assets AWS Glue Snowflake DEMO_DB DP_DX_INSTACART E2E_TEST FACEBOOK_MARKETING_C…" at bounding box center [556, 320] width 1112 height 641
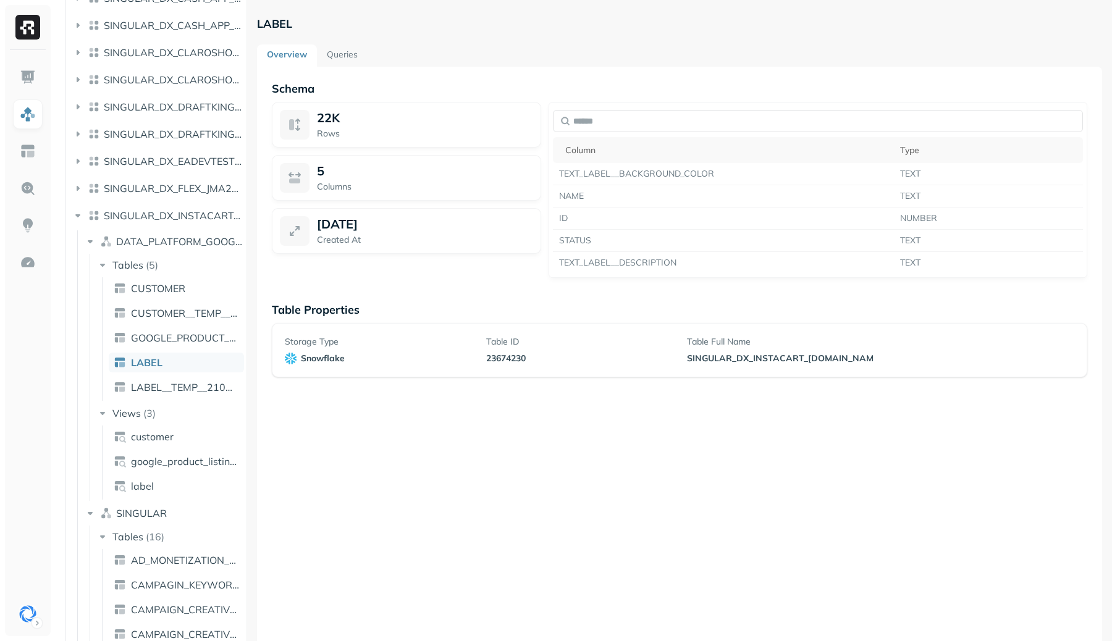
scroll to position [0, 0]
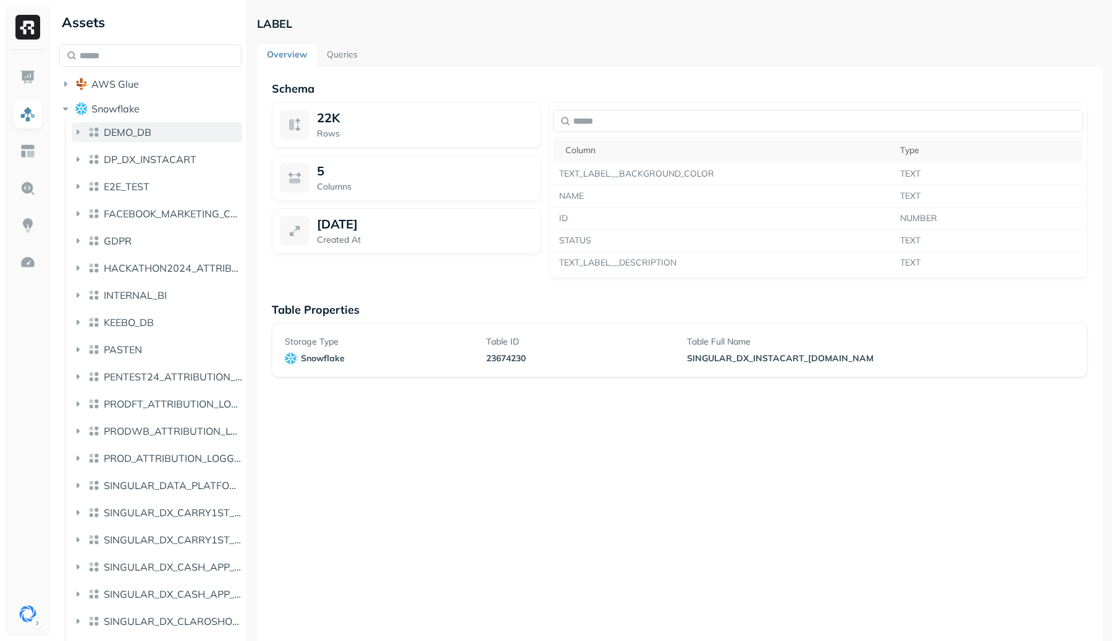
click at [130, 129] on span "DEMO_DB" at bounding box center [128, 132] width 48 height 12
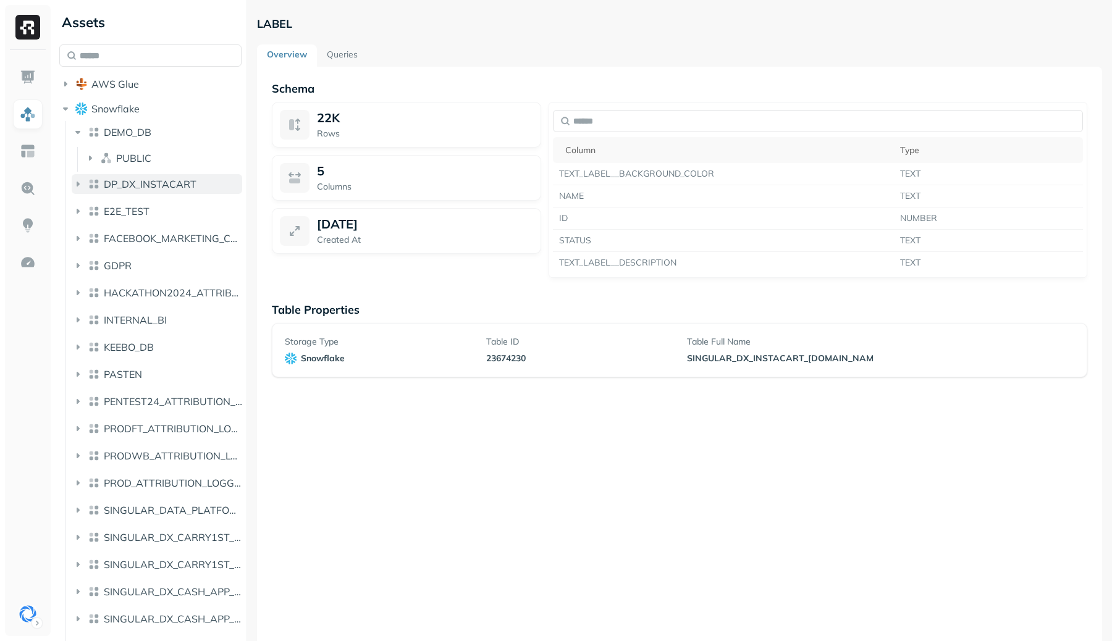
click at [125, 188] on span "DP_DX_INSTACART" at bounding box center [150, 184] width 93 height 12
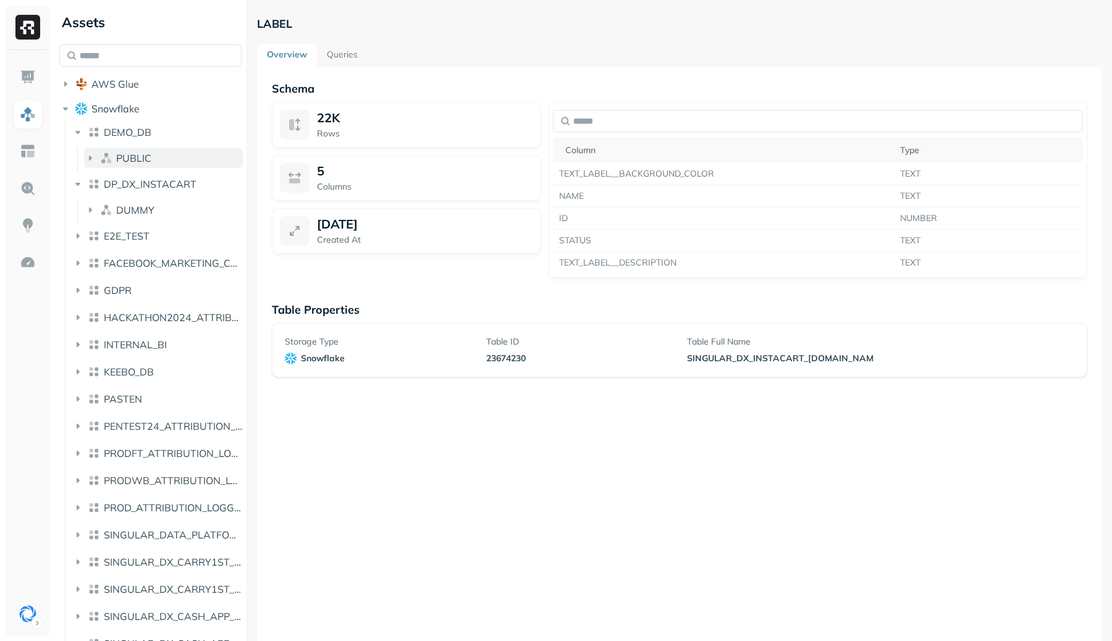
click at [140, 158] on span "PUBLIC" at bounding box center [133, 158] width 35 height 12
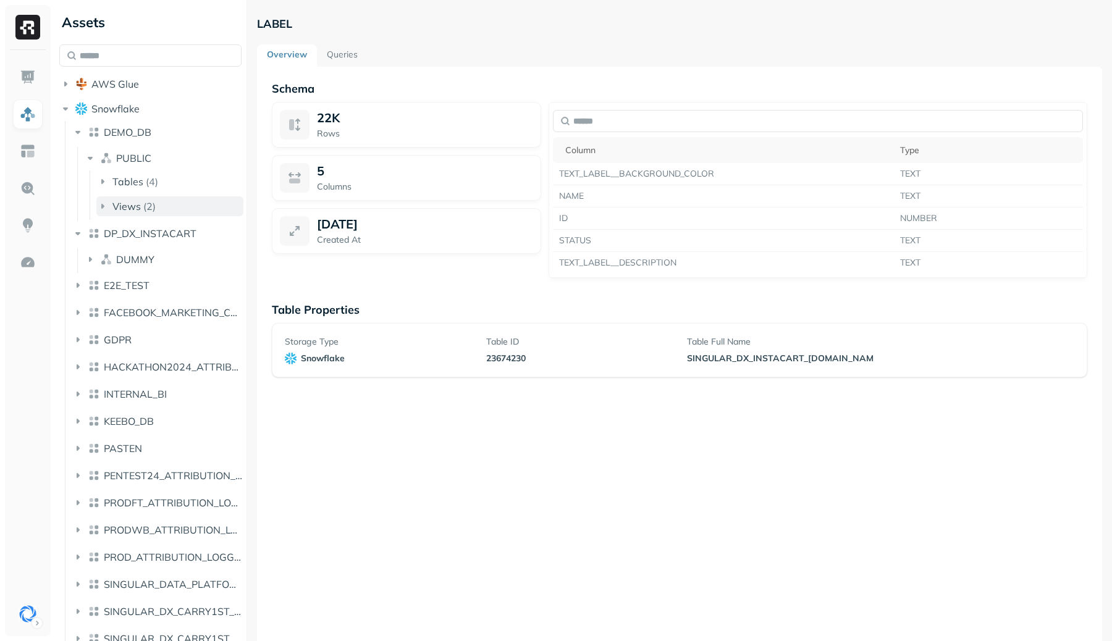
click at [145, 205] on p "( 2 )" at bounding box center [149, 206] width 12 height 12
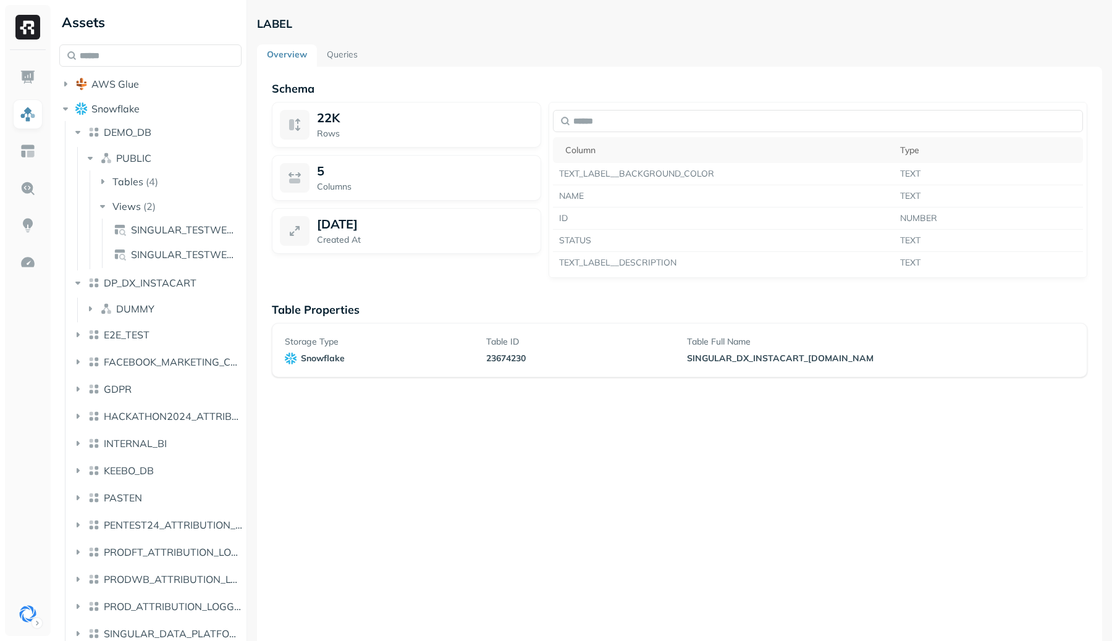
click at [155, 193] on li "Tables ( 4 )" at bounding box center [169, 183] width 147 height 22
click at [156, 189] on button "Tables ( 4 )" at bounding box center [169, 182] width 147 height 20
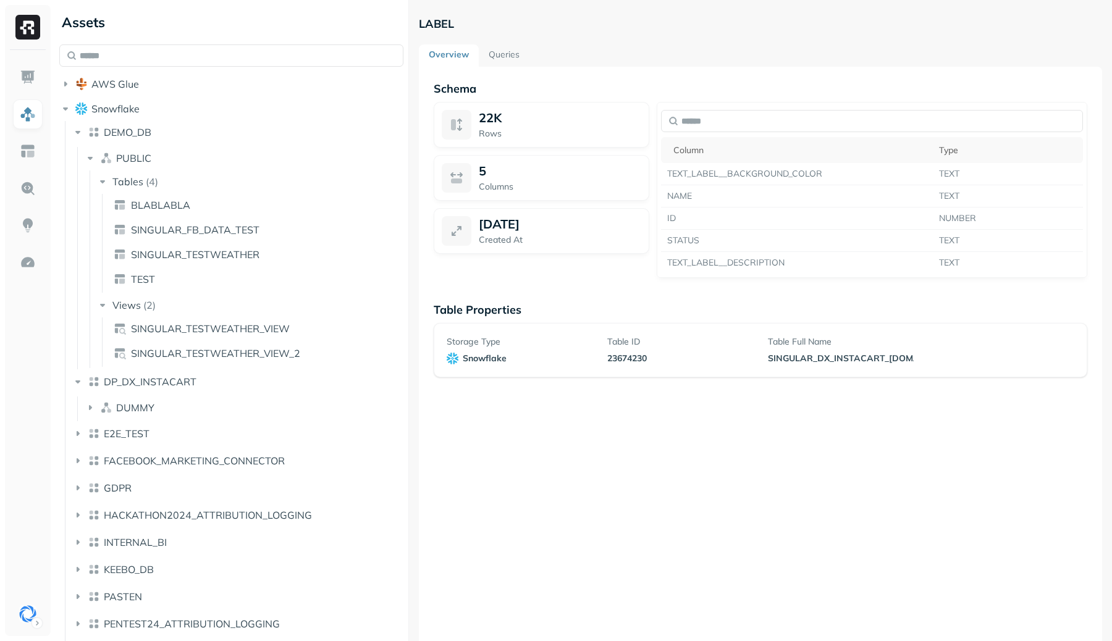
click at [409, 379] on div at bounding box center [409, 320] width 1 height 641
click at [159, 132] on button "DEMO_DB" at bounding box center [238, 132] width 332 height 20
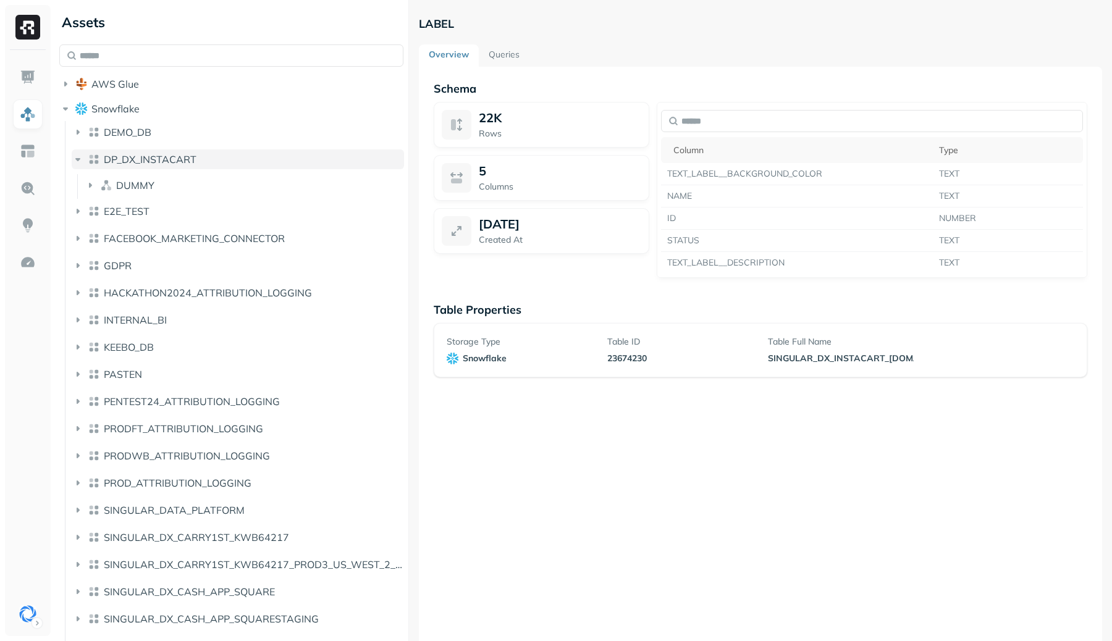
click at [127, 164] on span "DP_DX_INSTACART" at bounding box center [150, 159] width 93 height 12
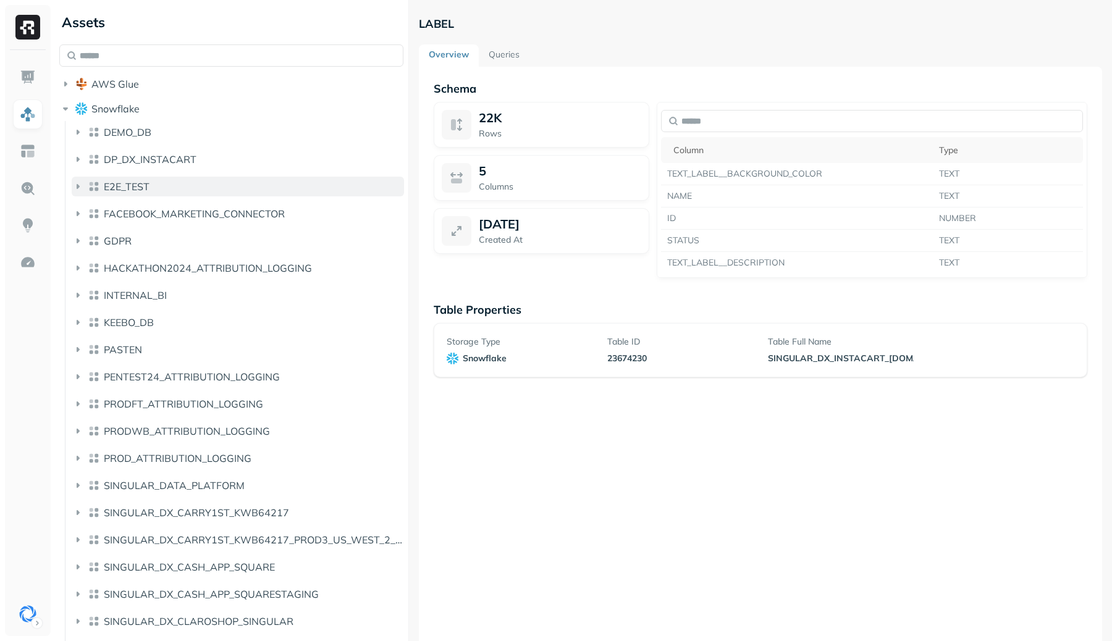
click at [161, 182] on button "E2E_TEST" at bounding box center [238, 187] width 332 height 20
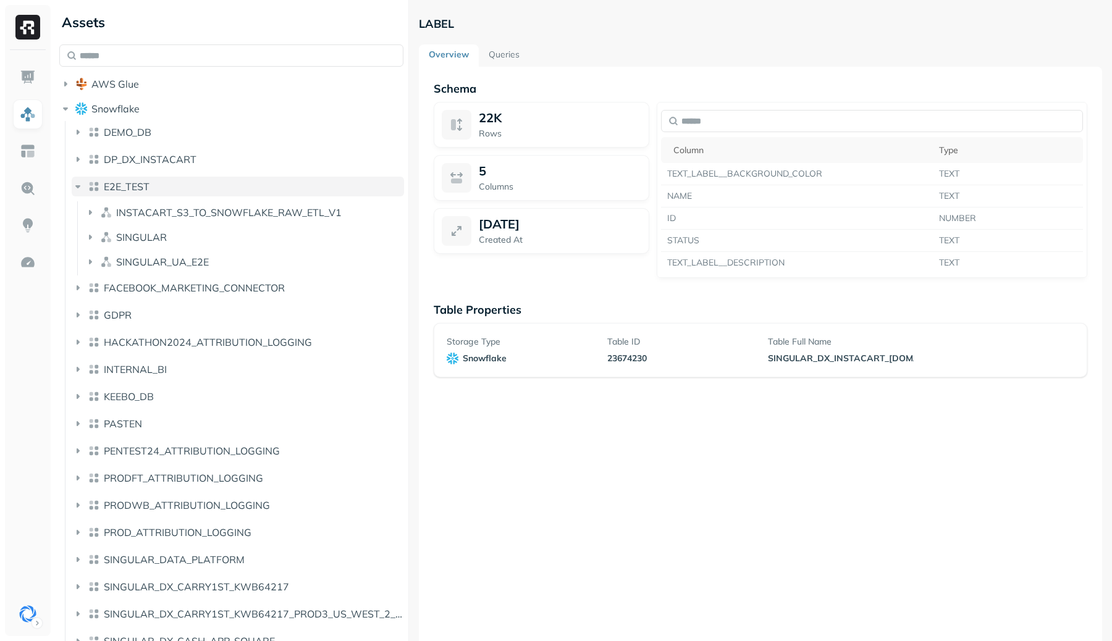
click at [160, 182] on button "E2E_TEST" at bounding box center [238, 187] width 332 height 20
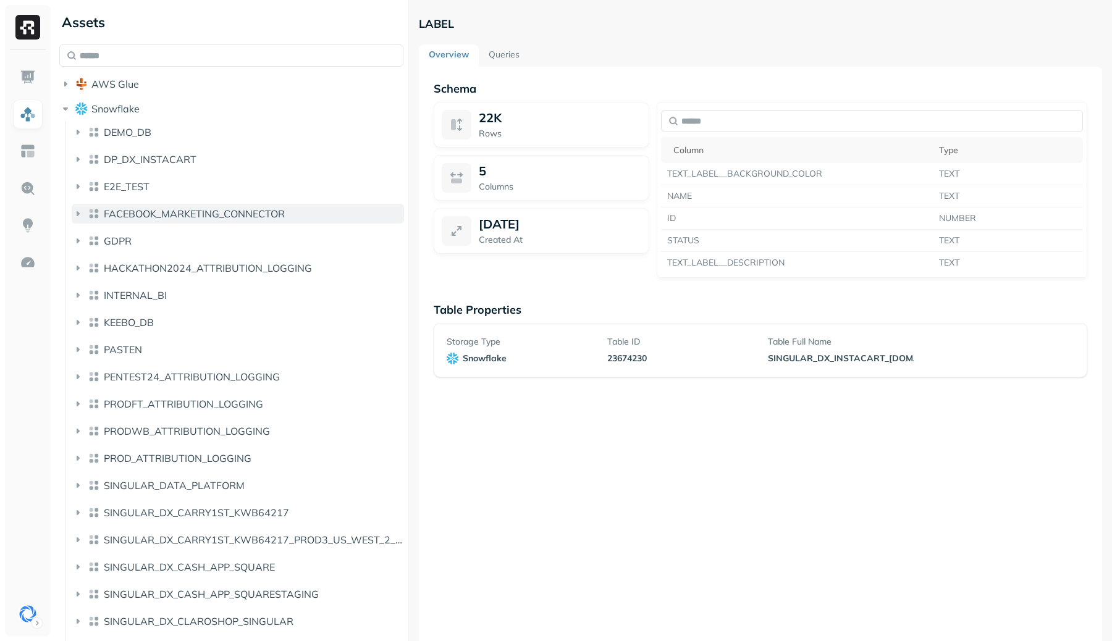
click at [163, 208] on span "FACEBOOK_MARKETING_CONNECTOR" at bounding box center [194, 214] width 181 height 12
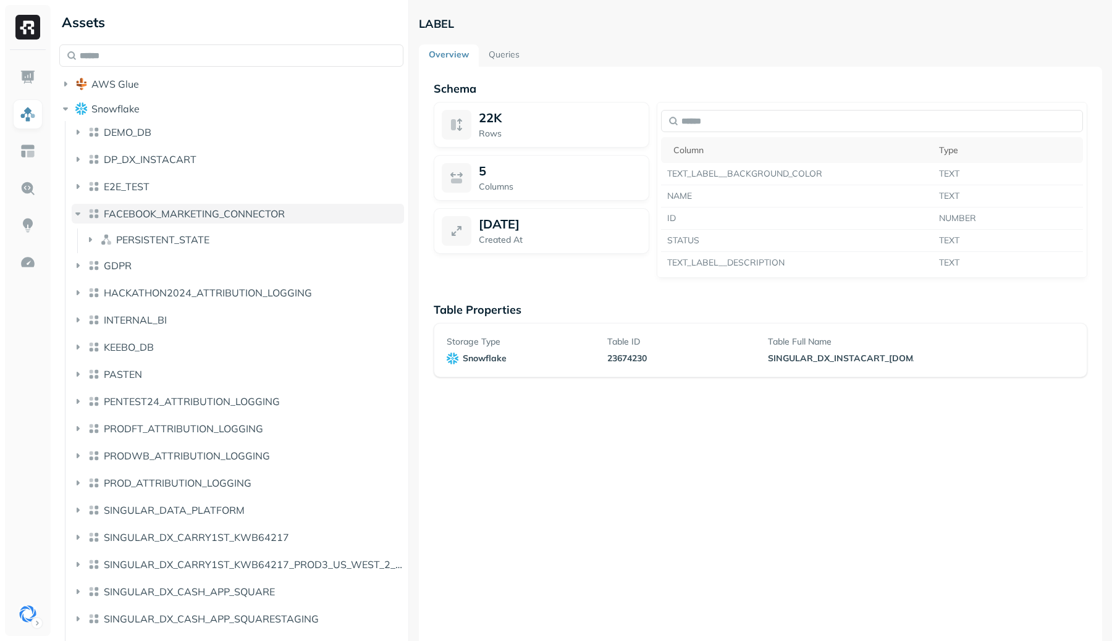
click at [163, 208] on span "FACEBOOK_MARKETING_CONNECTOR" at bounding box center [194, 214] width 181 height 12
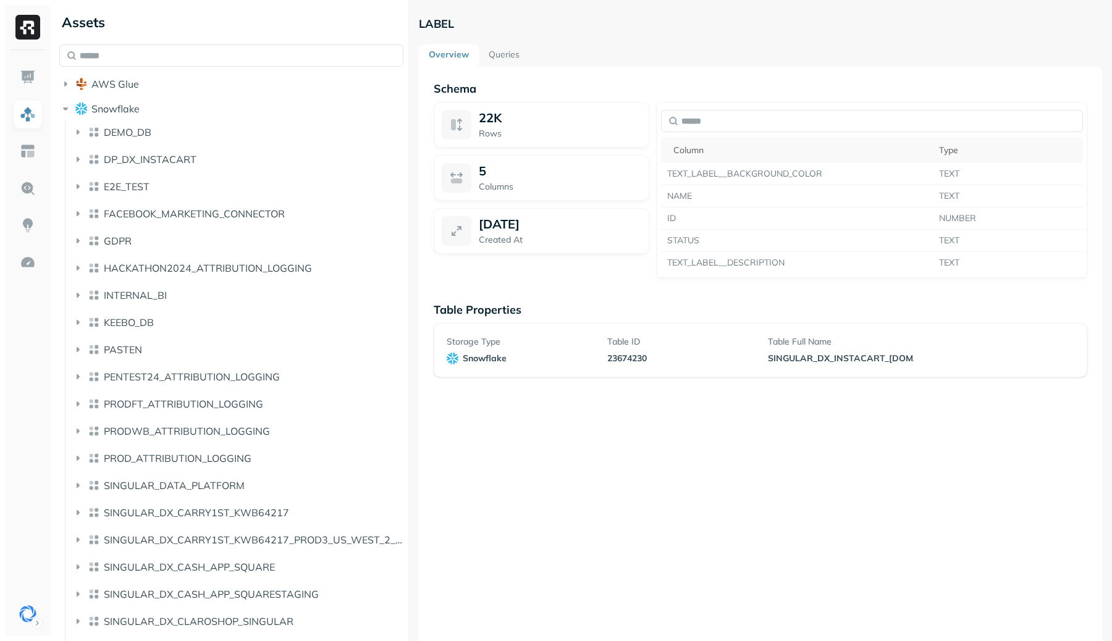
click at [163, 239] on button "GDPR" at bounding box center [238, 241] width 332 height 20
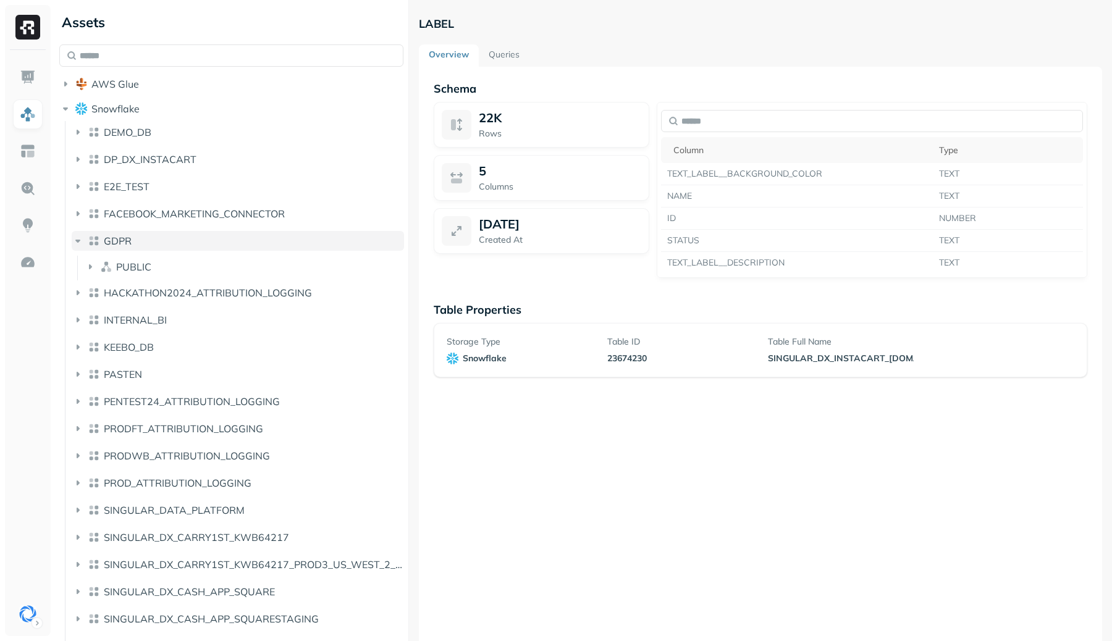
click at [163, 239] on button "GDPR" at bounding box center [238, 241] width 332 height 20
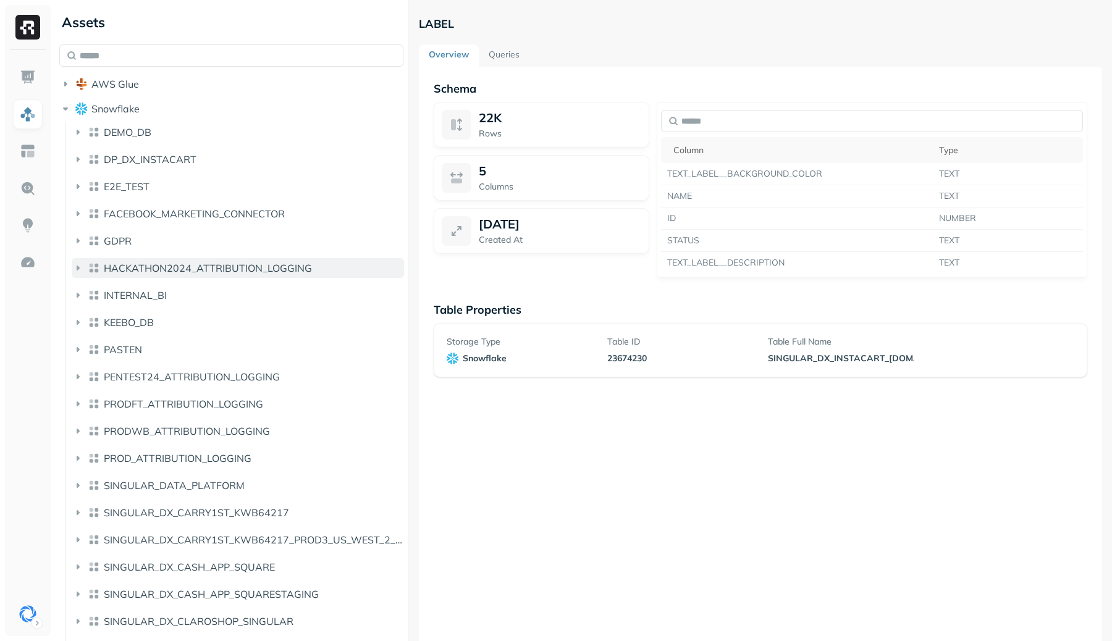
click at [172, 268] on span "HACKATHON2024_ATTRIBUTION_LOGGING" at bounding box center [208, 268] width 208 height 12
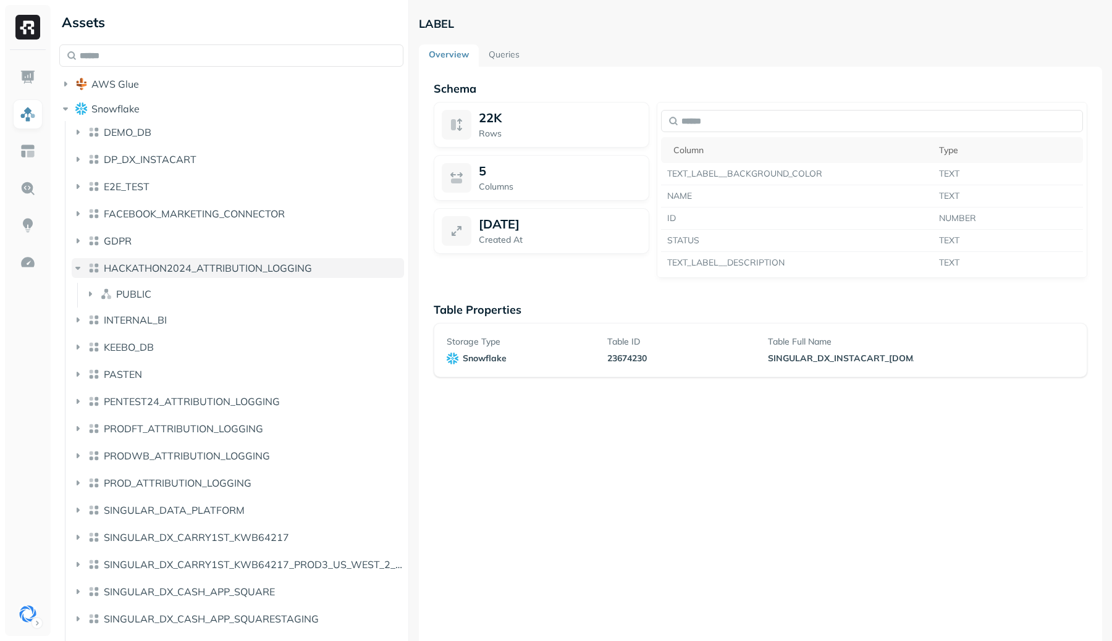
click at [172, 268] on span "HACKATHON2024_ATTRIBUTION_LOGGING" at bounding box center [208, 268] width 208 height 12
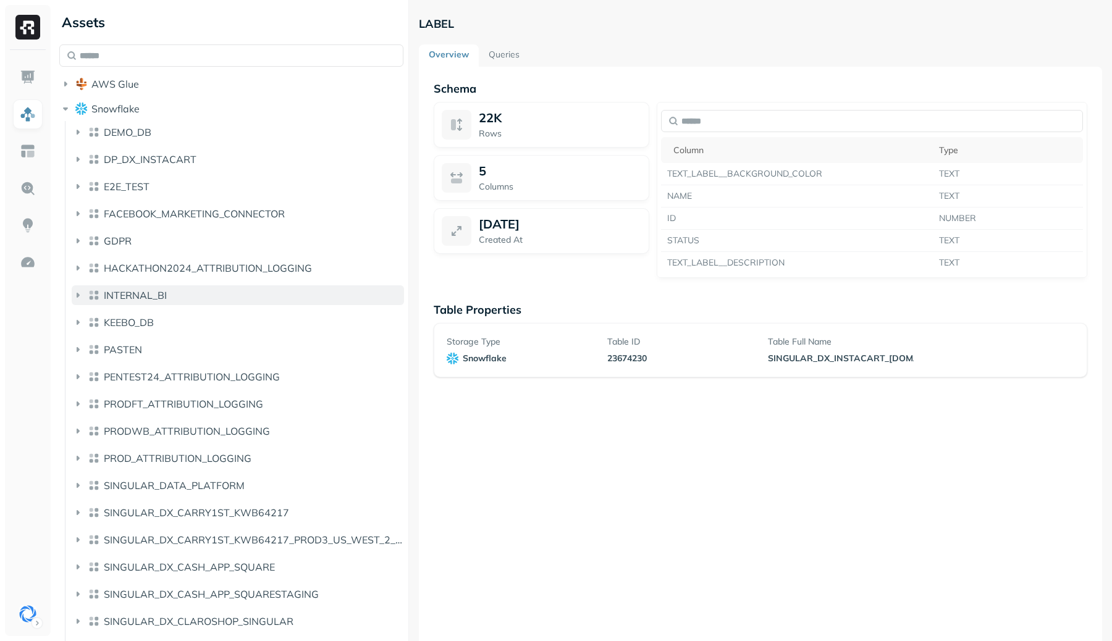
click at [175, 292] on button "INTERNAL_BI" at bounding box center [238, 296] width 332 height 20
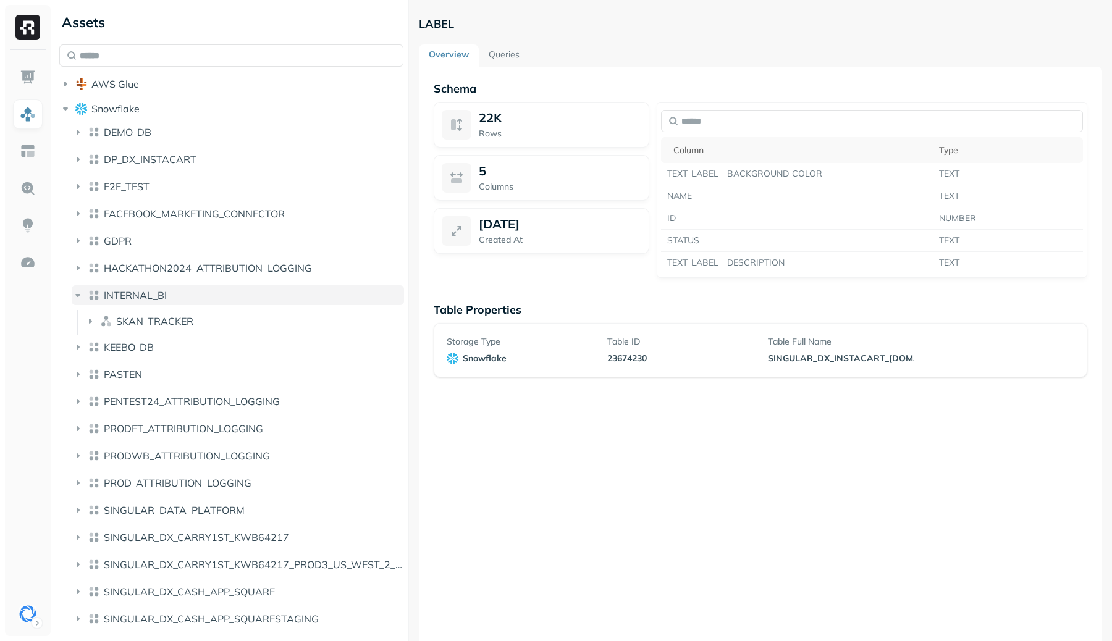
click at [175, 292] on button "INTERNAL_BI" at bounding box center [238, 296] width 332 height 20
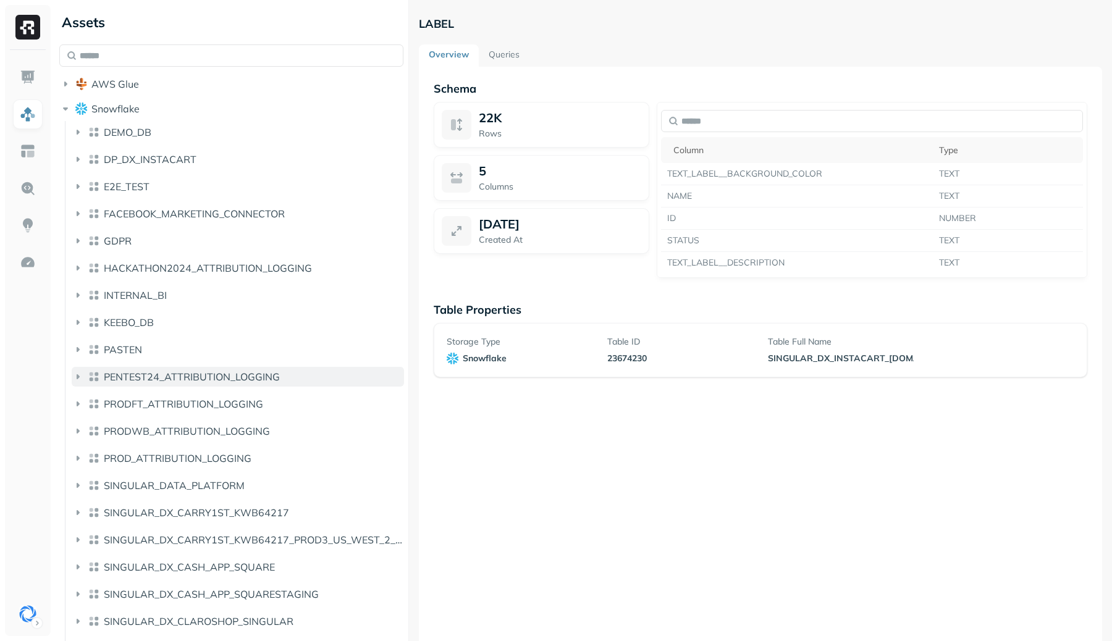
click at [197, 377] on span "PENTEST24_ATTRIBUTION_LOGGING" at bounding box center [192, 377] width 176 height 12
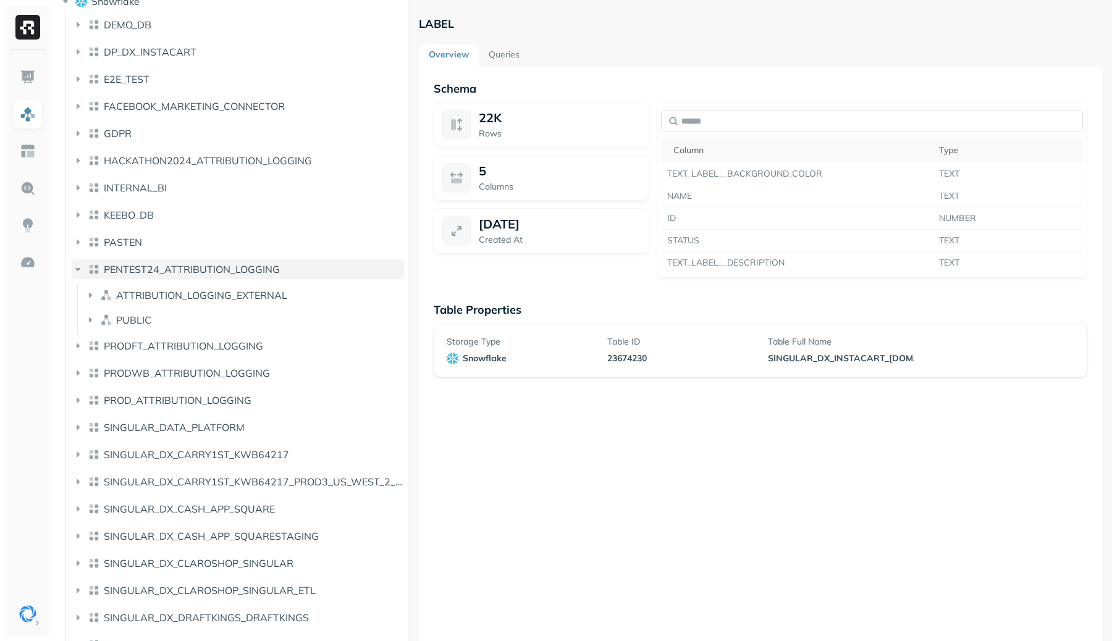
scroll to position [111, 0]
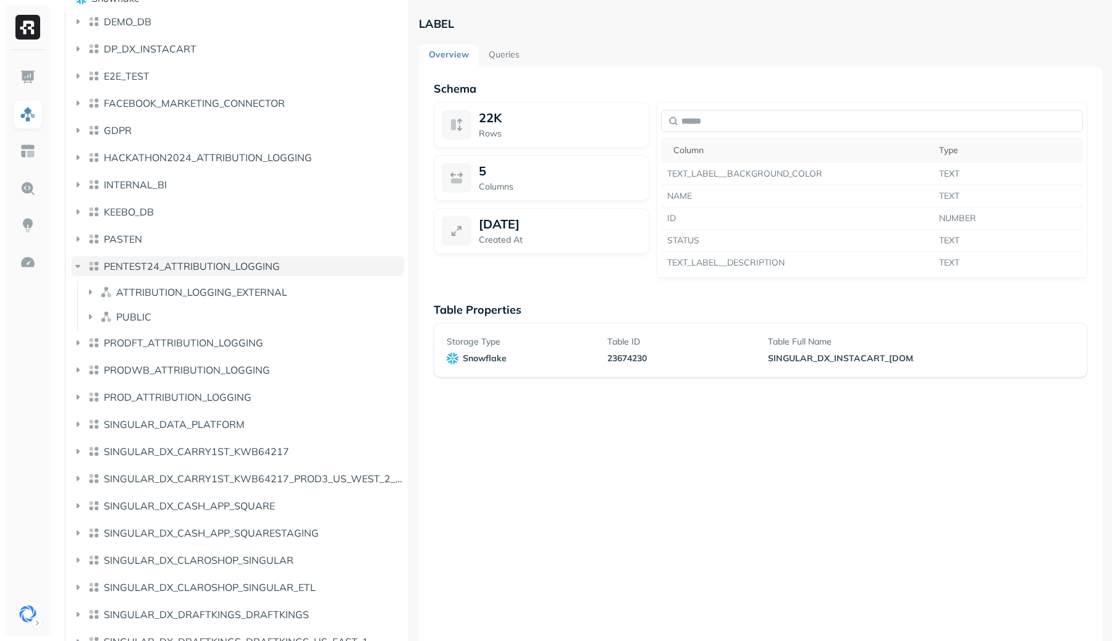
click at [176, 267] on span "PENTEST24_ATTRIBUTION_LOGGING" at bounding box center [192, 266] width 176 height 12
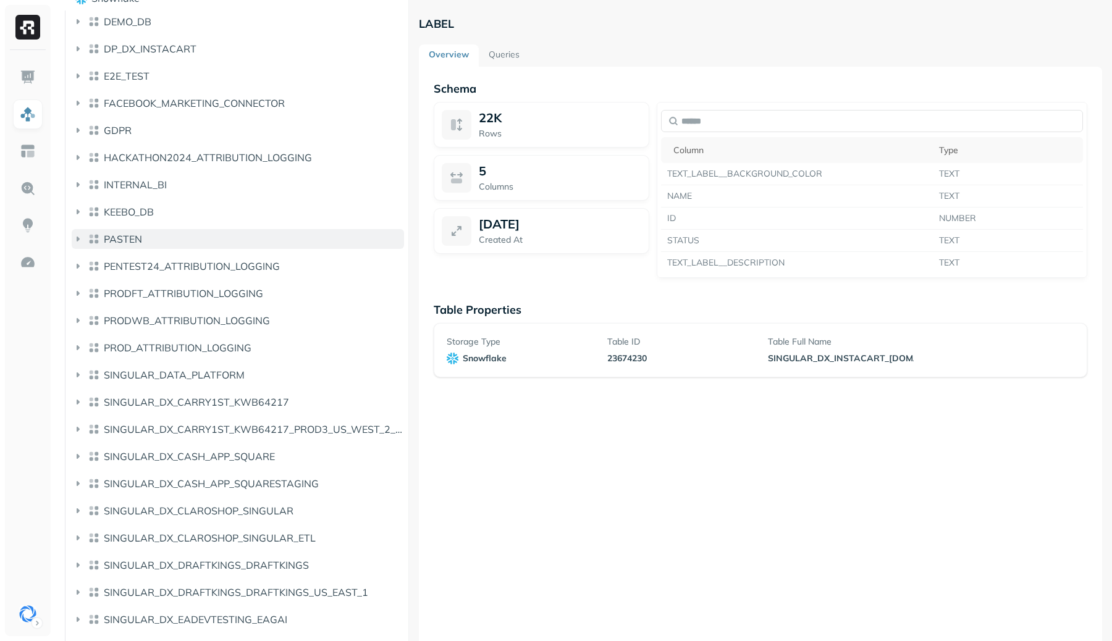
click at [169, 239] on button "PASTEN" at bounding box center [238, 239] width 332 height 20
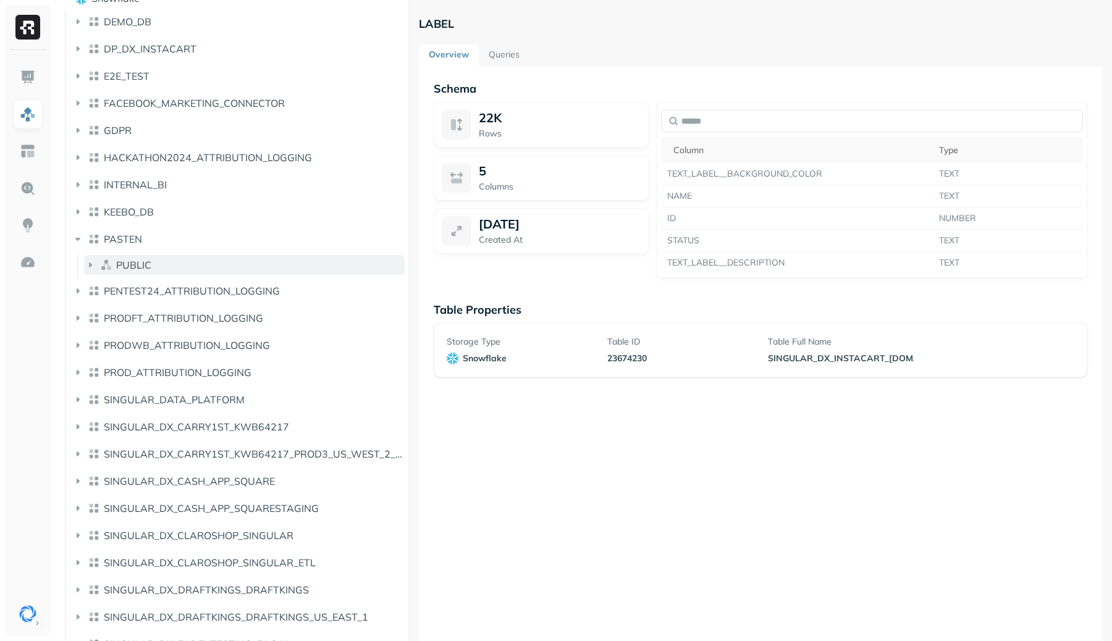
click at [159, 265] on button "PUBLIC" at bounding box center [244, 265] width 321 height 20
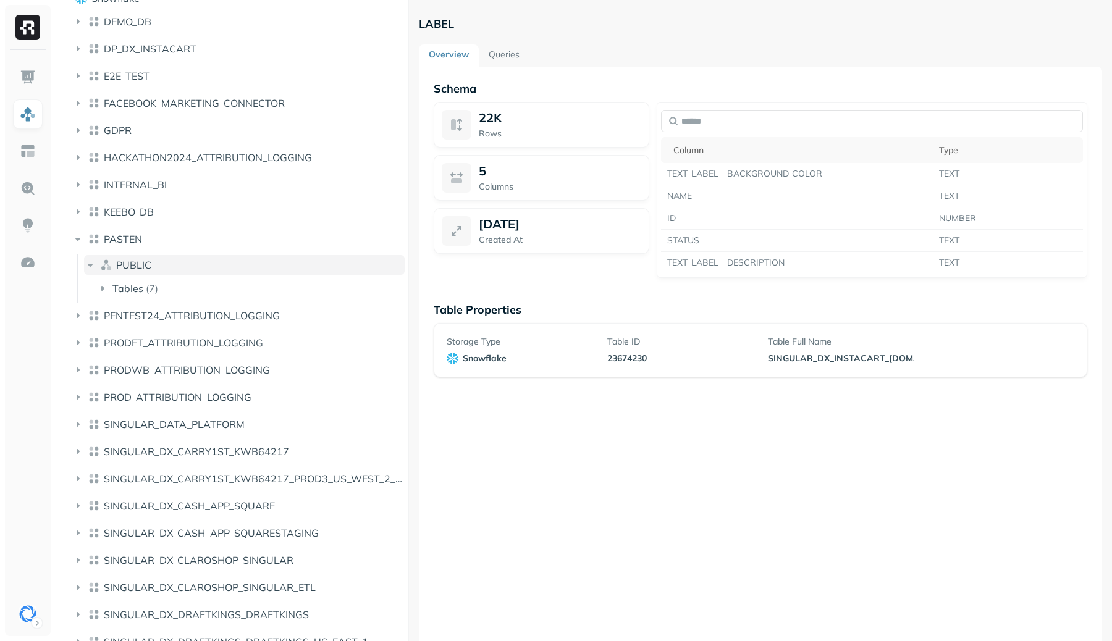
click at [159, 265] on button "PUBLIC" at bounding box center [244, 265] width 321 height 20
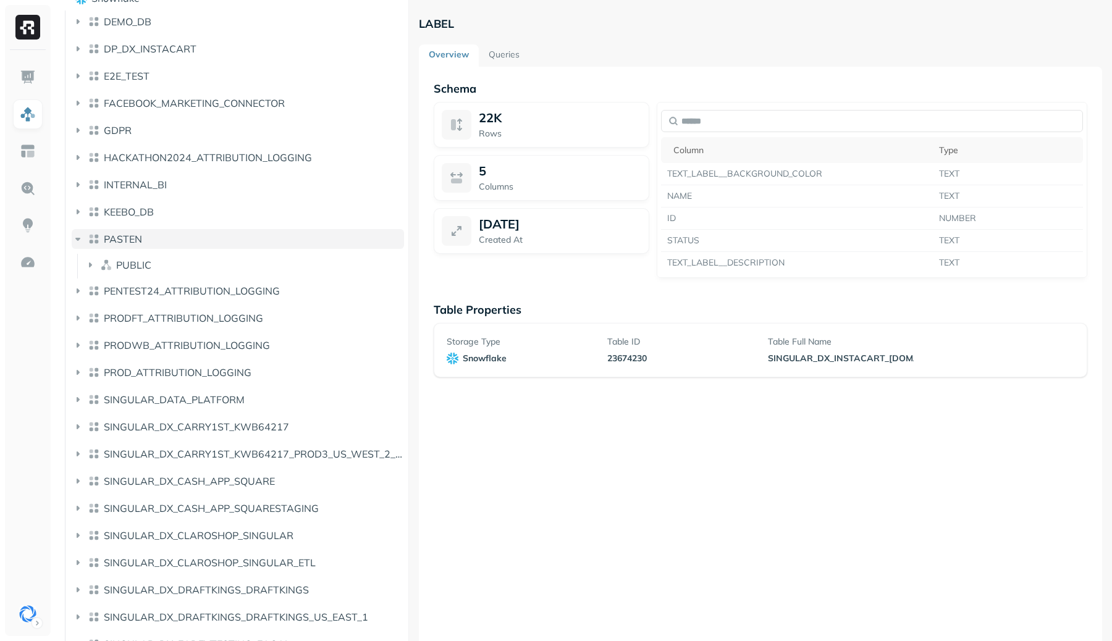
click at [155, 242] on button "PASTEN" at bounding box center [238, 239] width 332 height 20
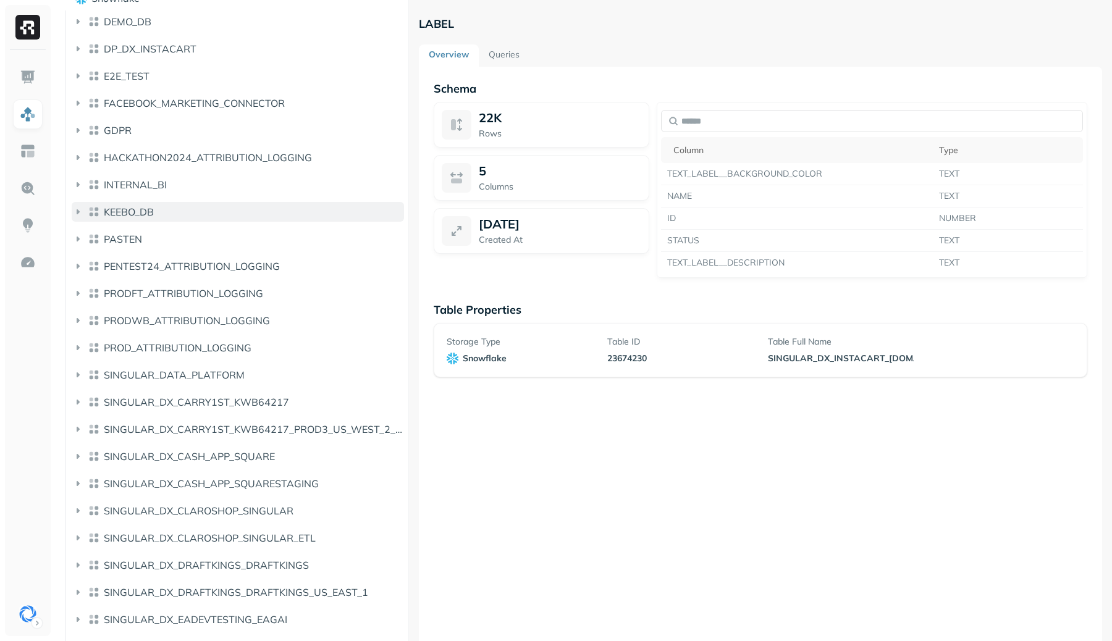
click at [158, 210] on button "KEEBO_DB" at bounding box center [238, 212] width 332 height 20
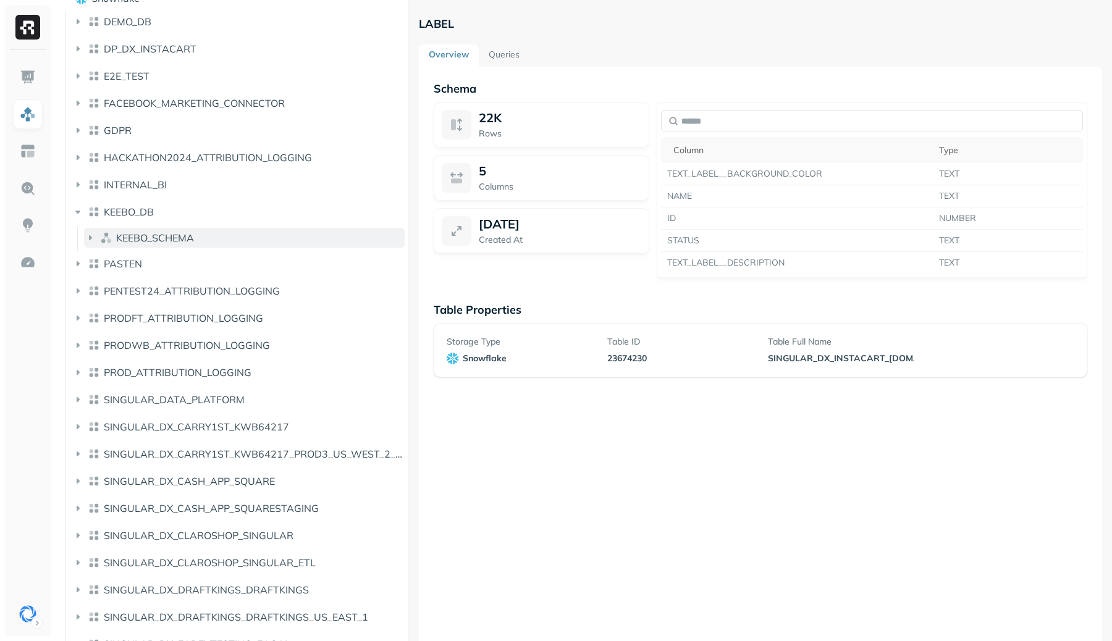
click at [165, 234] on span "KEEBO_SCHEMA" at bounding box center [155, 238] width 78 height 12
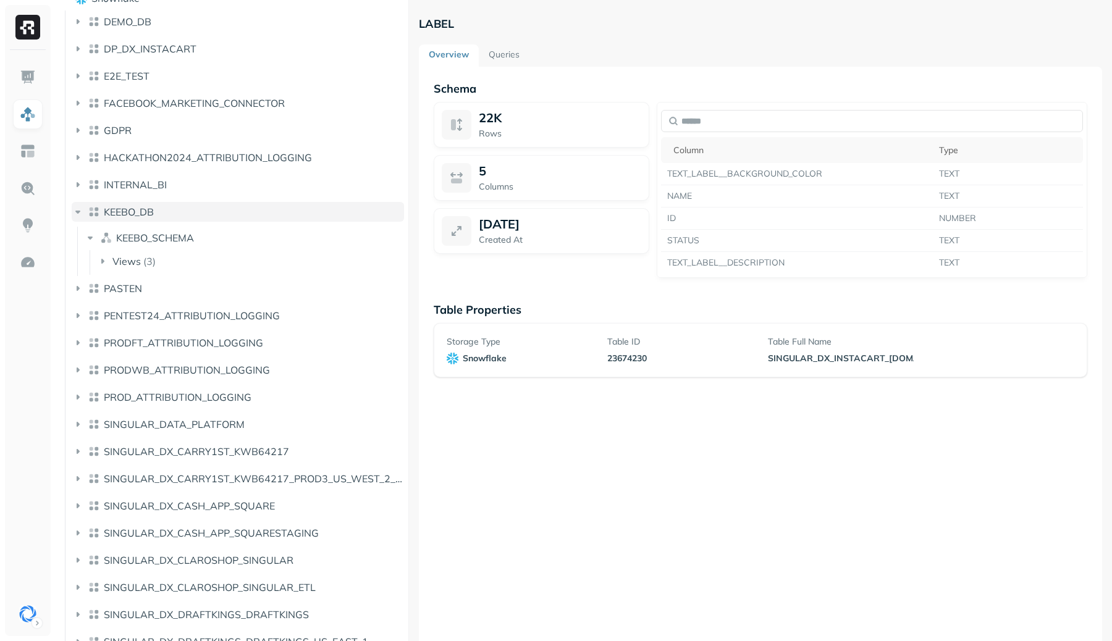
click at [169, 211] on button "KEEBO_DB" at bounding box center [238, 212] width 332 height 20
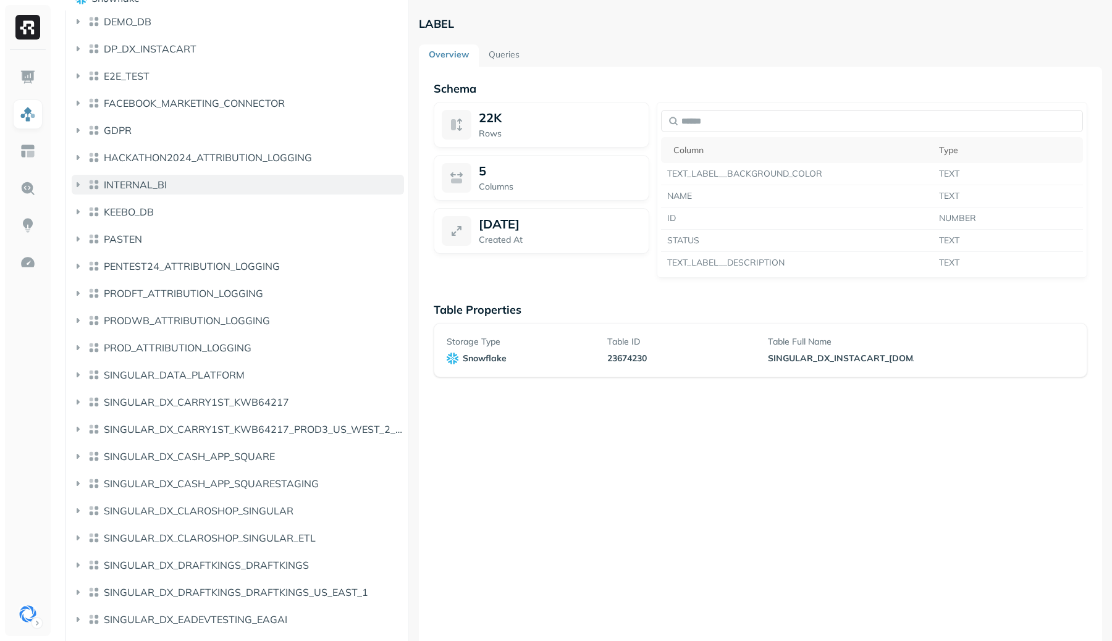
click at [167, 190] on button "INTERNAL_BI" at bounding box center [238, 185] width 332 height 20
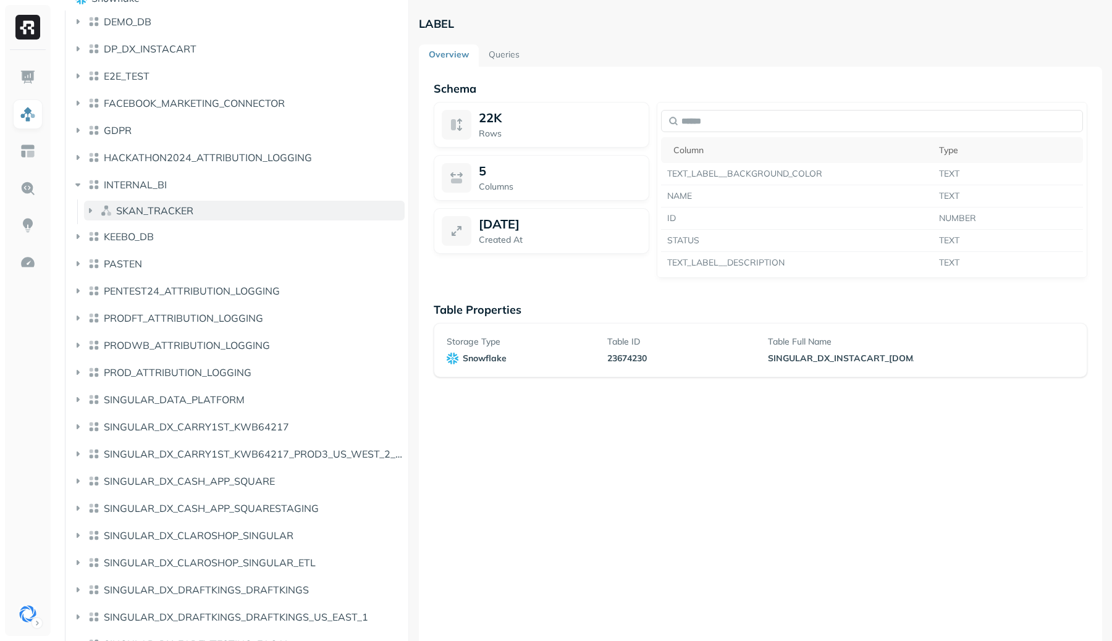
click at [164, 211] on span "SKAN_TRACKER" at bounding box center [154, 211] width 77 height 12
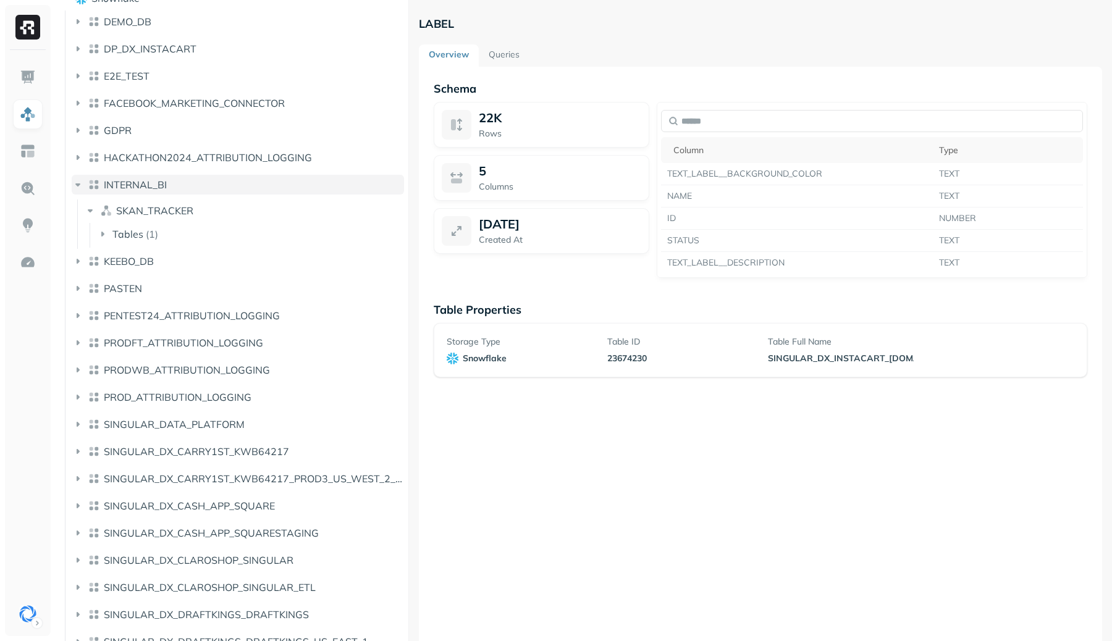
click at [165, 185] on span "INTERNAL_BI" at bounding box center [135, 185] width 63 height 12
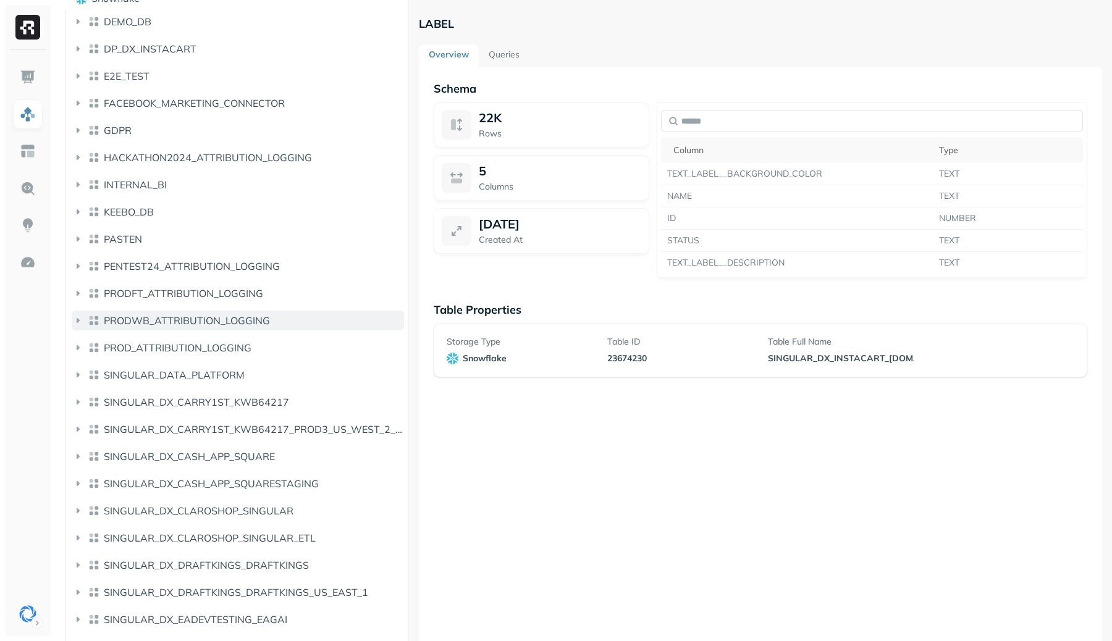
click at [226, 311] on button "PRODWB_ATTRIBUTION_LOGGING" at bounding box center [238, 321] width 332 height 20
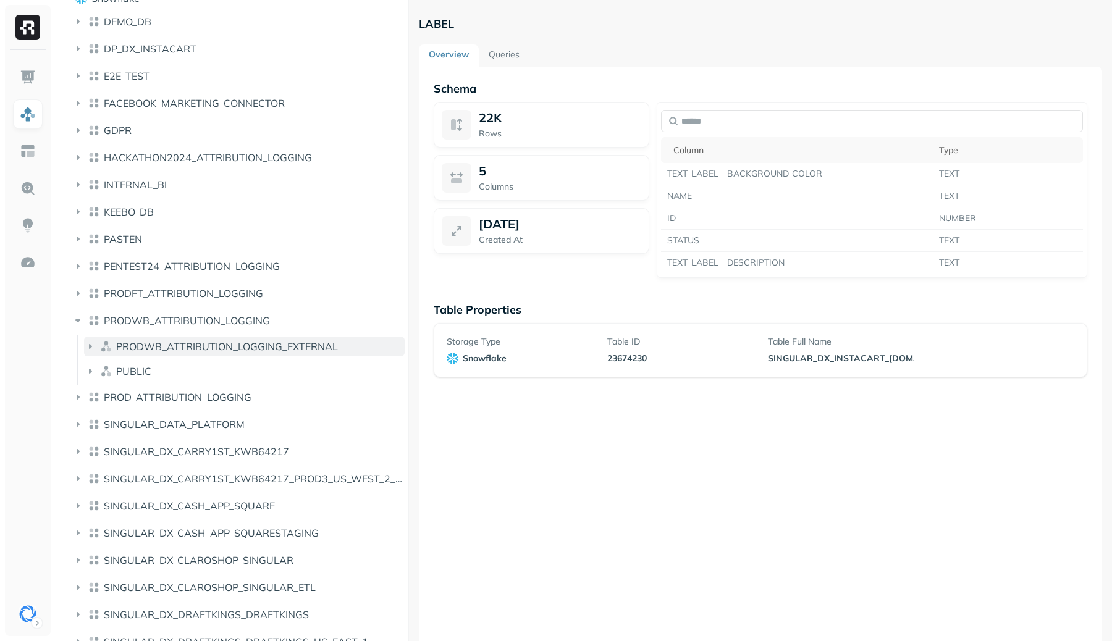
click at [221, 345] on span "PRODWB_ATTRIBUTION_LOGGING_EXTERNAL" at bounding box center [227, 347] width 222 height 12
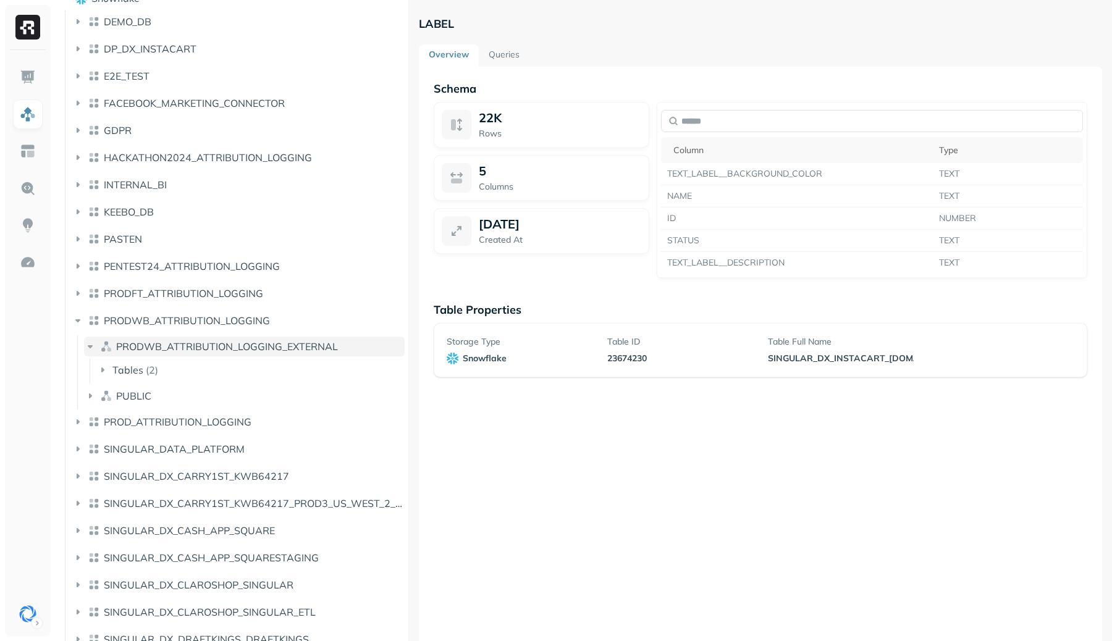
click at [221, 345] on span "PRODWB_ATTRIBUTION_LOGGING_EXTERNAL" at bounding box center [227, 347] width 222 height 12
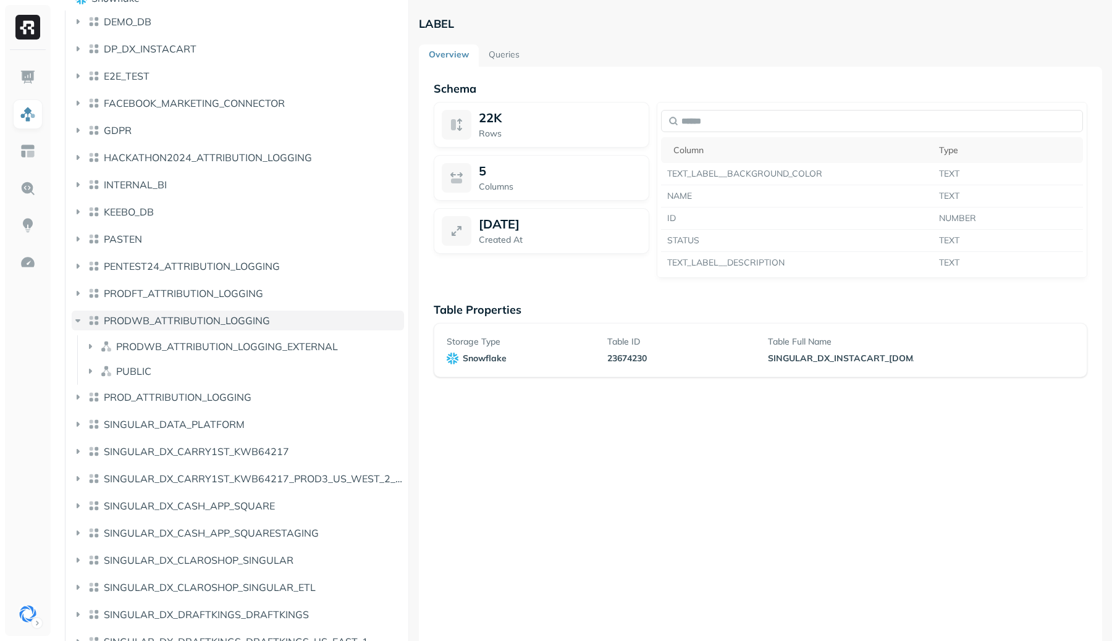
click at [213, 329] on button "PRODWB_ATTRIBUTION_LOGGING" at bounding box center [238, 321] width 332 height 20
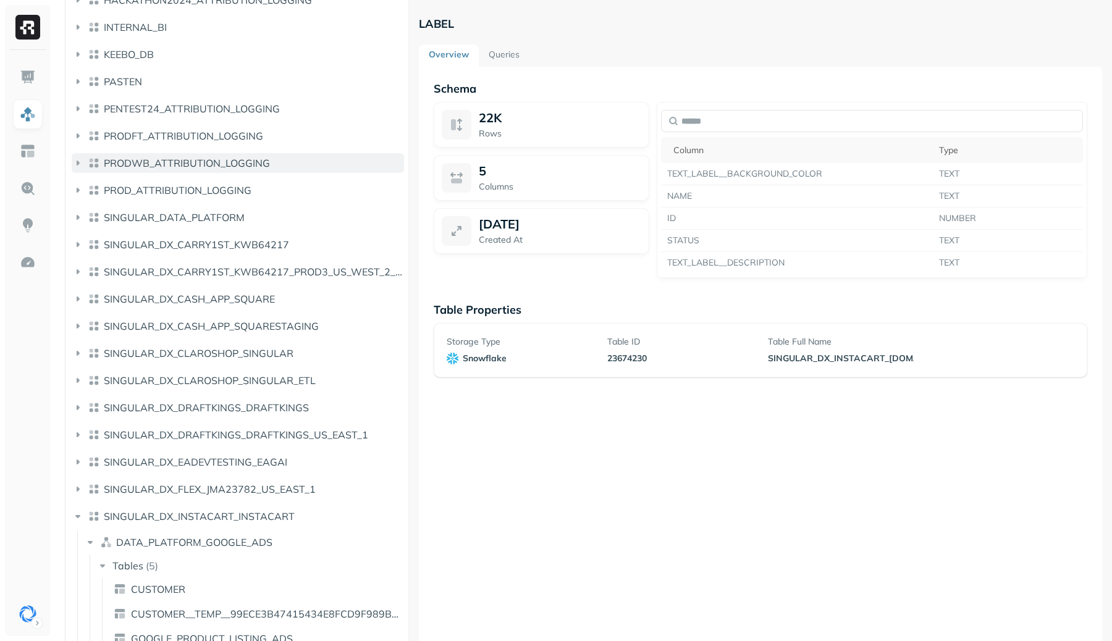
scroll to position [275, 0]
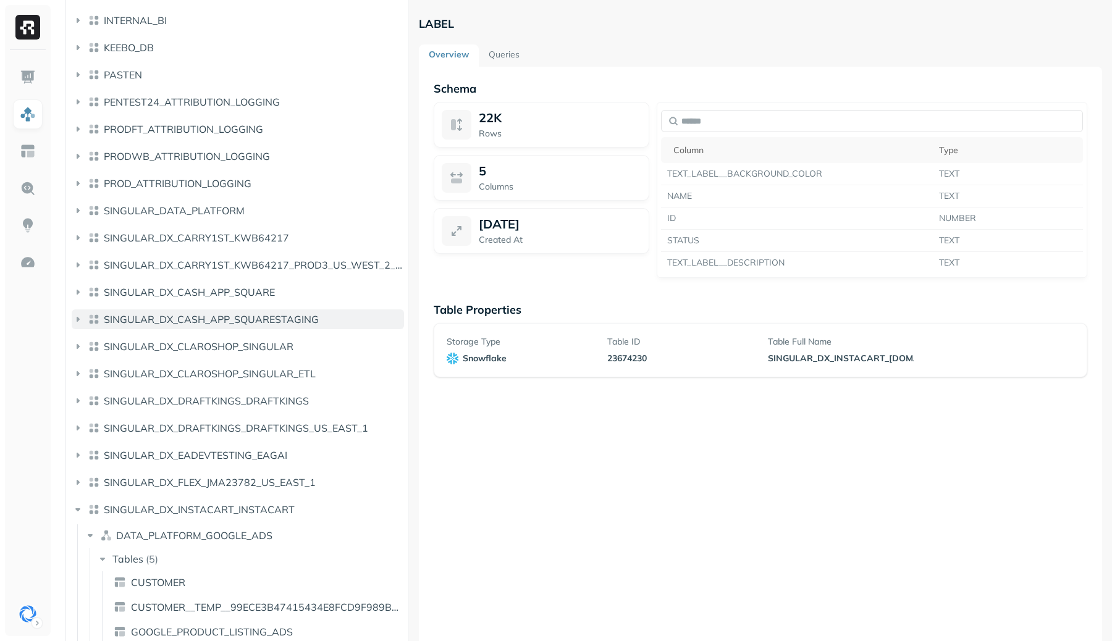
click at [211, 326] on button "SINGULAR_DX_CASH_APP_SQUARESTAGING" at bounding box center [238, 320] width 332 height 20
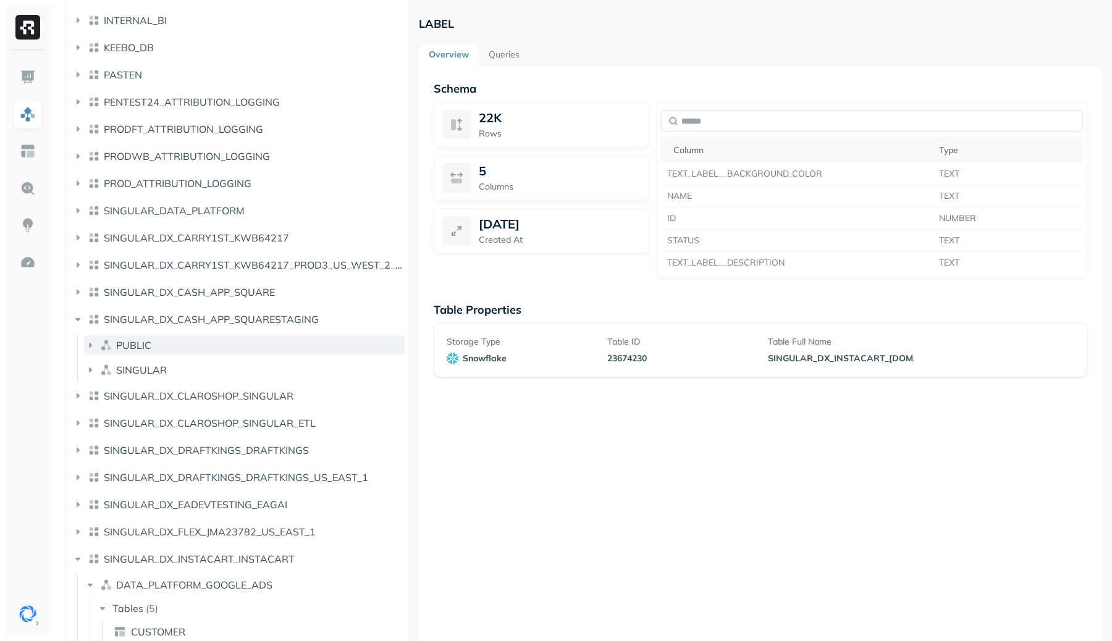
click at [211, 345] on button "PUBLIC" at bounding box center [244, 346] width 321 height 20
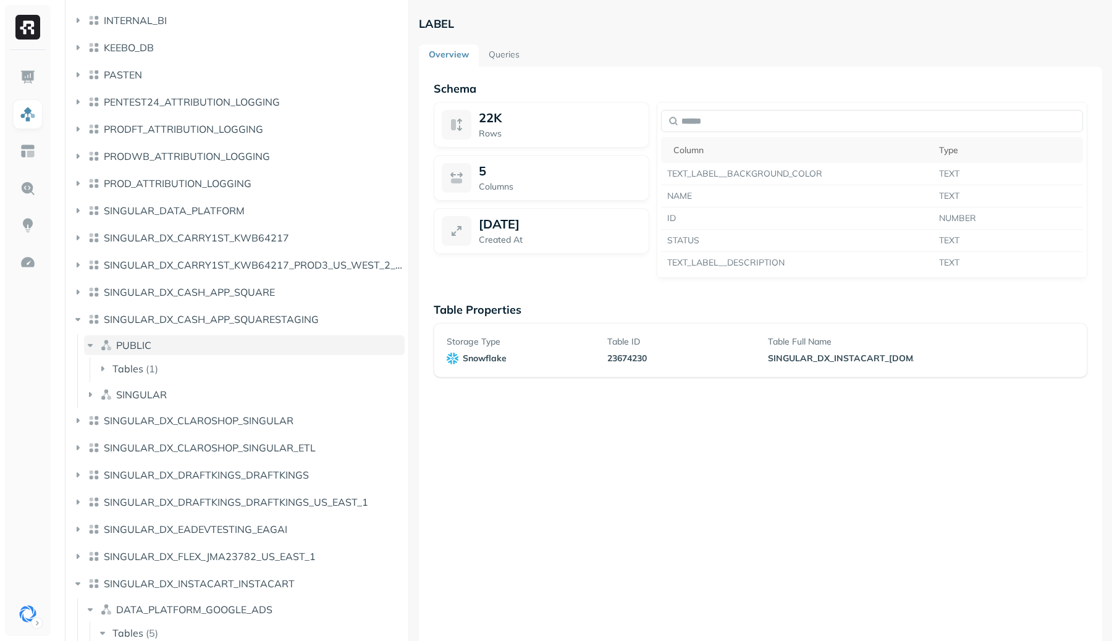
click at [211, 345] on button "PUBLIC" at bounding box center [244, 346] width 321 height 20
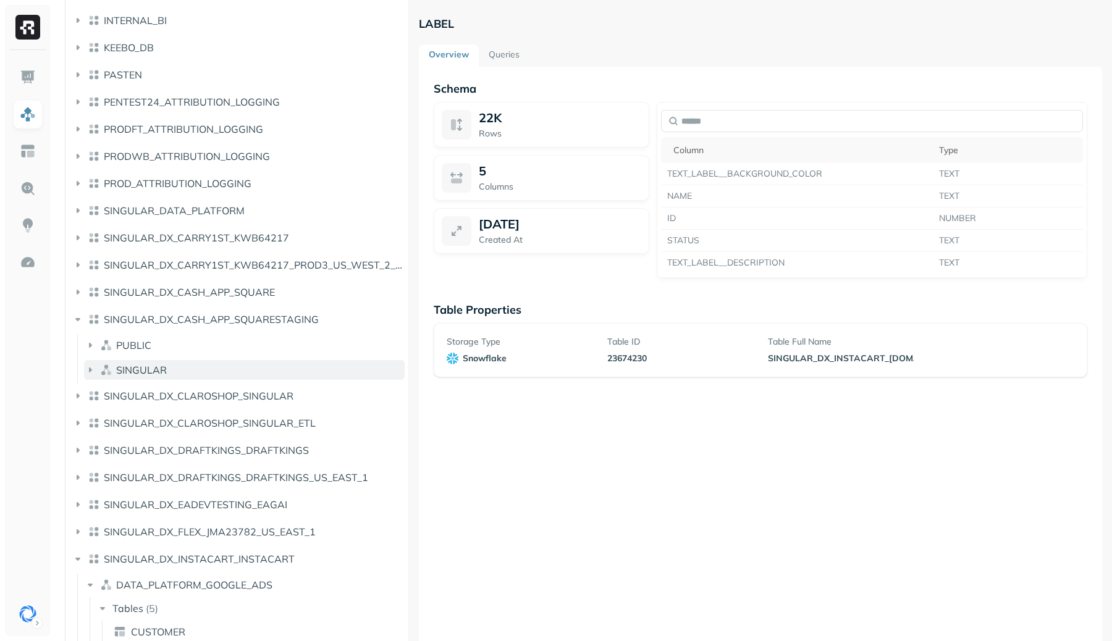
click at [201, 365] on button "SINGULAR" at bounding box center [244, 370] width 321 height 20
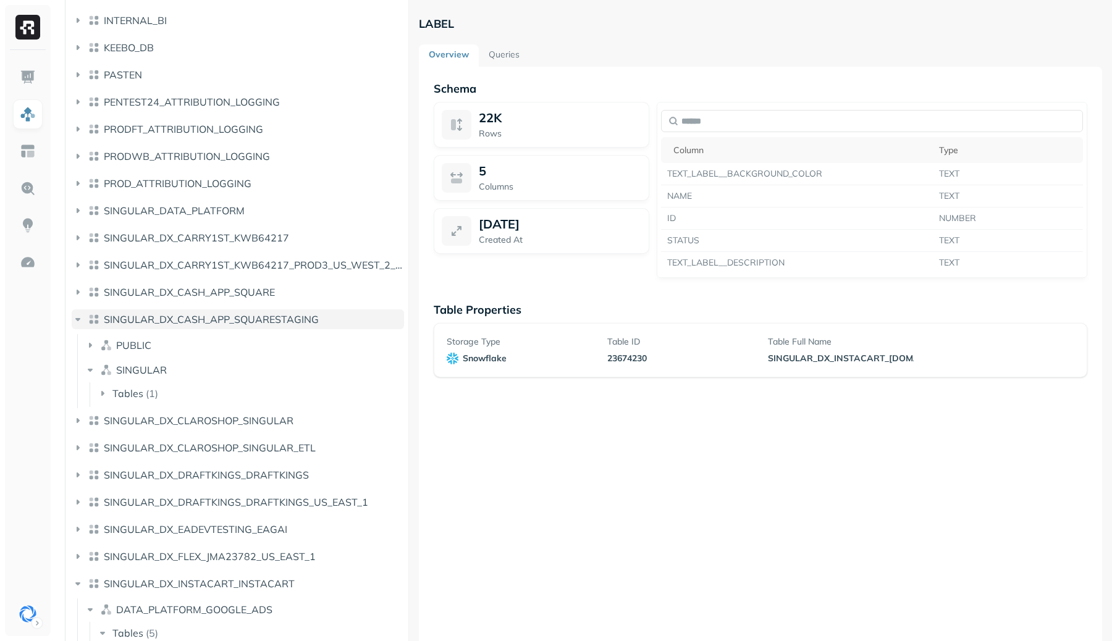
click at [206, 327] on button "SINGULAR_DX_CASH_APP_SQUARESTAGING" at bounding box center [238, 320] width 332 height 20
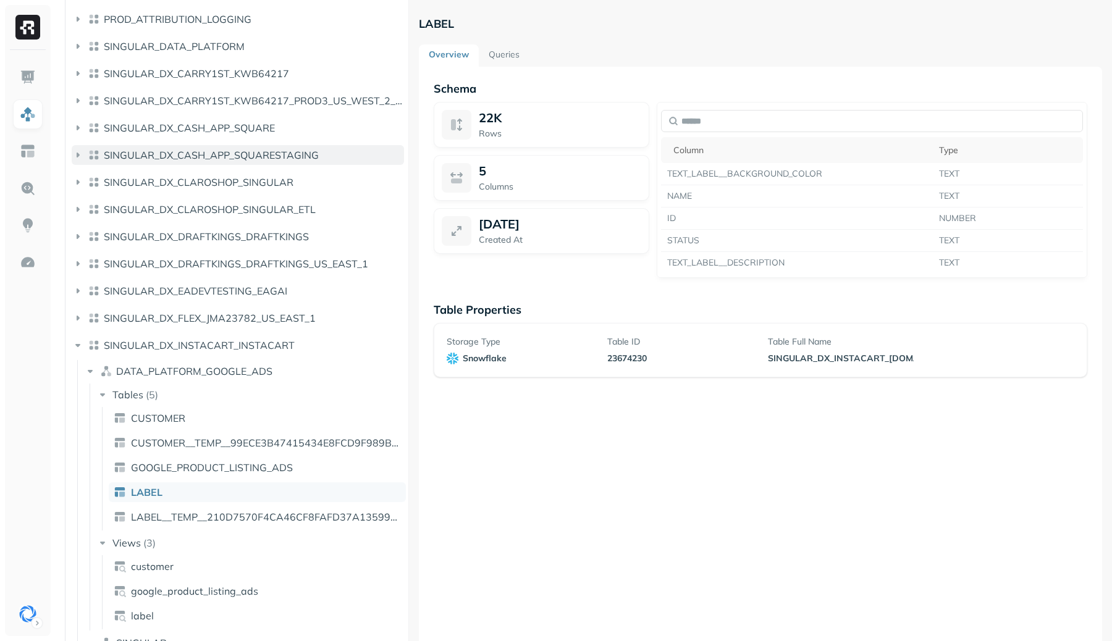
scroll to position [449, 0]
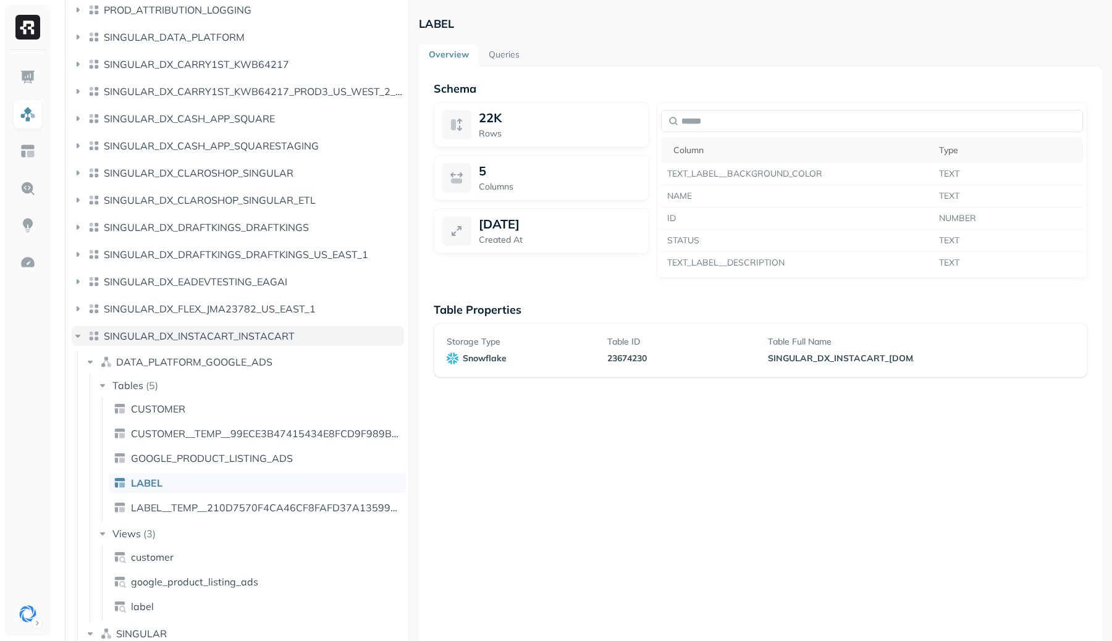
click at [213, 330] on span "SINGULAR_DX_INSTACART_INSTACART" at bounding box center [199, 336] width 191 height 12
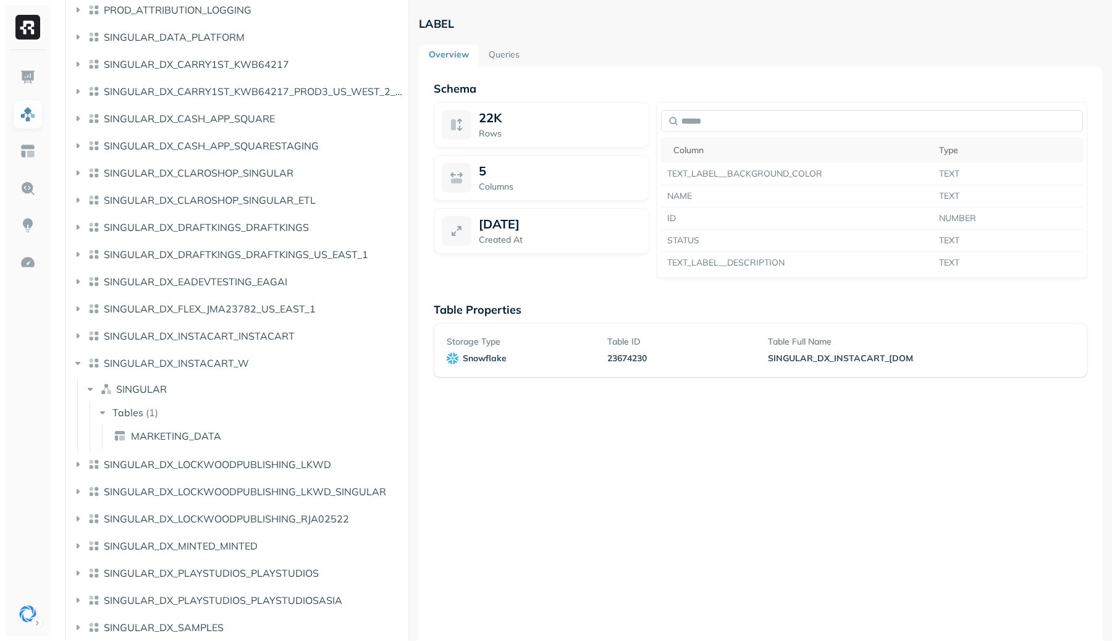
click at [251, 268] on li "SINGULAR_DX_DRAFTKINGS_DRAFTKINGS_US_EAST_1" at bounding box center [238, 257] width 332 height 25
click at [245, 313] on span "SINGULAR_DX_FLEX_JMA23782_US_EAST_1" at bounding box center [210, 309] width 212 height 12
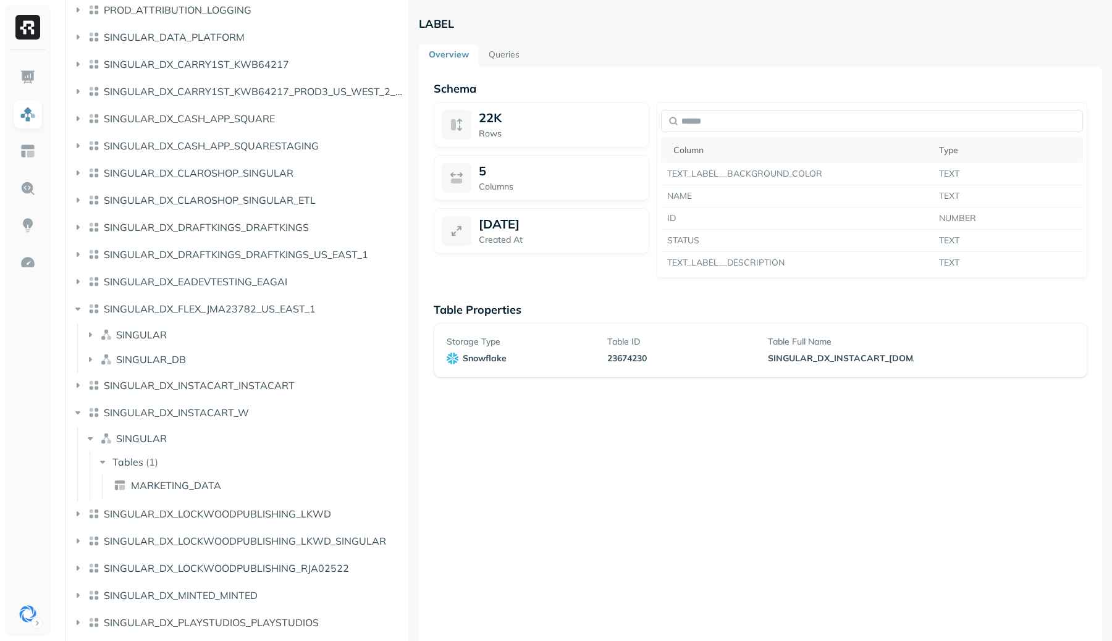
click at [226, 348] on ul "SINGULAR SINGULAR_DB" at bounding box center [241, 348] width 328 height 49
click at [226, 355] on button "SINGULAR_DB" at bounding box center [244, 360] width 321 height 20
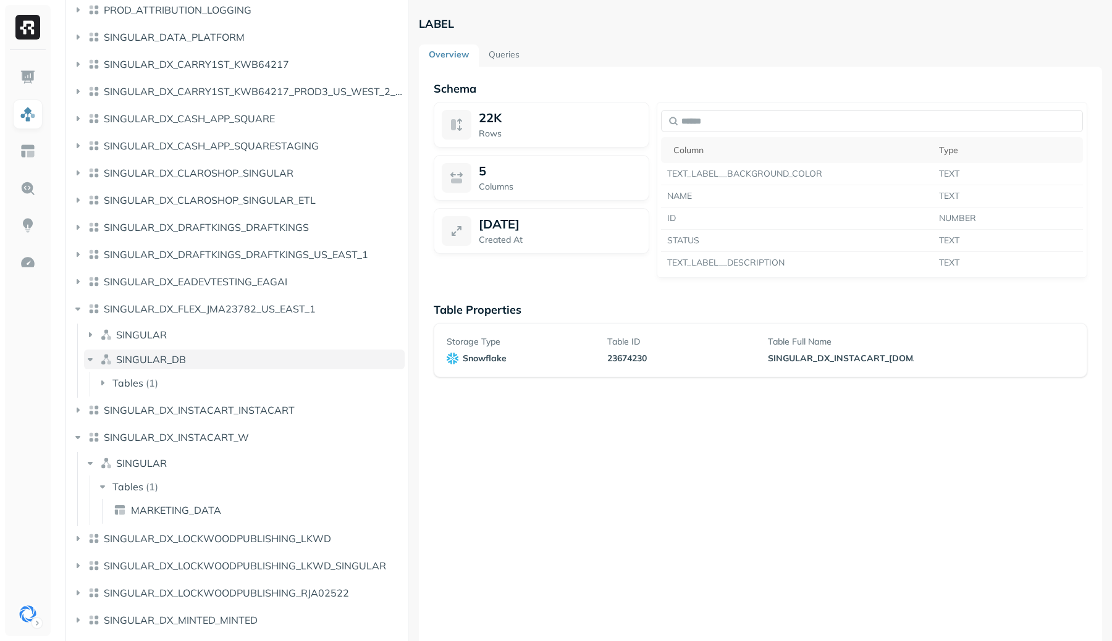
click at [226, 355] on button "SINGULAR_DB" at bounding box center [244, 360] width 321 height 20
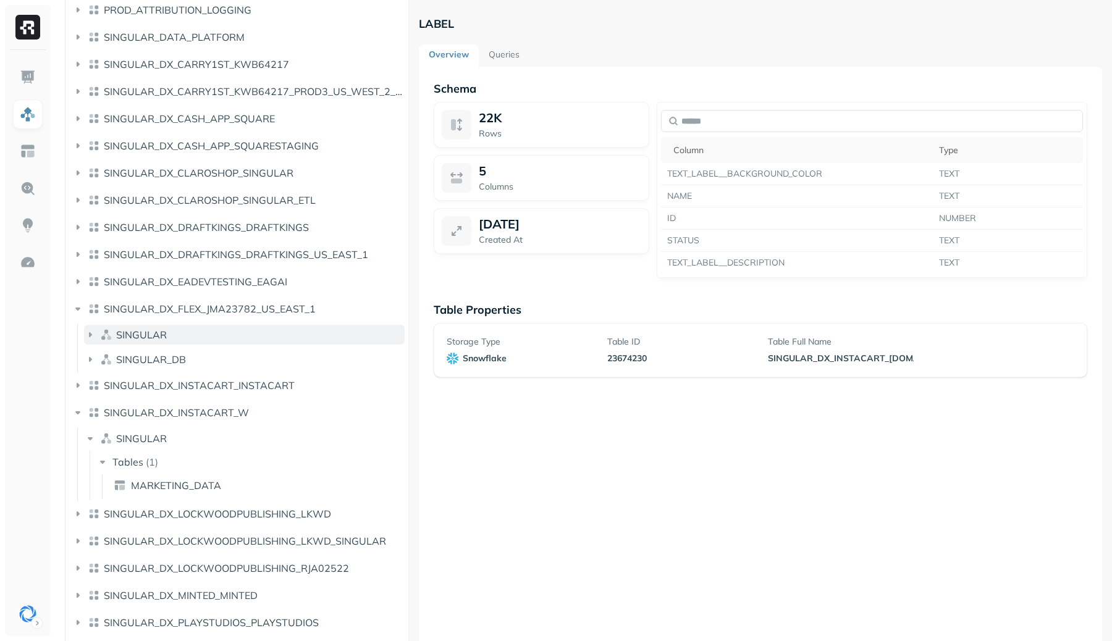
click at [221, 336] on button "SINGULAR" at bounding box center [244, 335] width 321 height 20
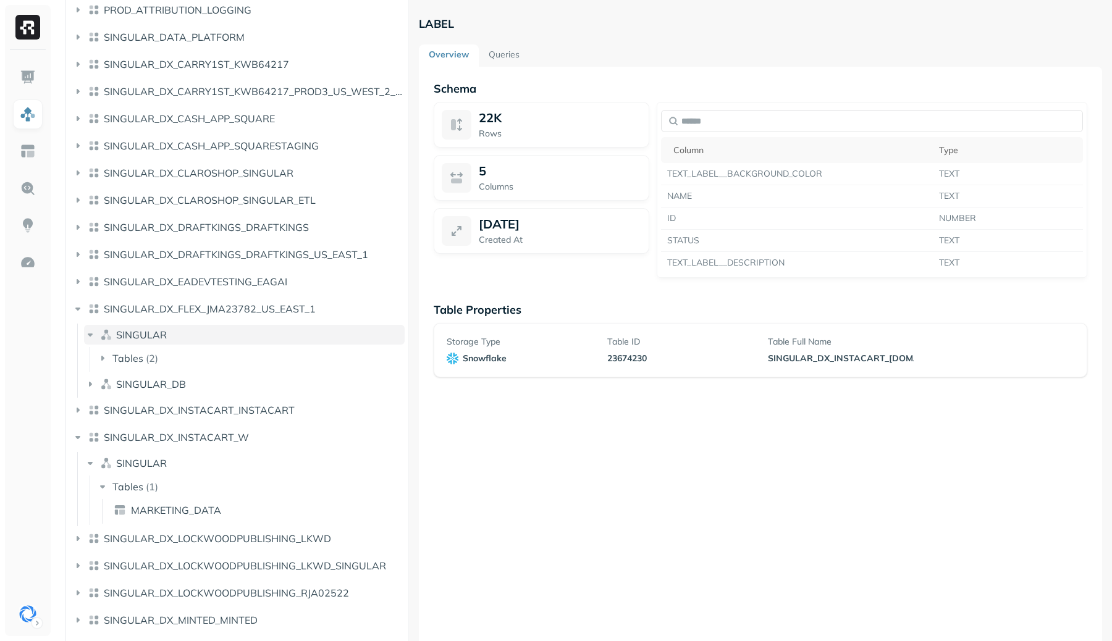
click at [221, 336] on button "SINGULAR" at bounding box center [244, 335] width 321 height 20
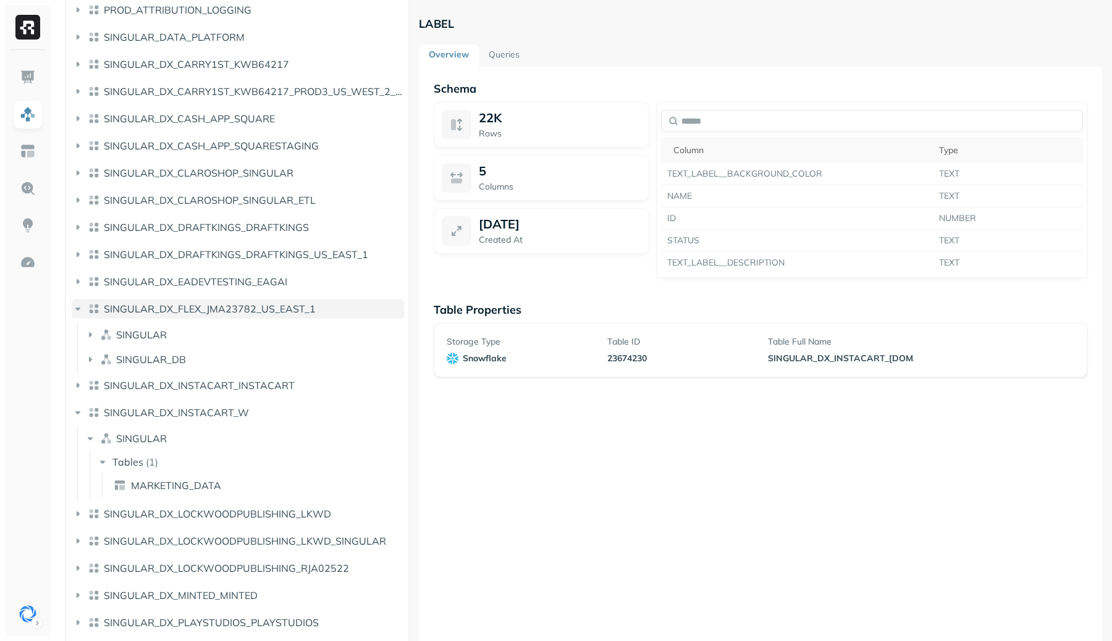
click at [216, 313] on span "SINGULAR_DX_FLEX_JMA23782_US_EAST_1" at bounding box center [210, 309] width 212 height 12
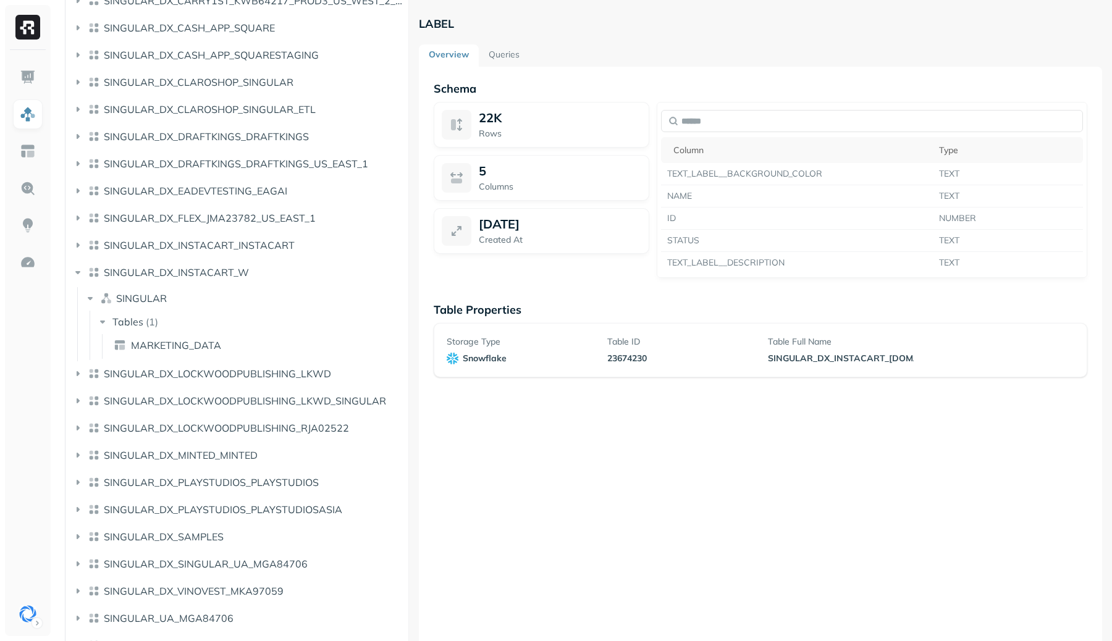
scroll to position [547, 0]
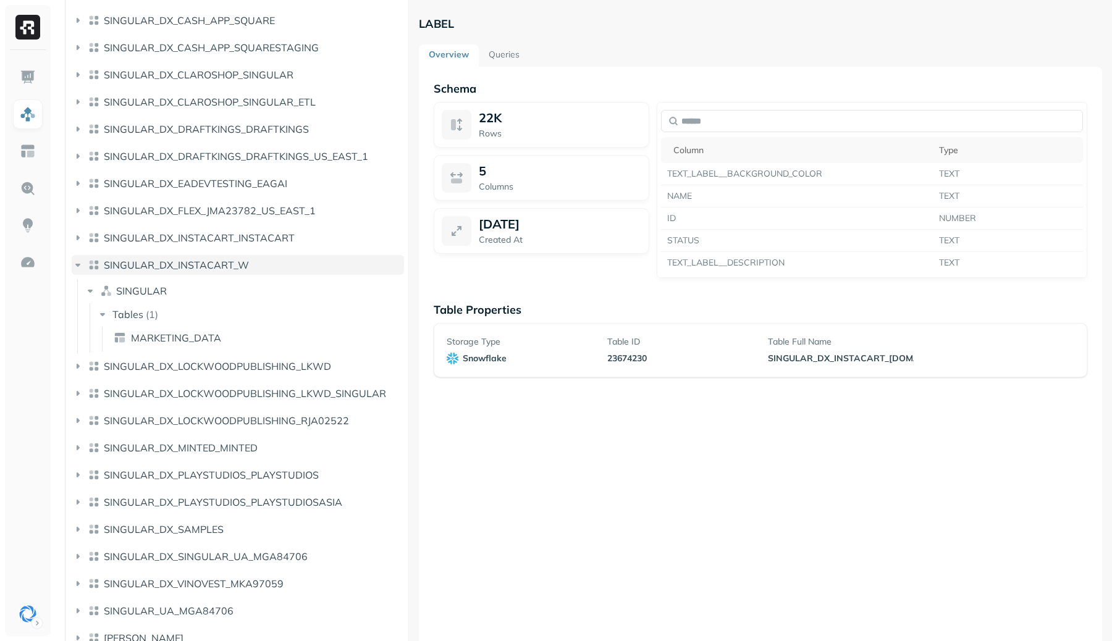
click at [216, 265] on span "SINGULAR_DX_INSTACART_W" at bounding box center [176, 265] width 145 height 12
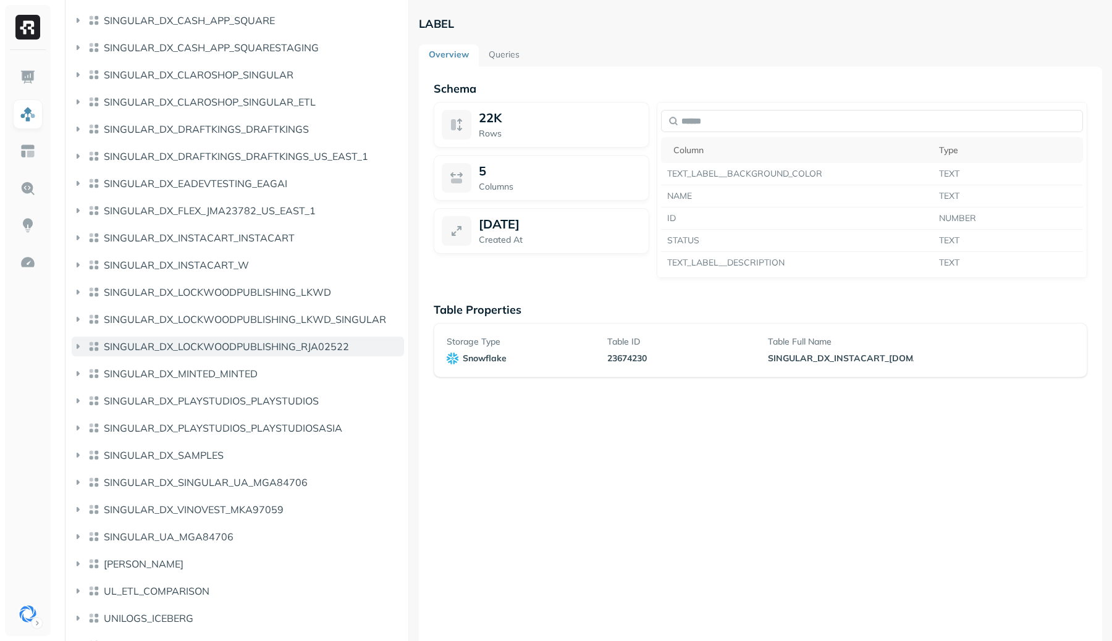
click at [222, 346] on span "SINGULAR_DX_LOCKWOODPUBLISHING_RJA02522" at bounding box center [226, 347] width 245 height 12
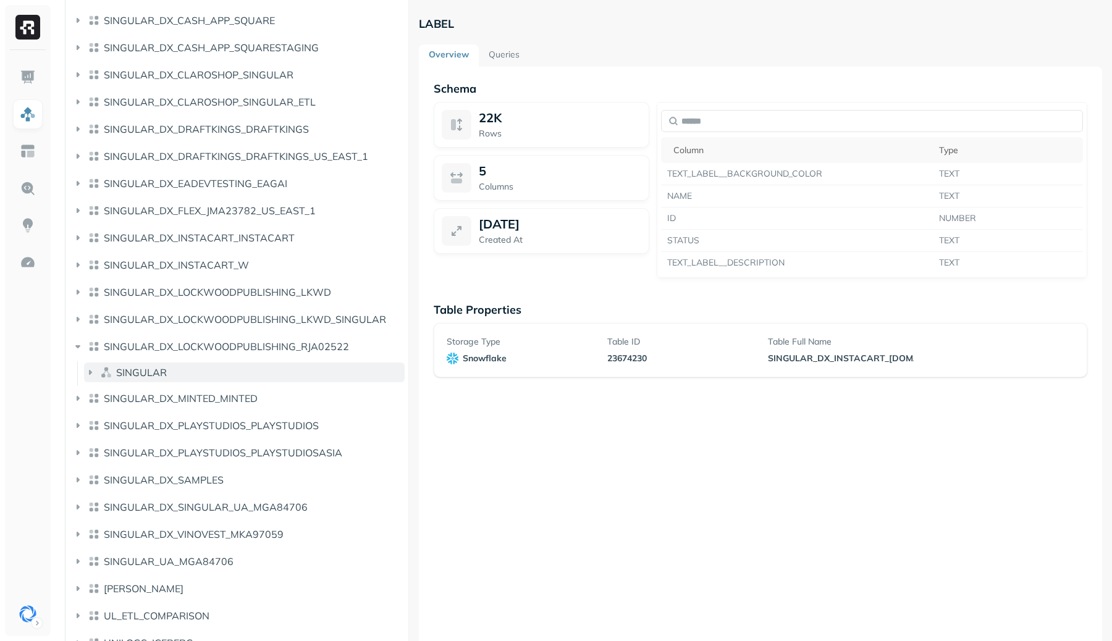
click at [203, 371] on button "SINGULAR" at bounding box center [244, 373] width 321 height 20
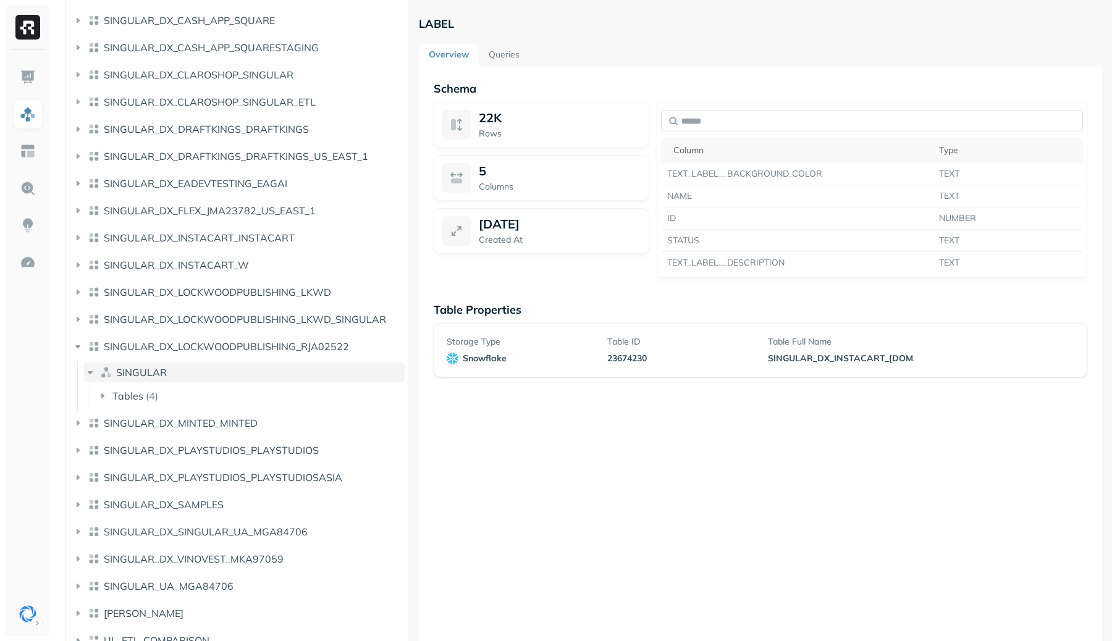
click at [203, 371] on button "SINGULAR" at bounding box center [244, 373] width 321 height 20
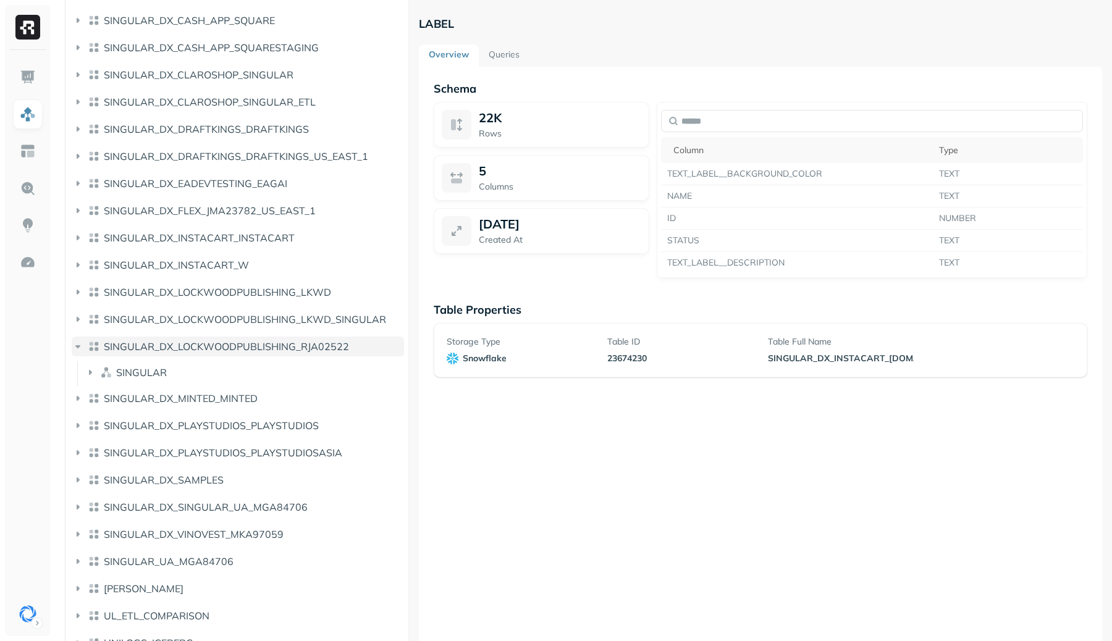
click at [201, 350] on span "SINGULAR_DX_LOCKWOODPUBLISHING_RJA02522" at bounding box center [226, 347] width 245 height 12
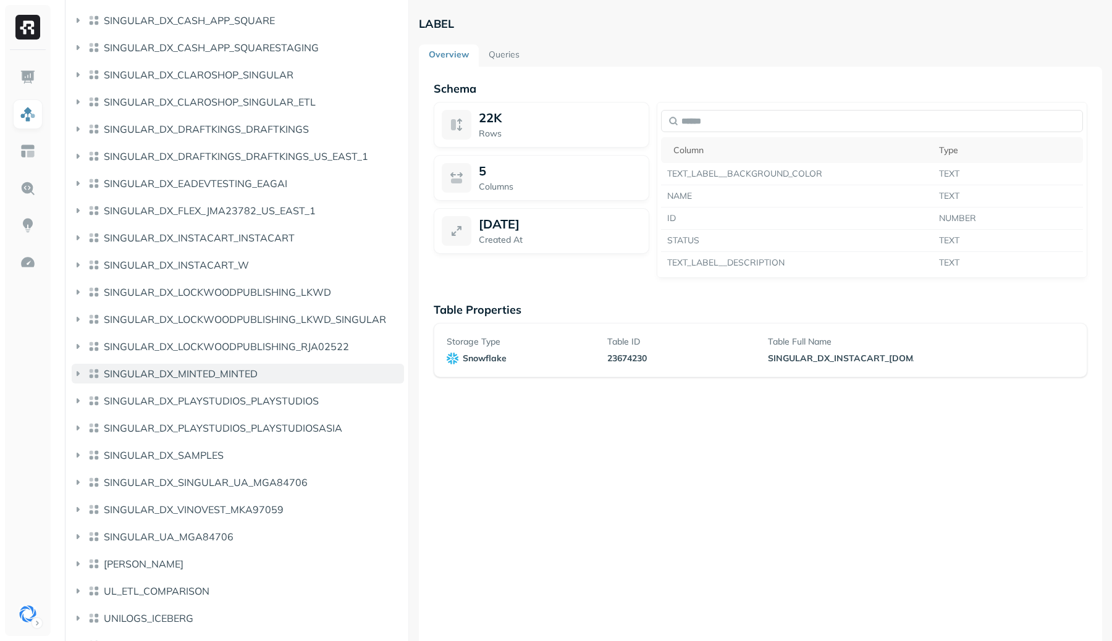
click at [211, 378] on span "SINGULAR_DX_MINTED_MINTED" at bounding box center [181, 374] width 154 height 12
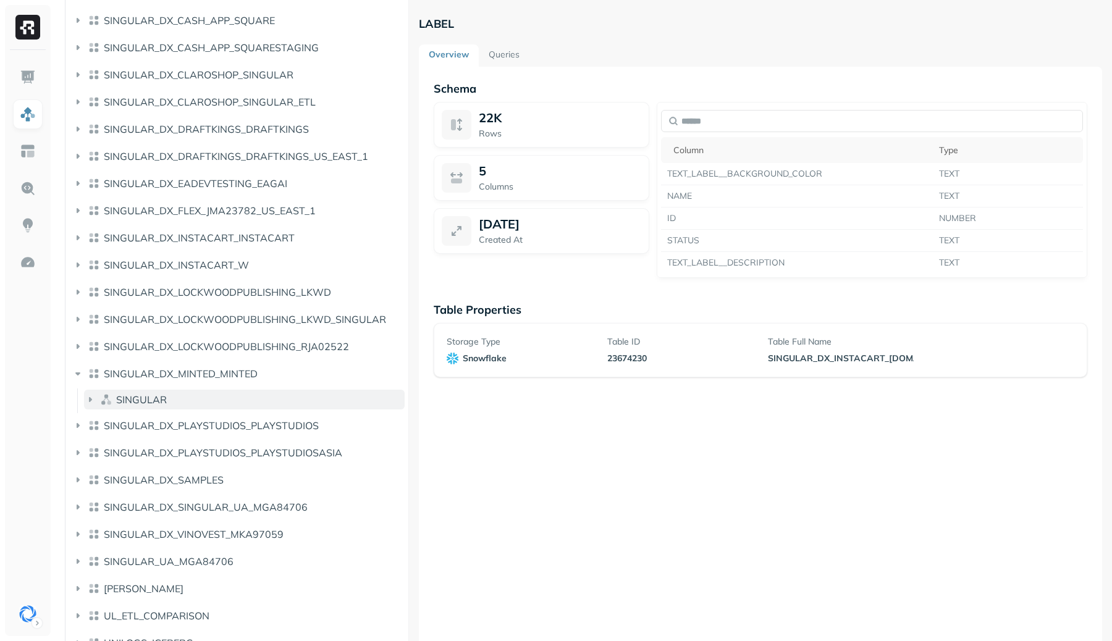
click at [205, 399] on button "SINGULAR" at bounding box center [244, 400] width 321 height 20
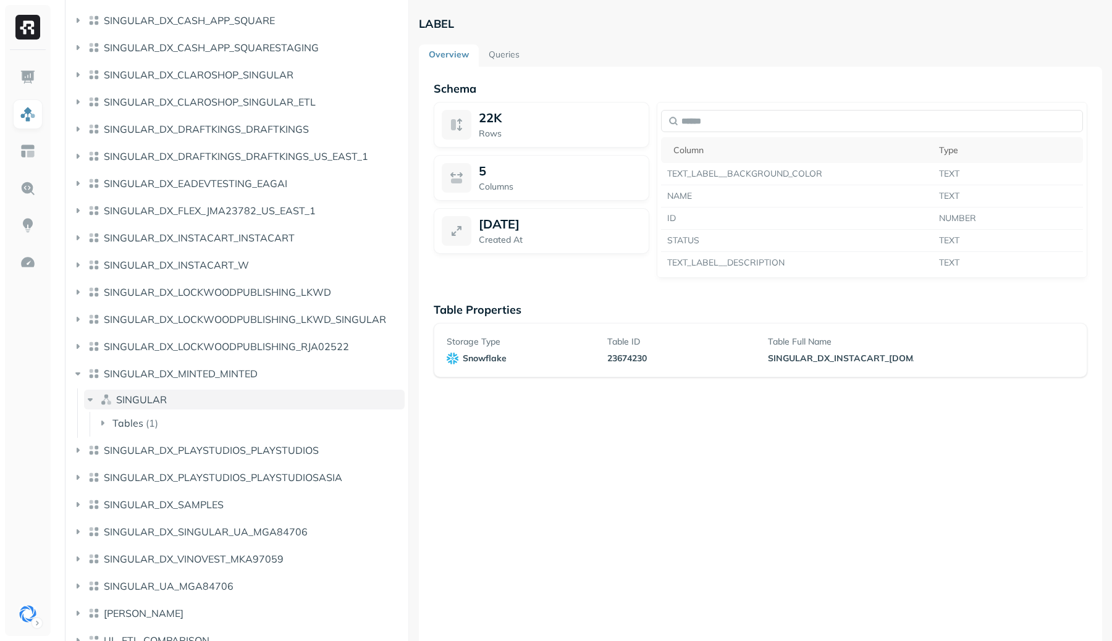
click at [205, 399] on button "SINGULAR" at bounding box center [244, 400] width 321 height 20
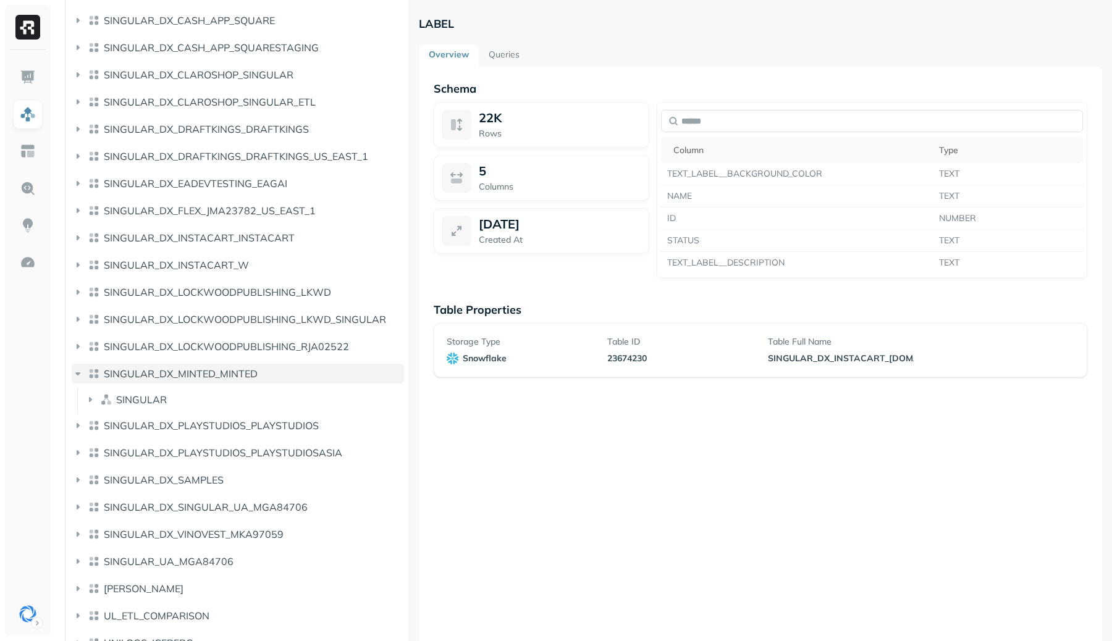
click at [210, 368] on span "SINGULAR_DX_MINTED_MINTED" at bounding box center [181, 374] width 154 height 12
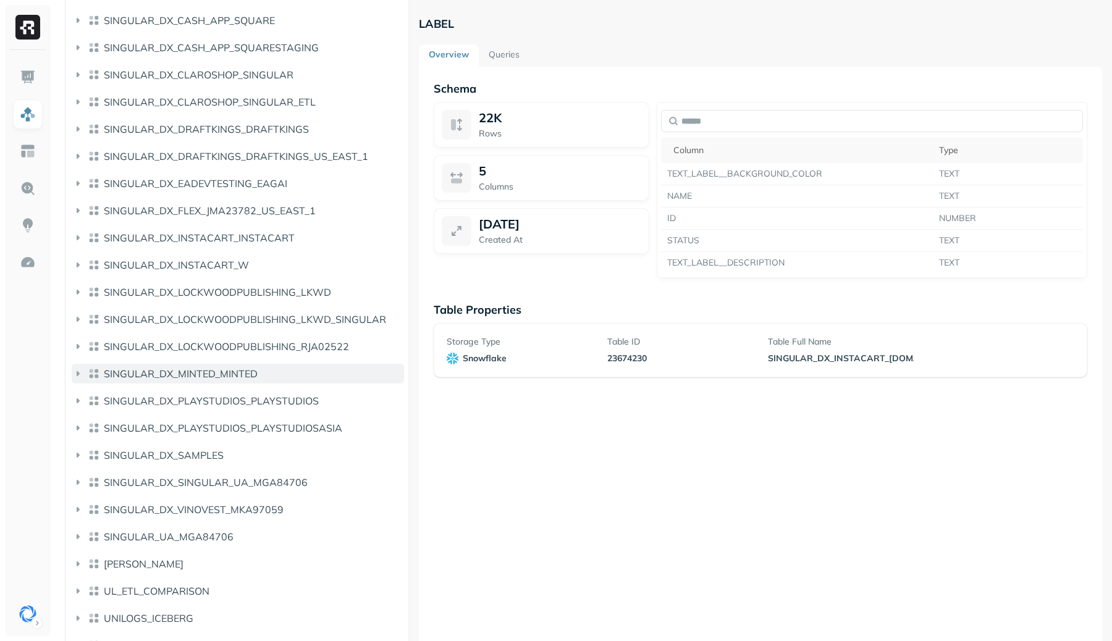
scroll to position [572, 0]
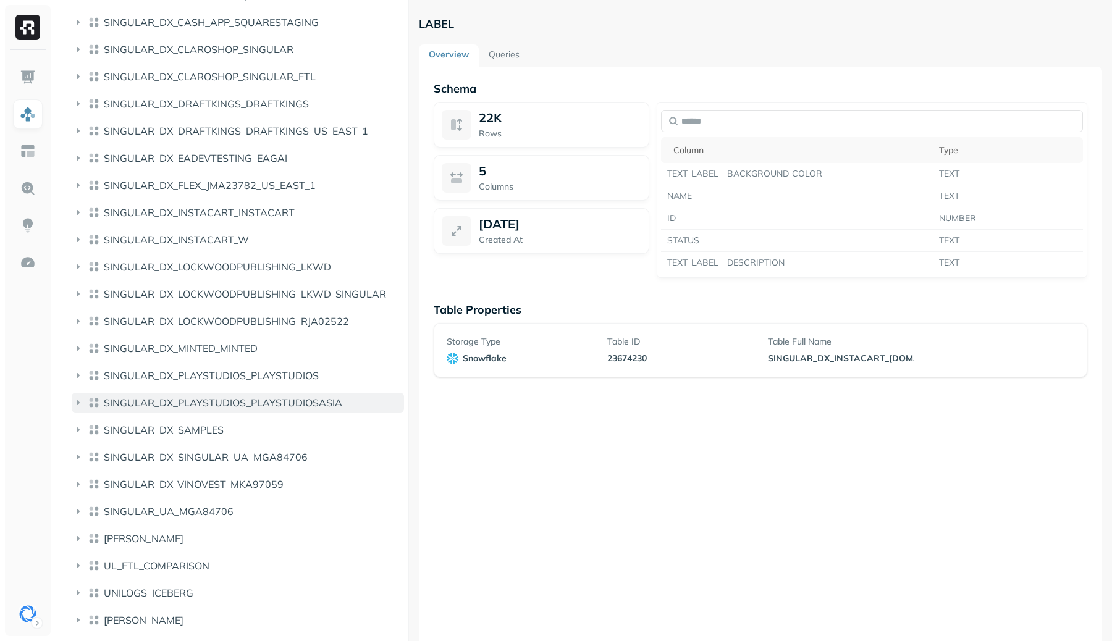
click at [214, 394] on button "SINGULAR_DX_PLAYSTUDIOS_PLAYSTUDIOSASIA" at bounding box center [238, 403] width 332 height 20
click at [214, 396] on button "SINGULAR_DX_PLAYSTUDIOS_PLAYSTUDIOSASIA" at bounding box center [238, 403] width 332 height 20
click at [207, 397] on span "SINGULAR_DX_PLAYSTUDIOS_PLAYSTUDIOSASIA" at bounding box center [223, 403] width 239 height 12
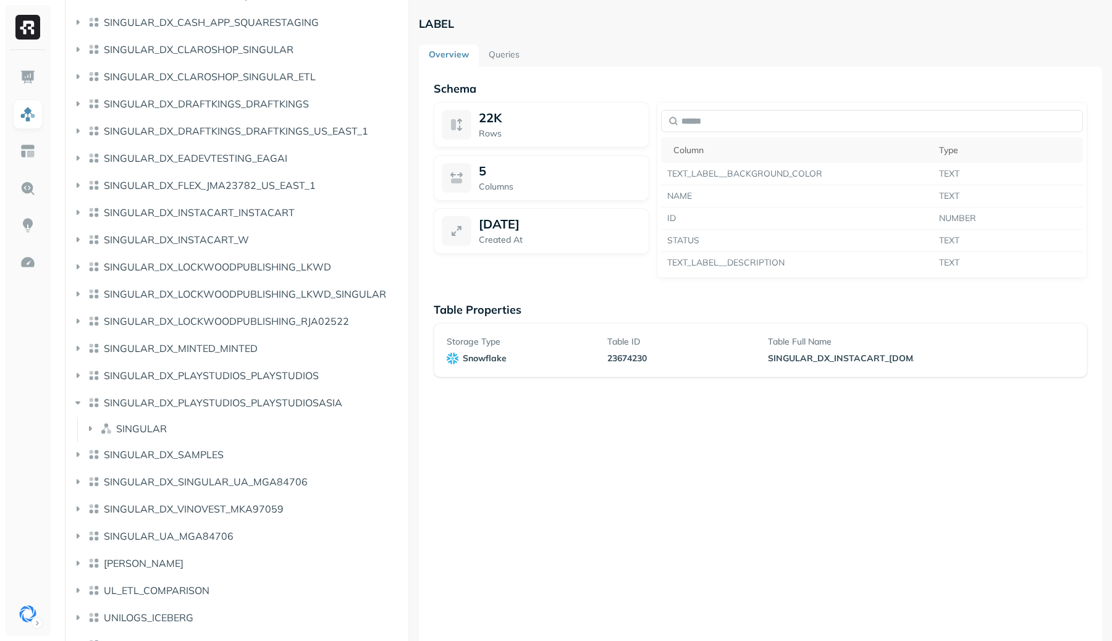
click at [145, 439] on li "SINGULAR" at bounding box center [244, 430] width 321 height 22
click at [145, 430] on span "SINGULAR" at bounding box center [141, 429] width 51 height 12
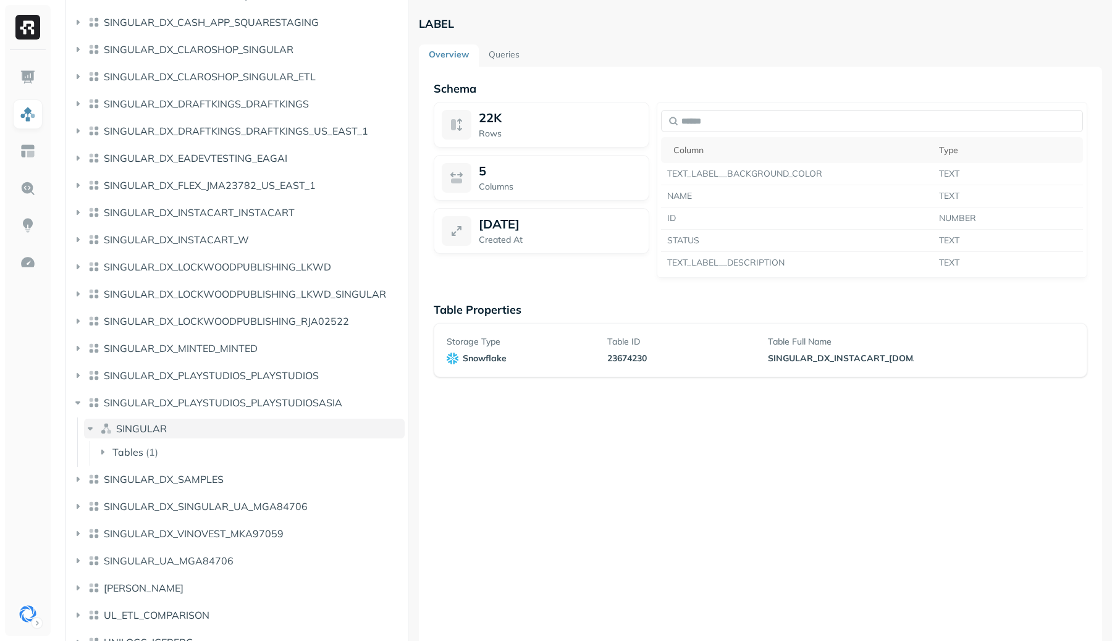
click at [145, 430] on span "SINGULAR" at bounding box center [141, 429] width 51 height 12
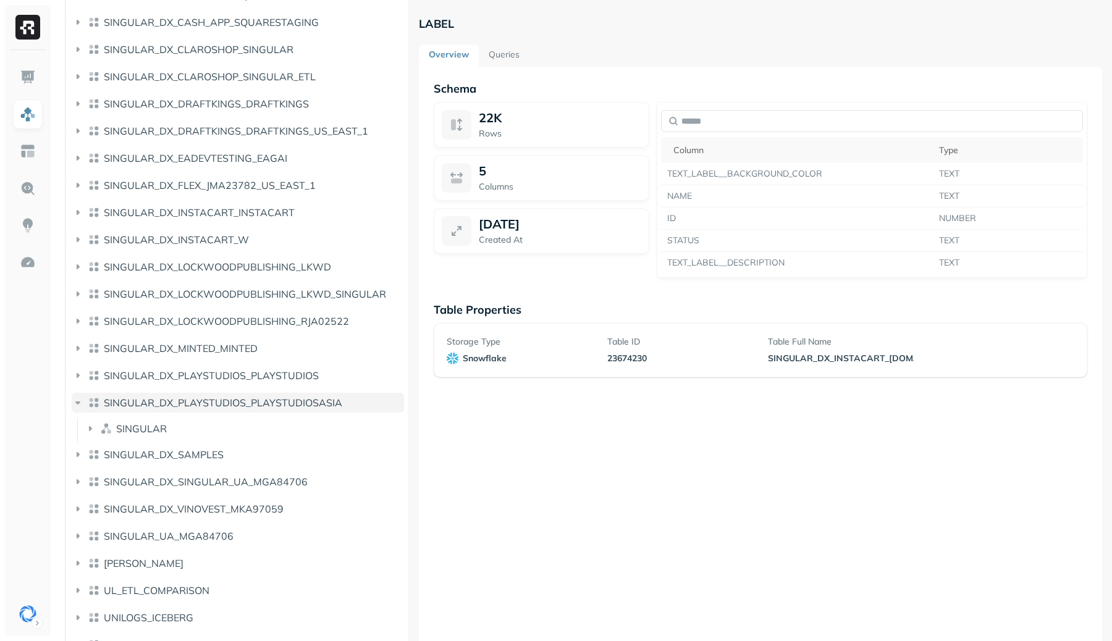
click at [146, 407] on span "SINGULAR_DX_PLAYSTUDIOS_PLAYSTUDIOSASIA" at bounding box center [223, 403] width 239 height 12
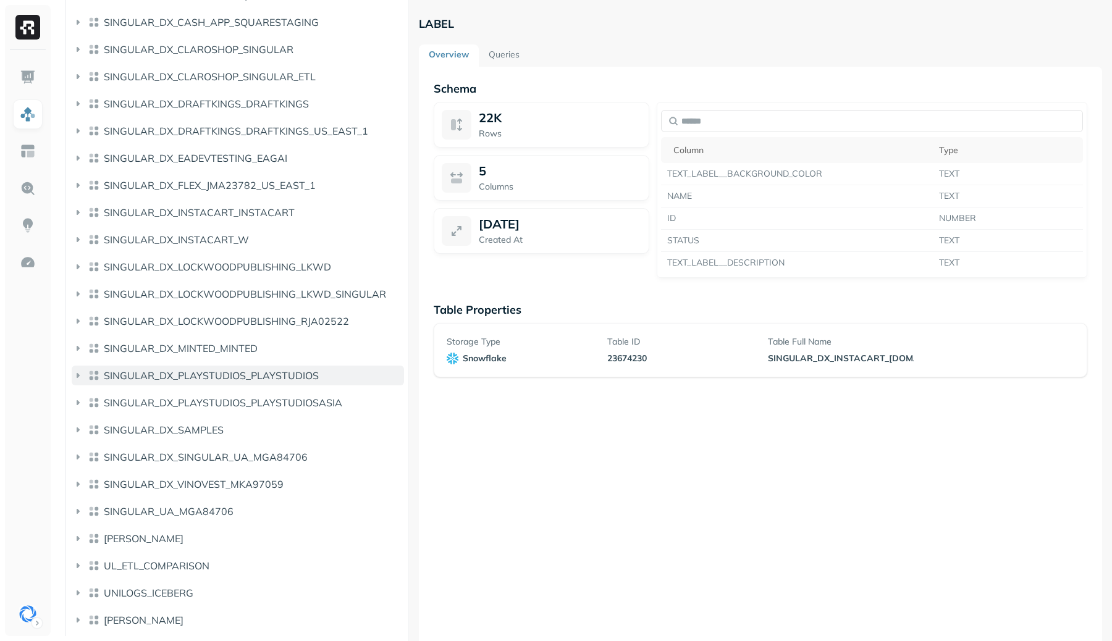
click at [161, 382] on button "SINGULAR_DX_PLAYSTUDIOS_PLAYSTUDIOS" at bounding box center [238, 376] width 332 height 20
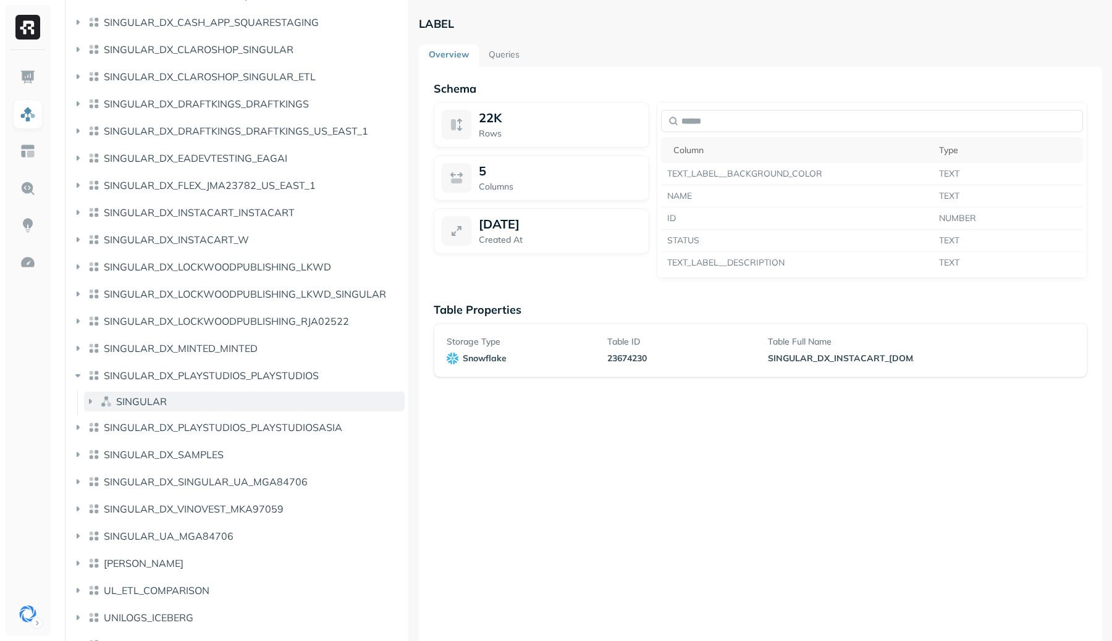
click at [156, 405] on span "SINGULAR" at bounding box center [141, 402] width 51 height 12
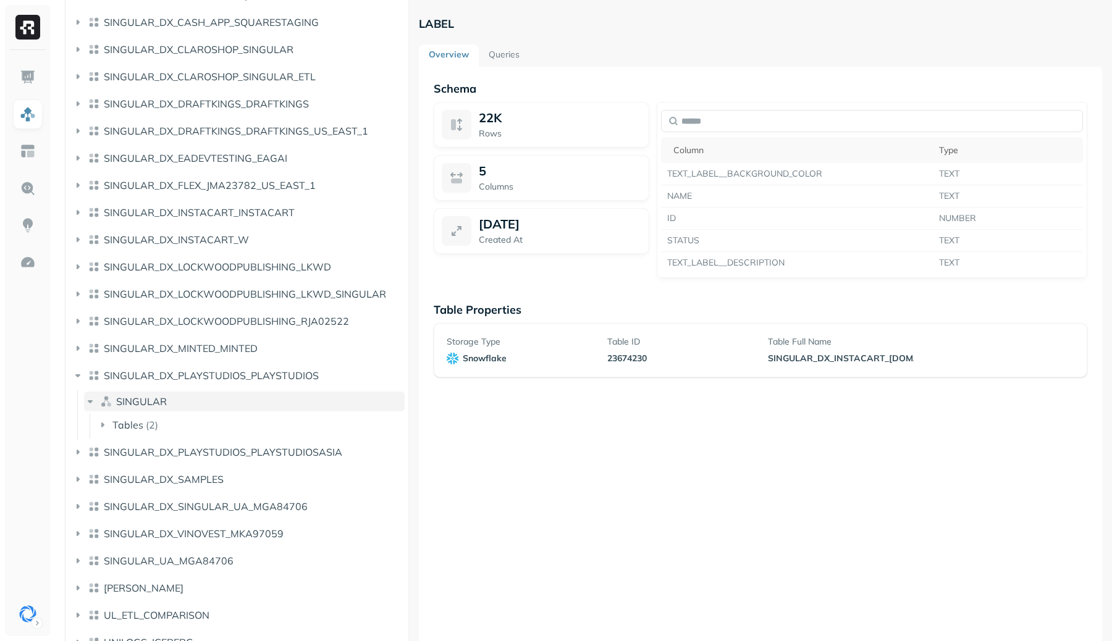
click at [156, 405] on span "SINGULAR" at bounding box center [141, 402] width 51 height 12
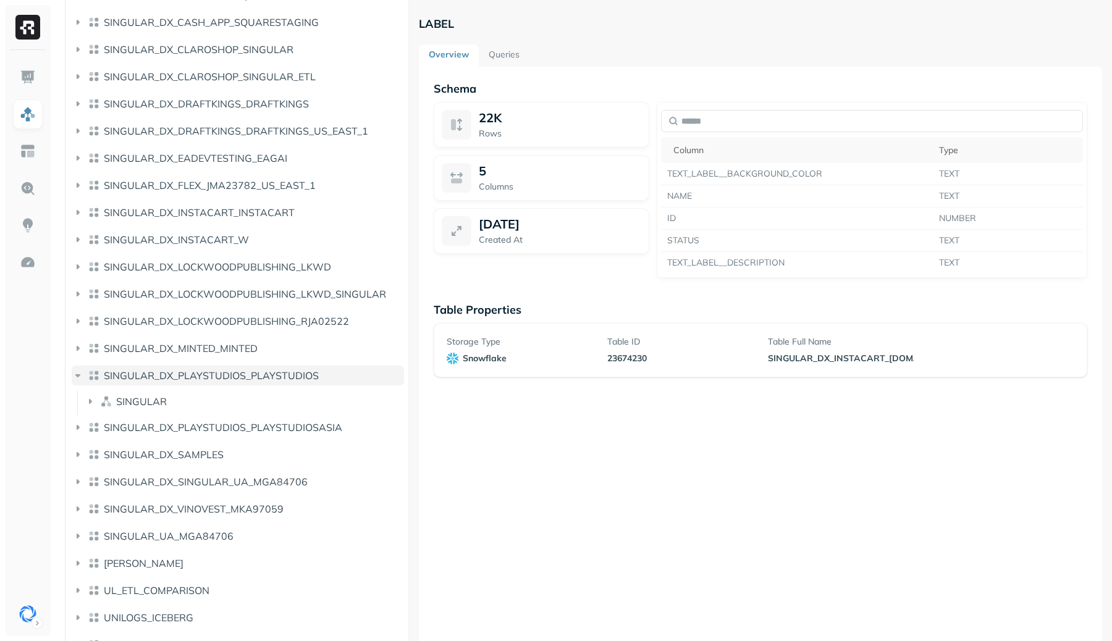
click at [159, 379] on span "SINGULAR_DX_PLAYSTUDIOS_PLAYSTUDIOS" at bounding box center [211, 376] width 215 height 12
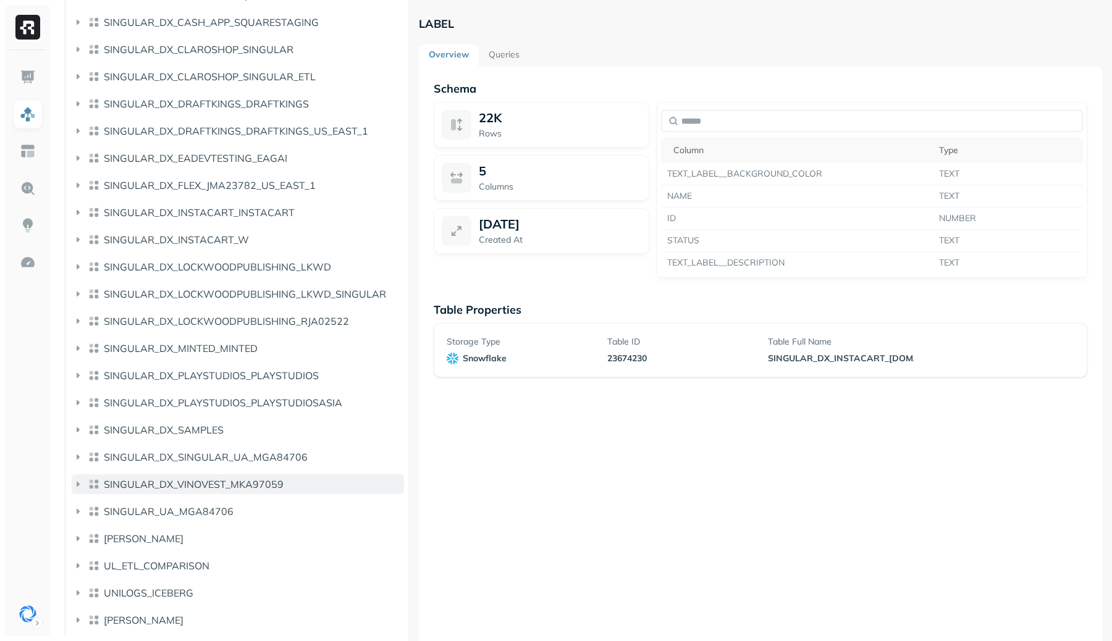
click at [210, 479] on span "SINGULAR_DX_VINOVEST_MKA97059" at bounding box center [194, 484] width 180 height 12
click at [208, 483] on span "SINGULAR_DX_VINOVEST_MKA97059" at bounding box center [194, 484] width 180 height 12
click at [206, 459] on span "SINGULAR_DX_SINGULAR_UA_MGA84706" at bounding box center [206, 457] width 204 height 12
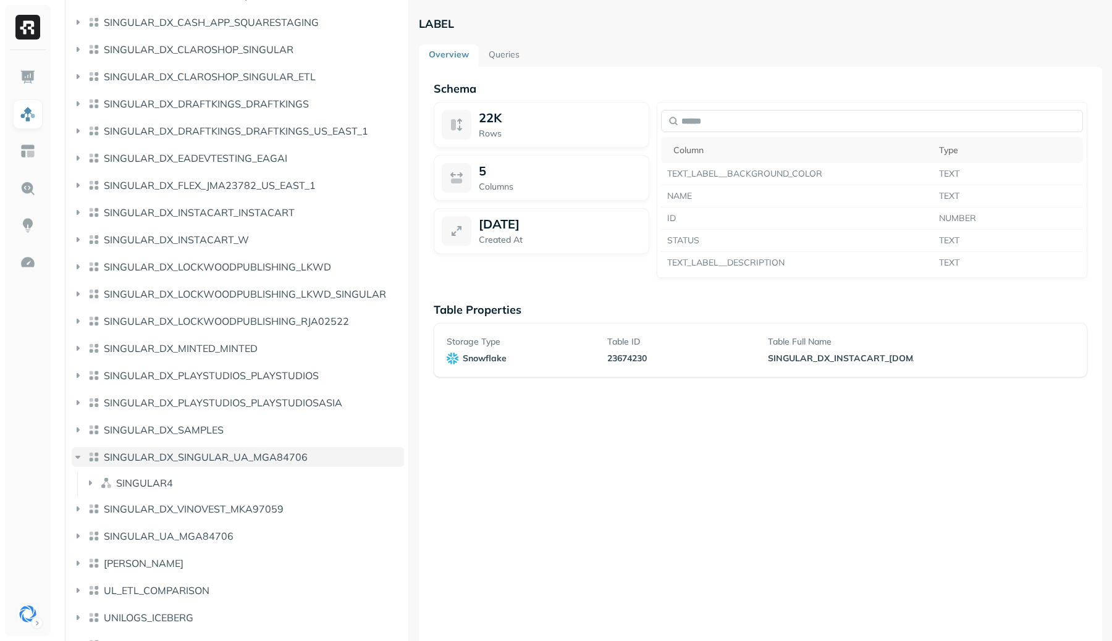
click at [206, 459] on span "SINGULAR_DX_SINGULAR_UA_MGA84706" at bounding box center [206, 457] width 204 height 12
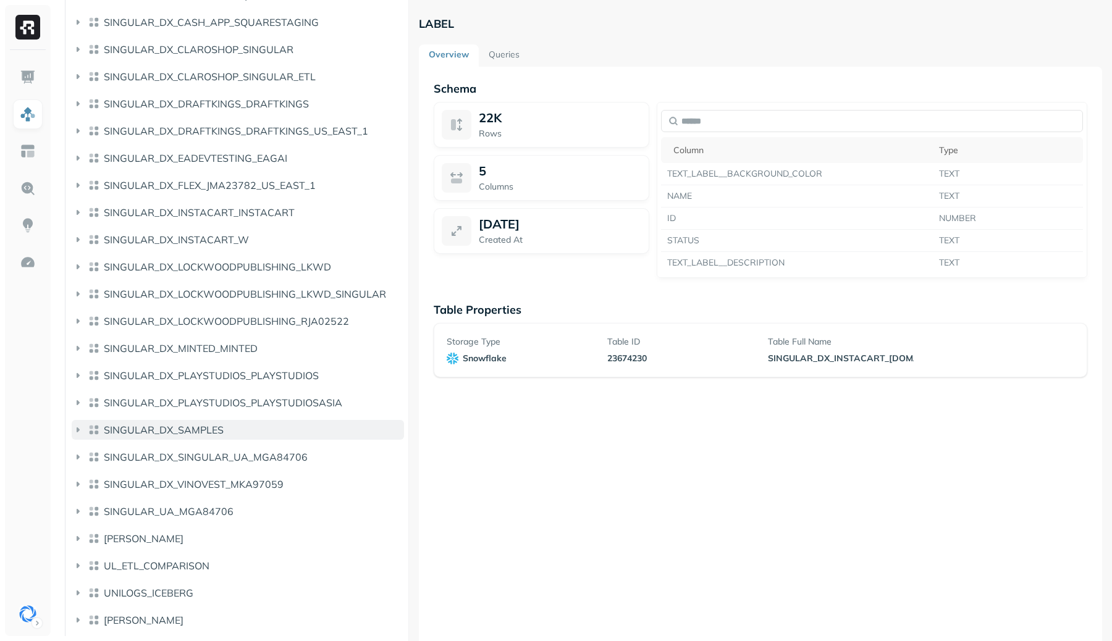
click at [195, 434] on span "SINGULAR_DX_SAMPLES" at bounding box center [164, 430] width 120 height 12
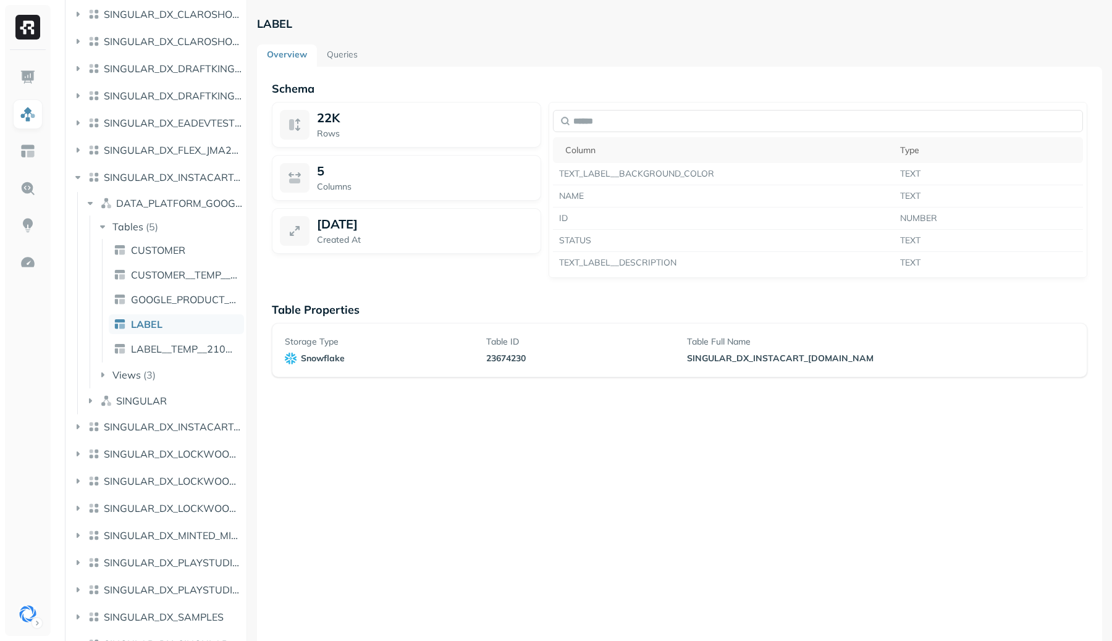
scroll to position [611, 0]
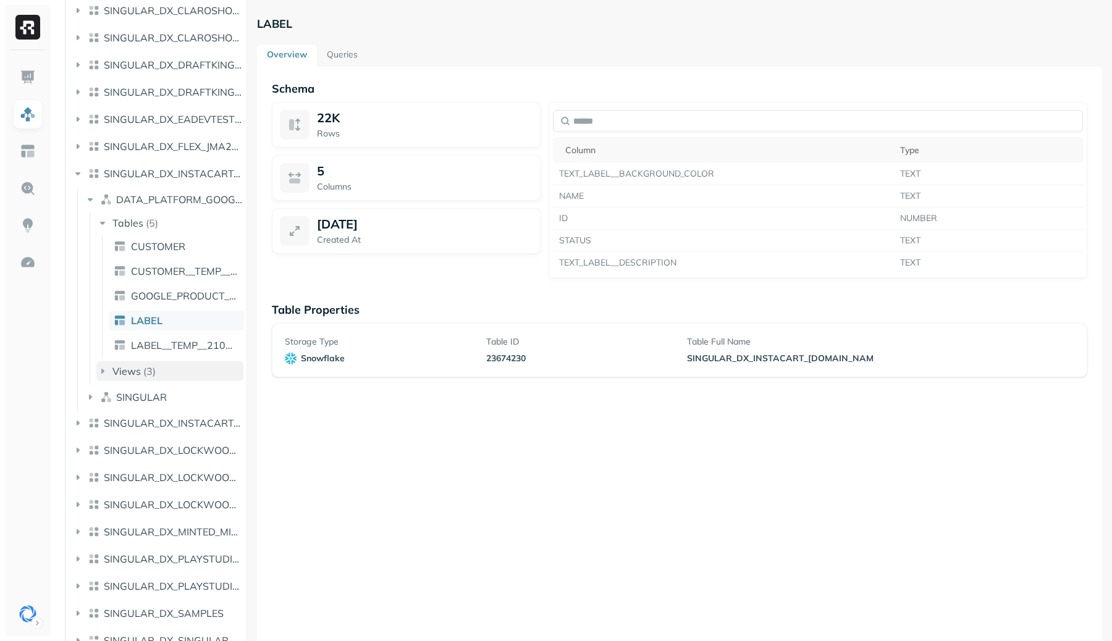
click at [146, 370] on p "( 3 )" at bounding box center [149, 371] width 12 height 12
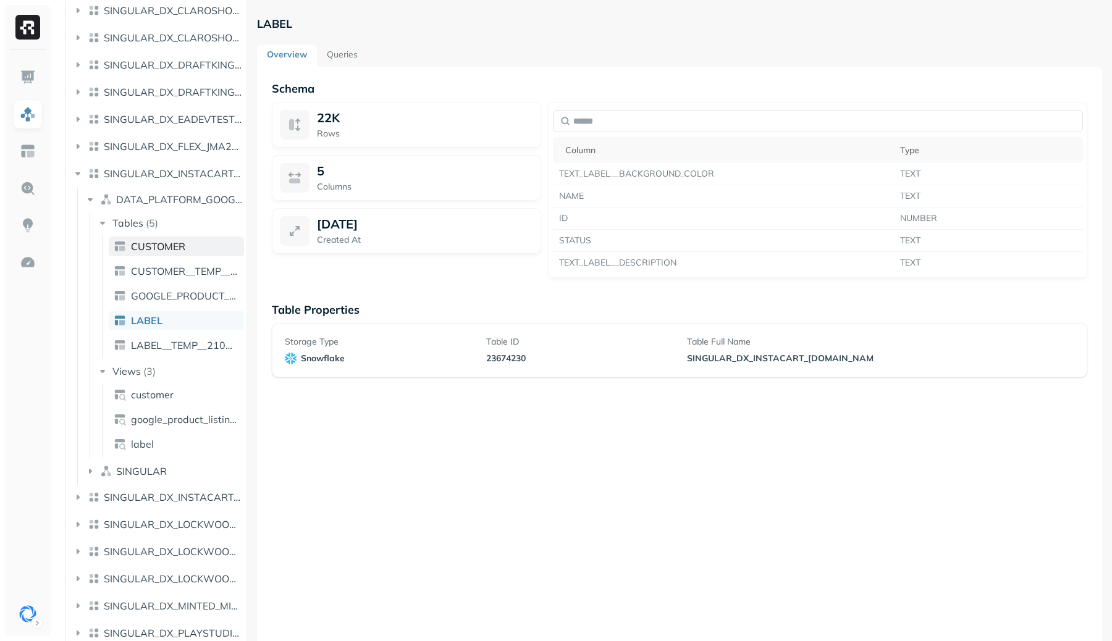
click at [158, 248] on span "CUSTOMER" at bounding box center [158, 246] width 54 height 12
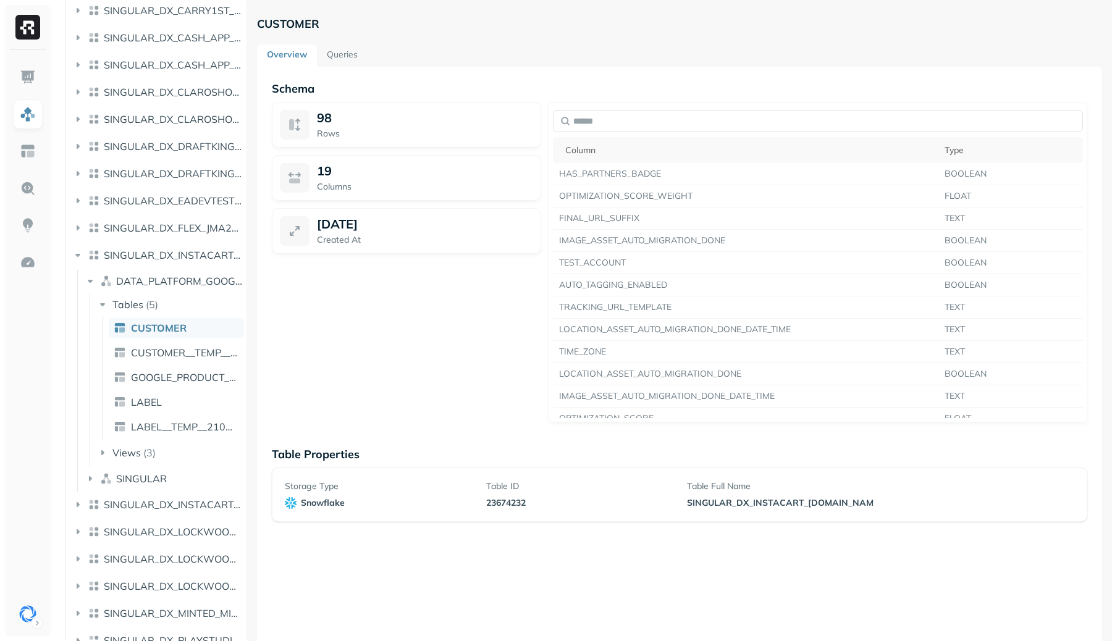
scroll to position [537, 0]
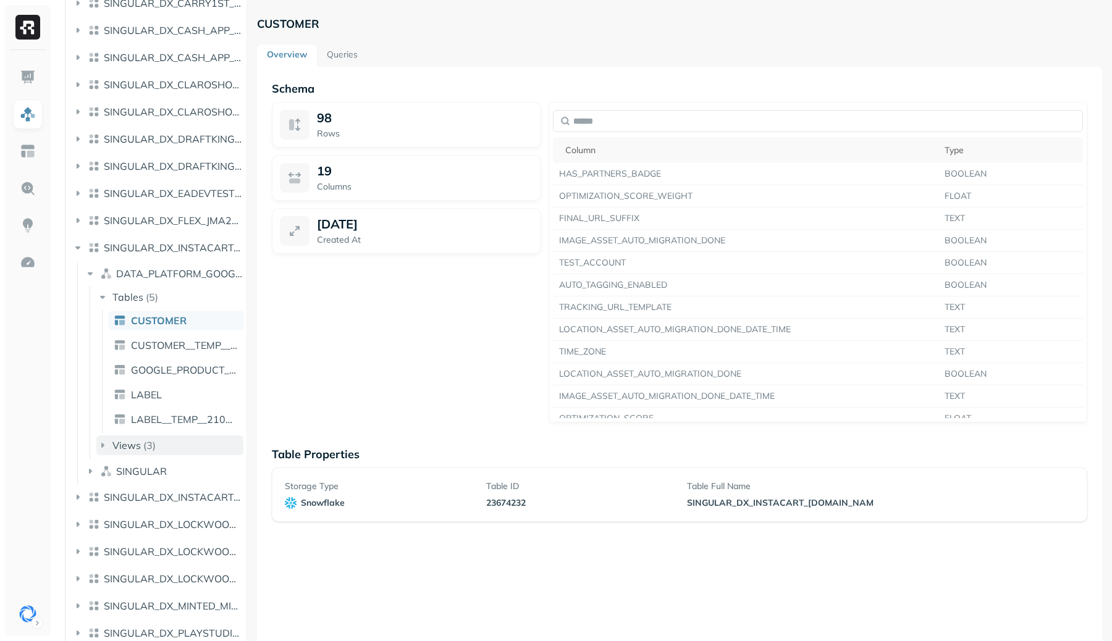
click at [138, 446] on span "Views" at bounding box center [126, 445] width 28 height 12
